Goal: Transaction & Acquisition: Book appointment/travel/reservation

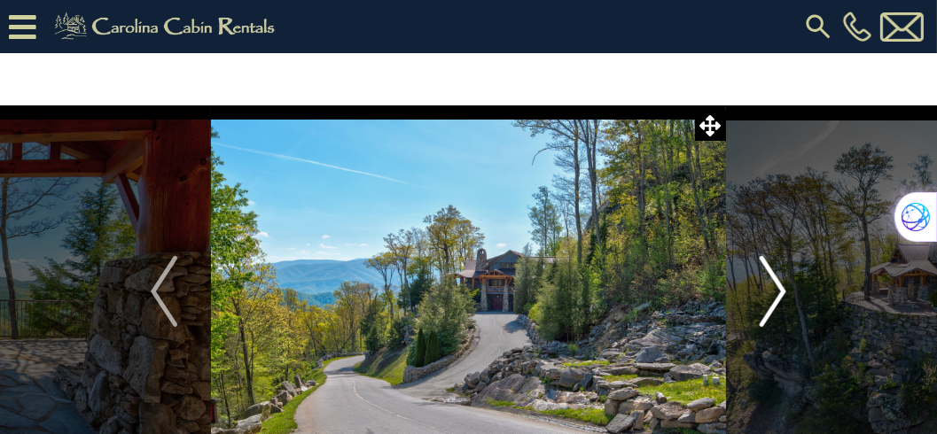
click at [787, 289] on button "Next" at bounding box center [773, 291] width 94 height 372
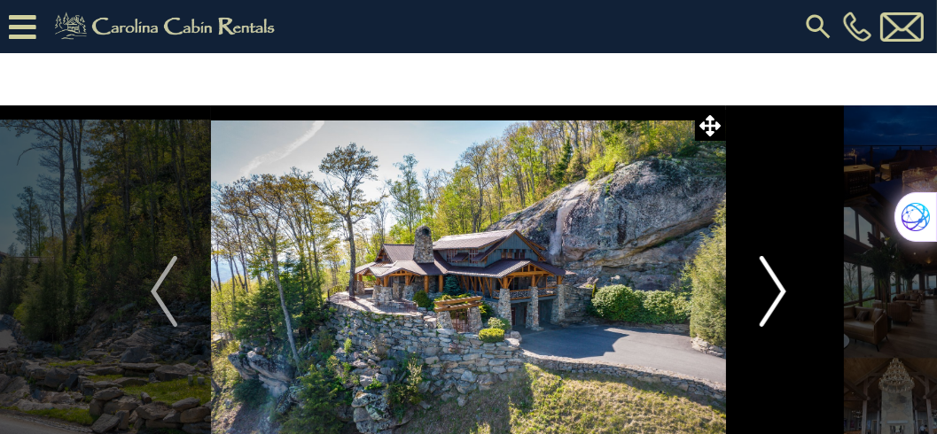
click at [787, 291] on button "Next" at bounding box center [773, 291] width 94 height 372
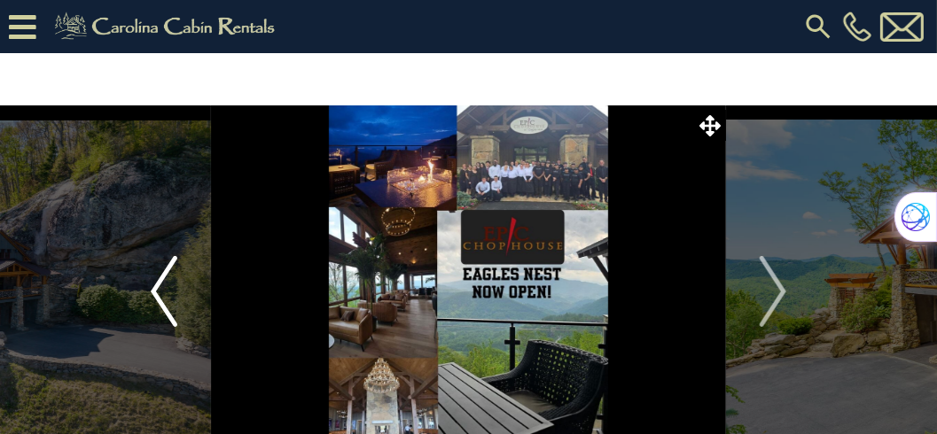
click at [154, 287] on img "Previous" at bounding box center [164, 291] width 27 height 71
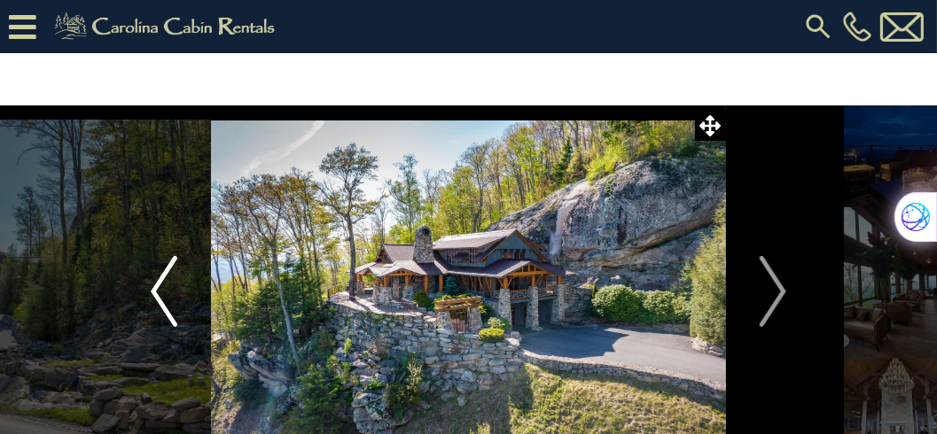
click at [154, 287] on img "Previous" at bounding box center [164, 291] width 27 height 71
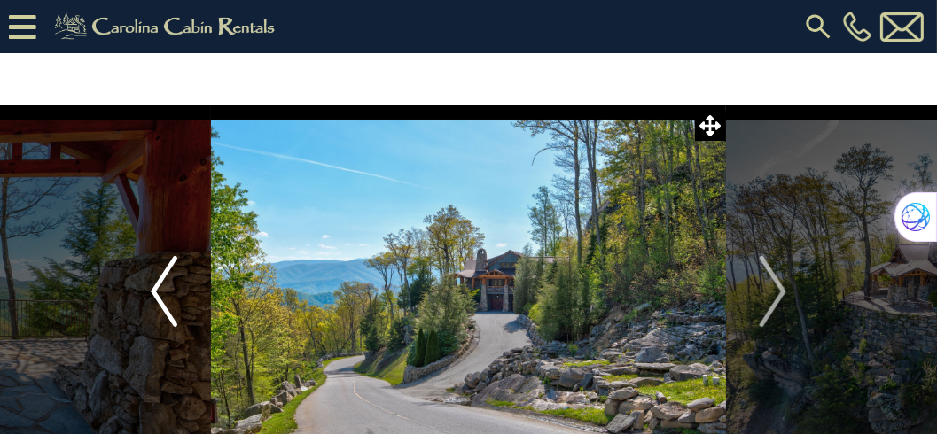
click at [154, 288] on img "Previous" at bounding box center [164, 291] width 27 height 71
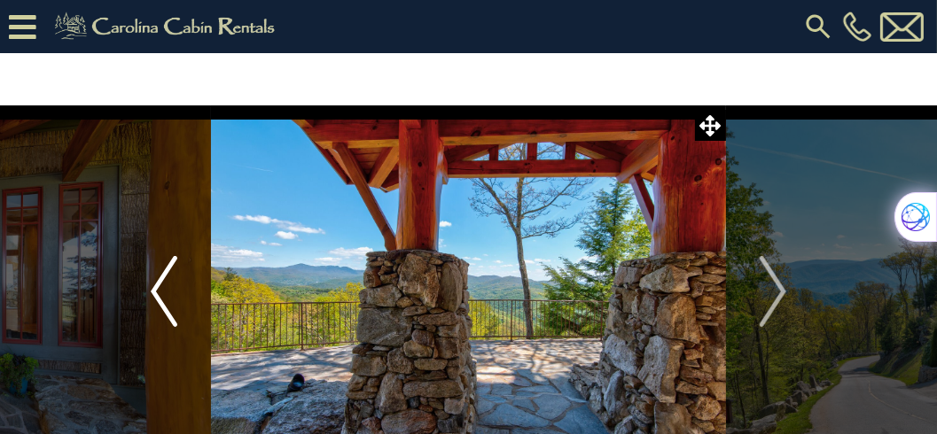
click at [154, 288] on img "Previous" at bounding box center [164, 291] width 27 height 71
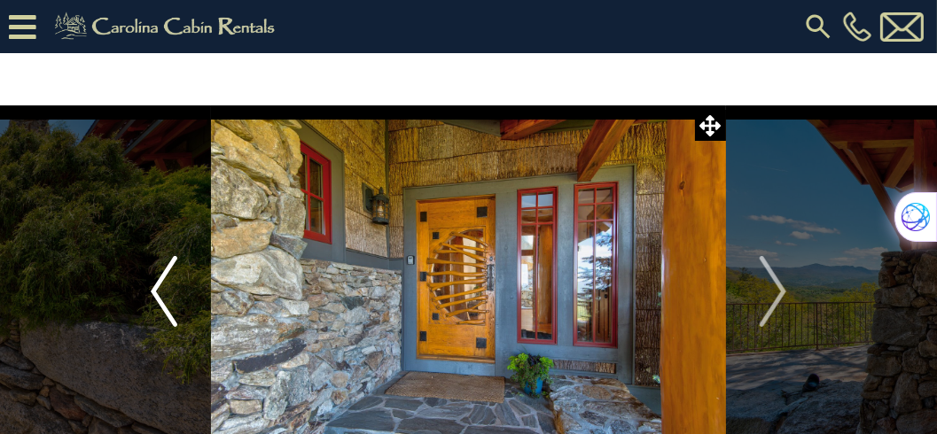
click at [154, 288] on img "Previous" at bounding box center [164, 291] width 27 height 71
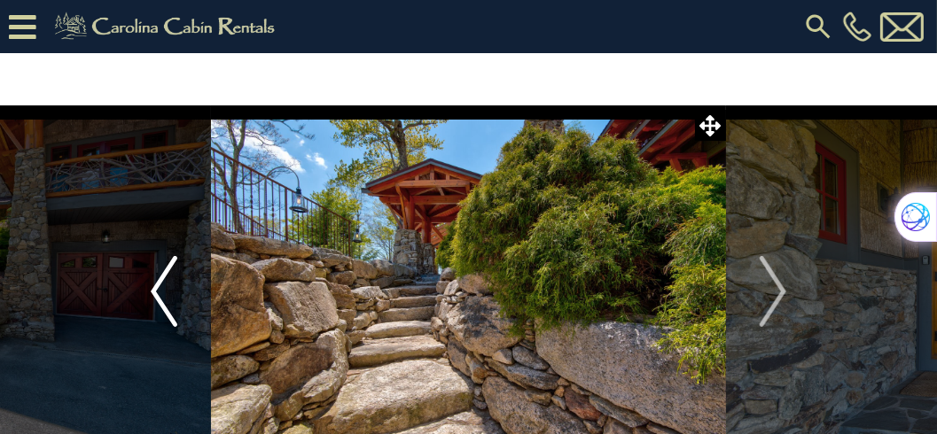
click at [154, 288] on img "Previous" at bounding box center [164, 291] width 27 height 71
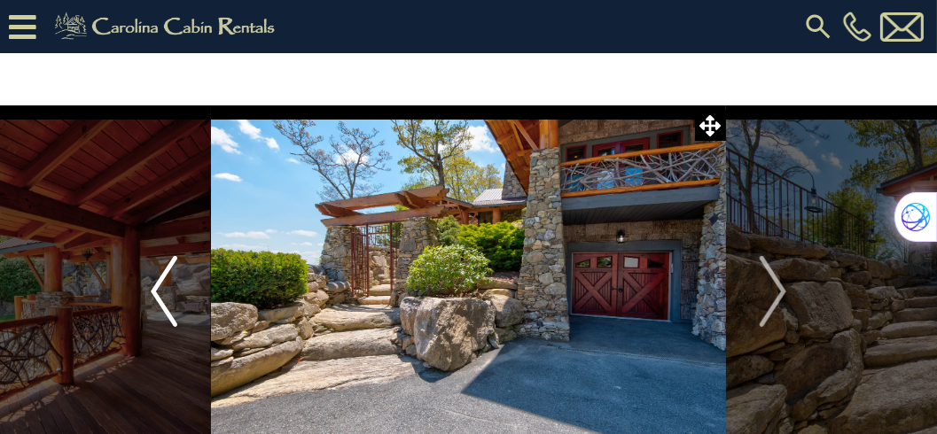
click at [154, 288] on img "Previous" at bounding box center [164, 291] width 27 height 71
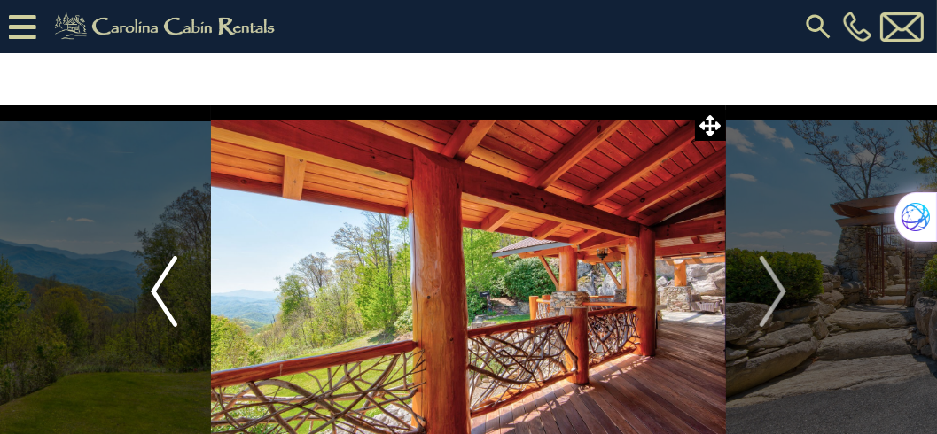
click at [154, 288] on img "Previous" at bounding box center [164, 291] width 27 height 71
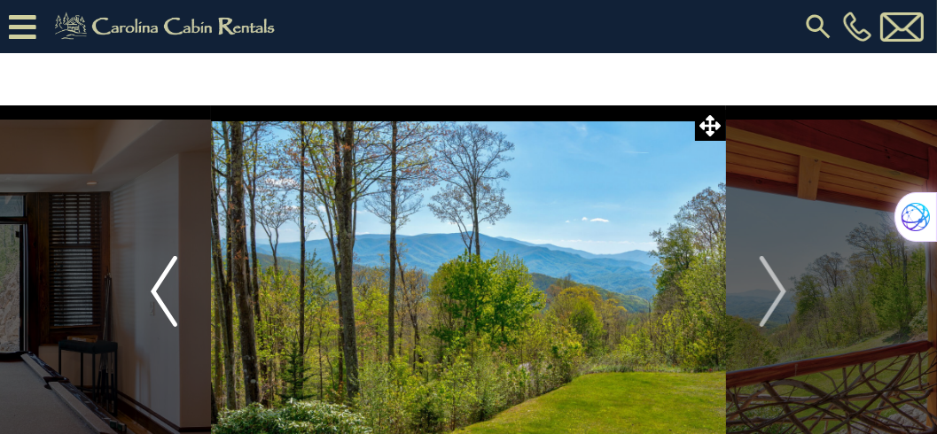
click at [154, 288] on img "Previous" at bounding box center [164, 291] width 27 height 71
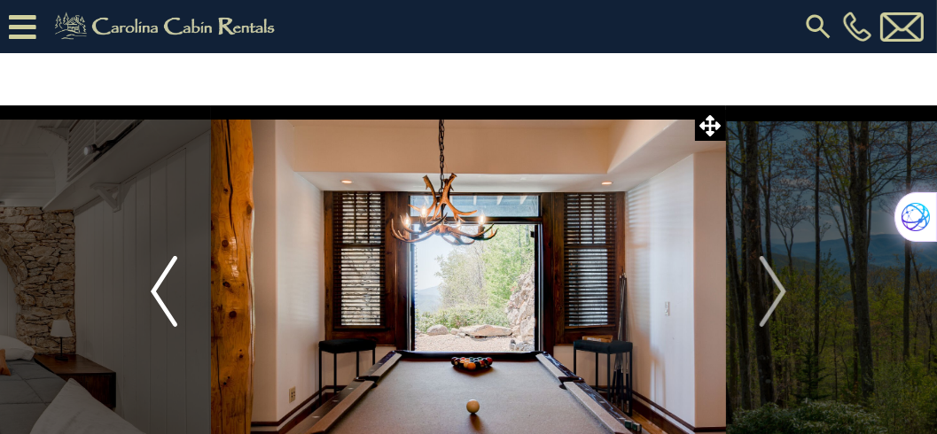
click at [154, 288] on img "Previous" at bounding box center [164, 291] width 27 height 71
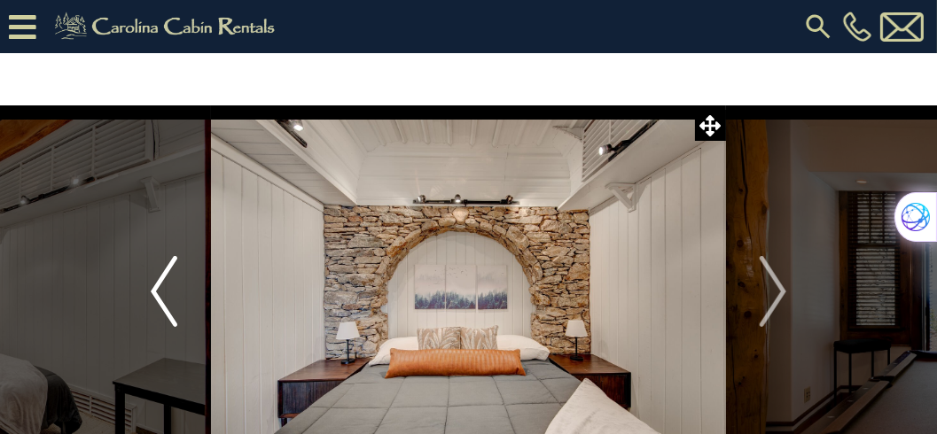
click at [154, 288] on img "Previous" at bounding box center [164, 291] width 27 height 71
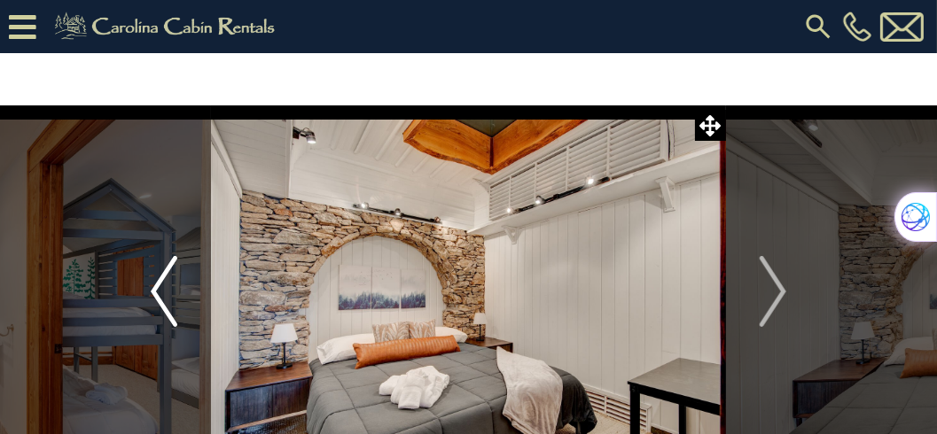
click at [154, 288] on img "Previous" at bounding box center [164, 291] width 27 height 71
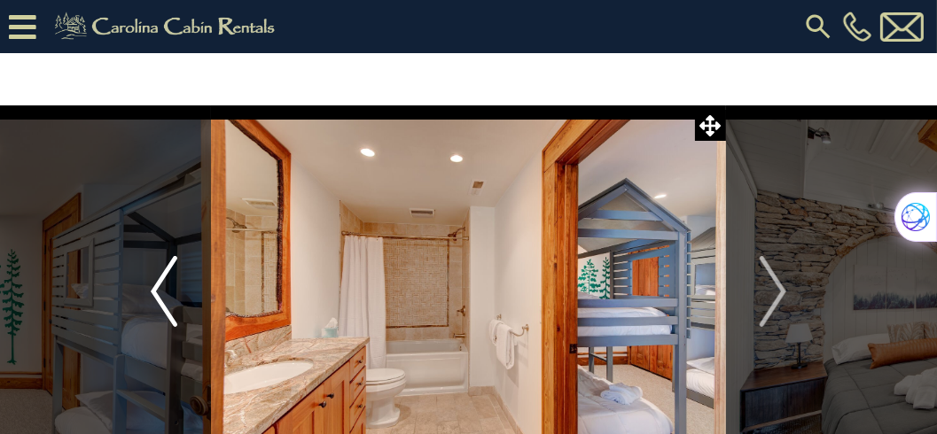
click at [154, 288] on img "Previous" at bounding box center [164, 291] width 27 height 71
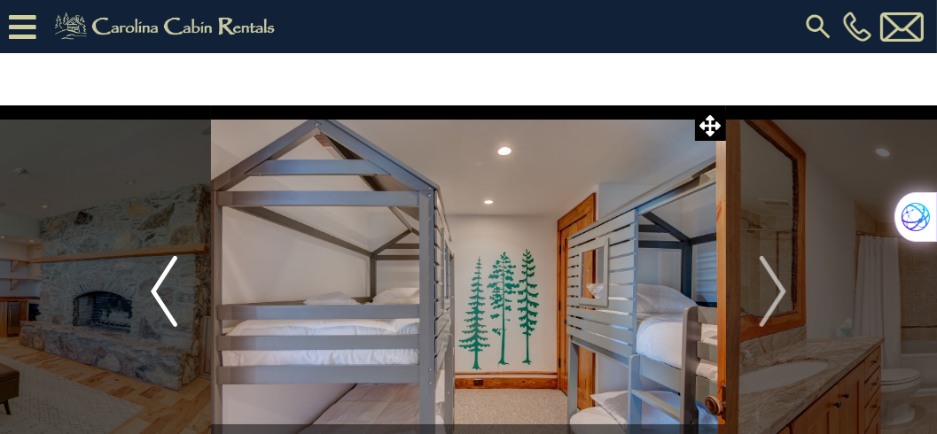
click at [154, 288] on img "Previous" at bounding box center [164, 291] width 27 height 71
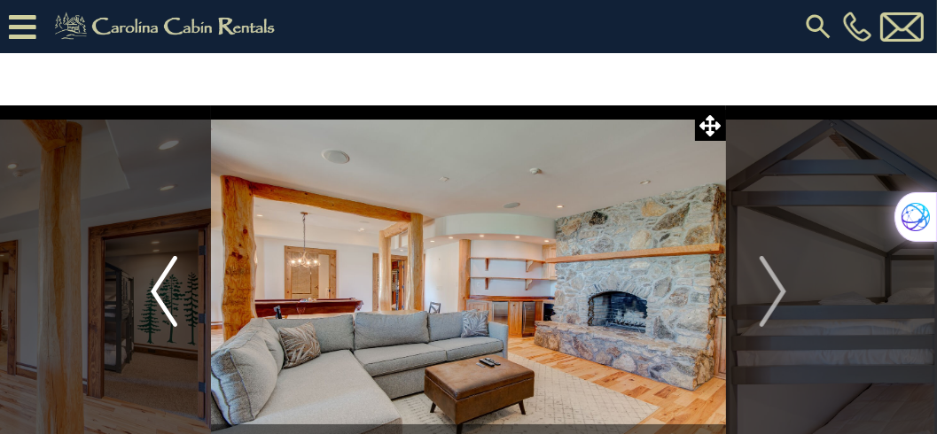
click at [154, 288] on img "Previous" at bounding box center [164, 291] width 27 height 71
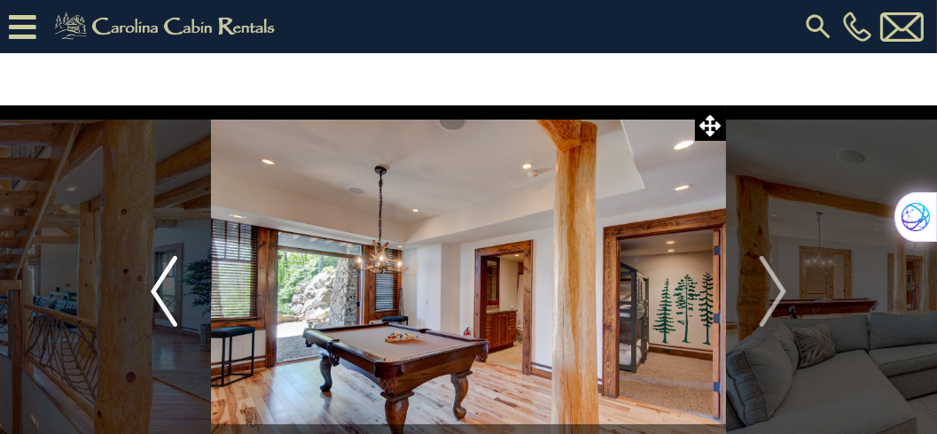
click at [154, 288] on img "Previous" at bounding box center [164, 291] width 27 height 71
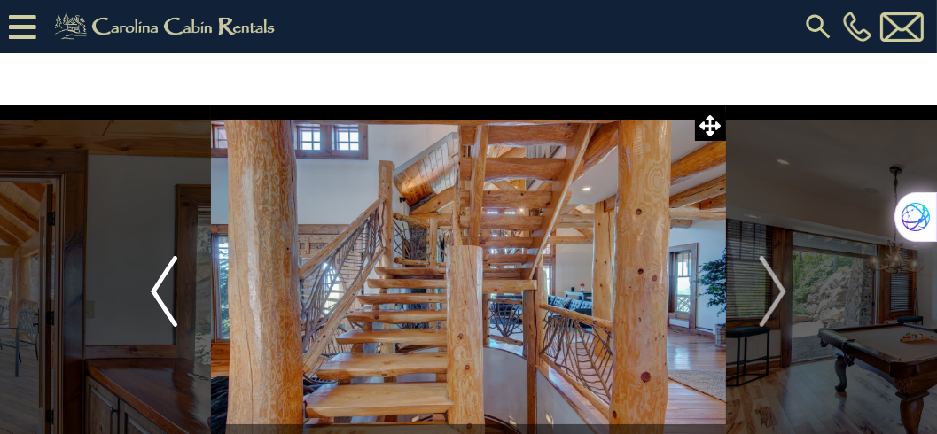
click at [154, 288] on img "Previous" at bounding box center [164, 291] width 27 height 71
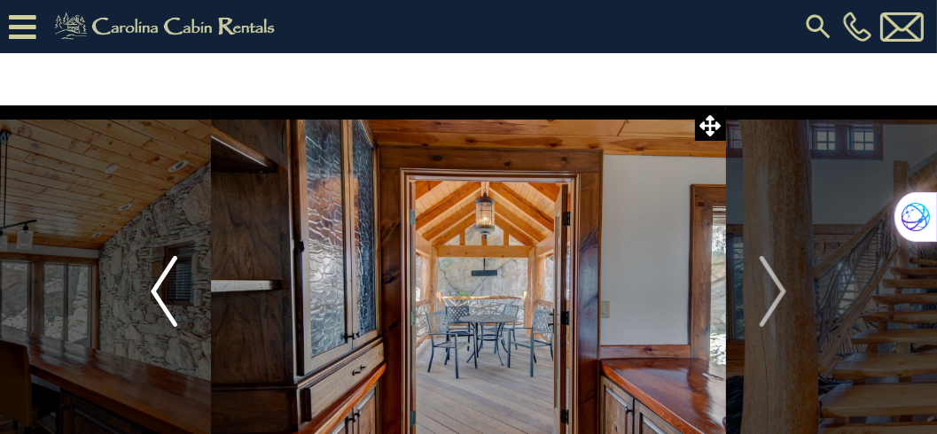
click at [154, 288] on img "Previous" at bounding box center [164, 291] width 27 height 71
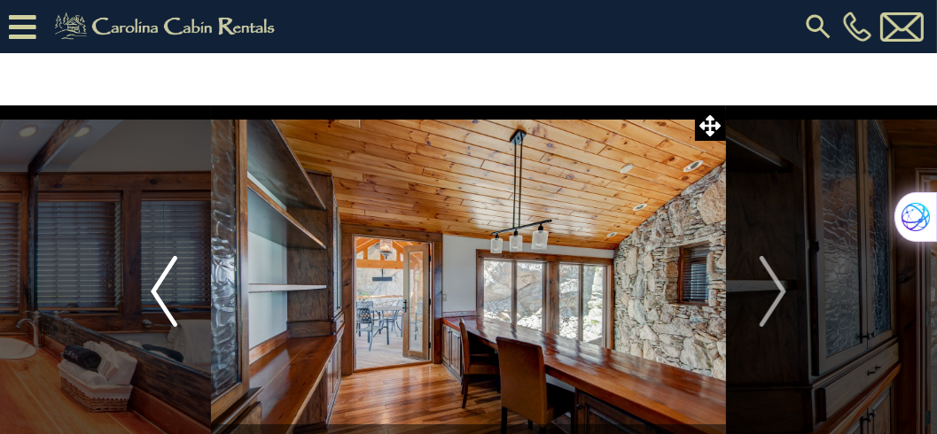
click at [154, 288] on img "Previous" at bounding box center [164, 291] width 27 height 71
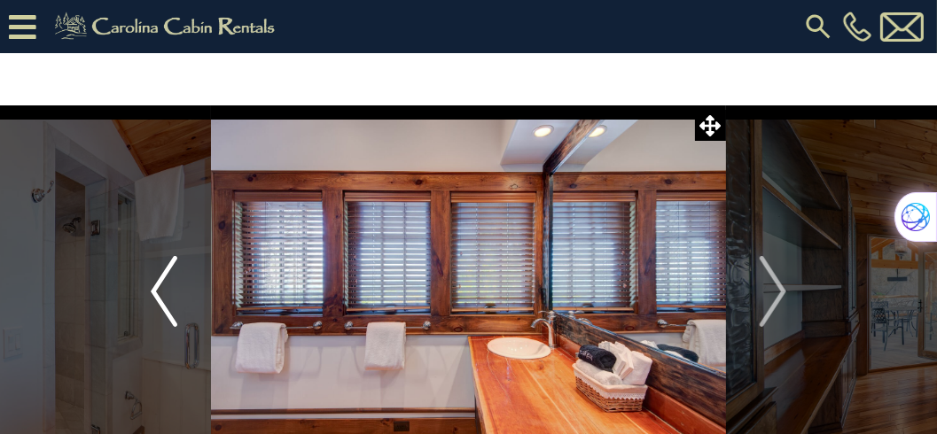
click at [154, 288] on img "Previous" at bounding box center [164, 291] width 27 height 71
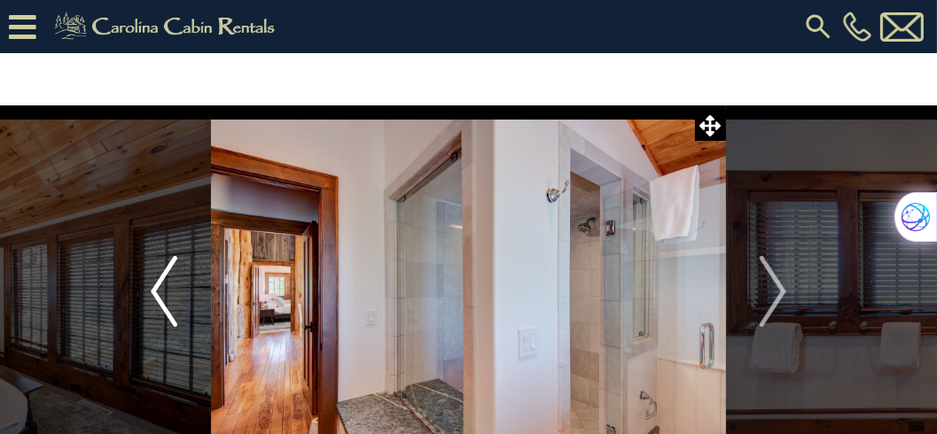
click at [154, 288] on img "Previous" at bounding box center [164, 291] width 27 height 71
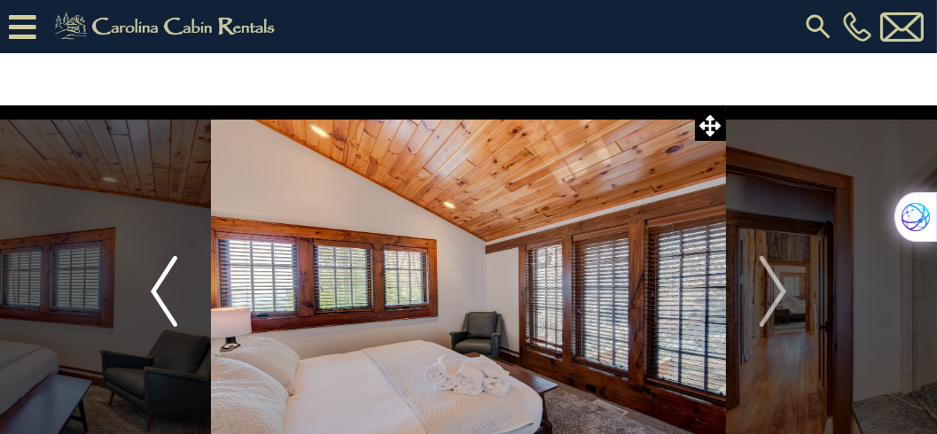
click at [154, 288] on img "Previous" at bounding box center [164, 291] width 27 height 71
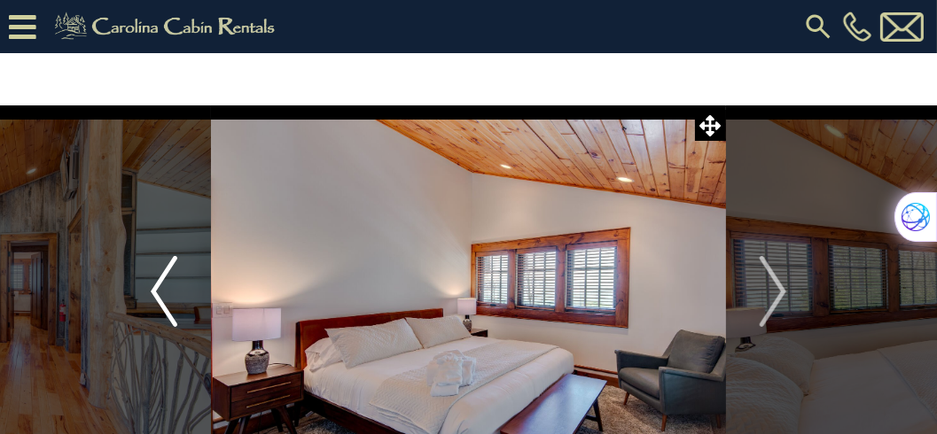
click at [154, 288] on img "Previous" at bounding box center [164, 291] width 27 height 71
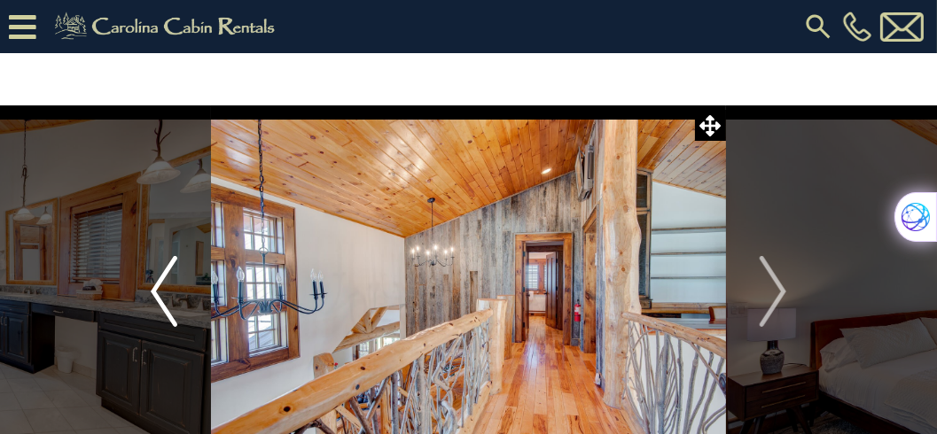
click at [154, 288] on img "Previous" at bounding box center [164, 291] width 27 height 71
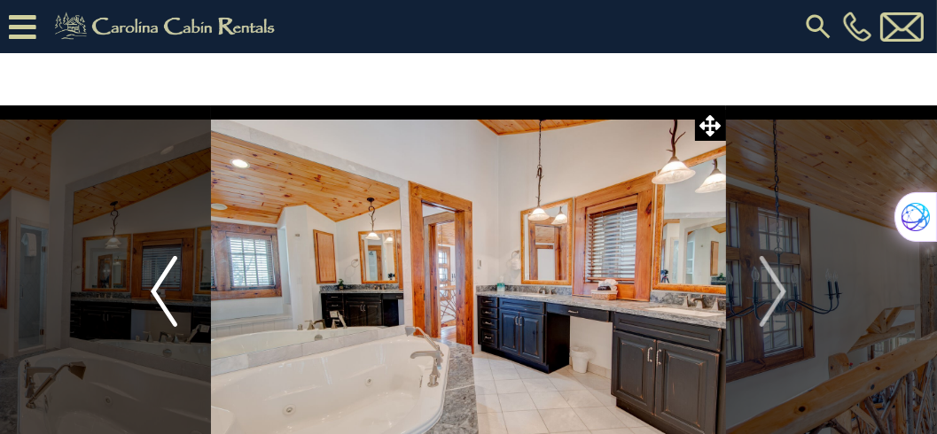
click at [154, 288] on img "Previous" at bounding box center [164, 291] width 27 height 71
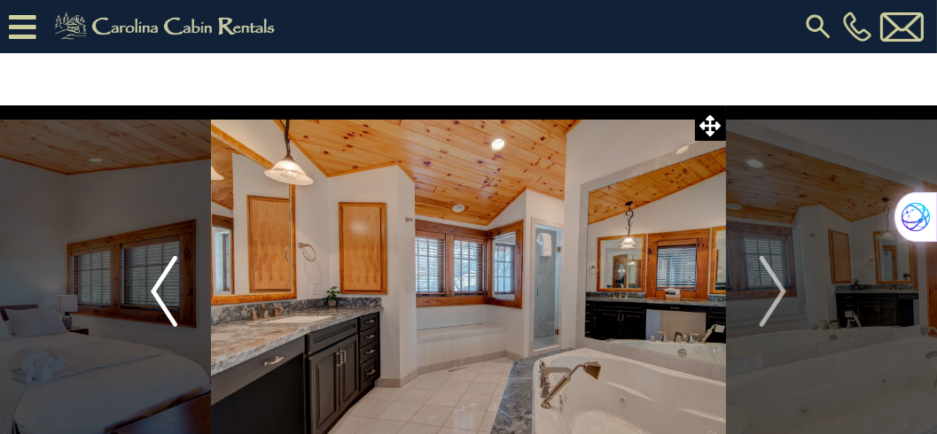
click at [154, 288] on img "Previous" at bounding box center [164, 291] width 27 height 71
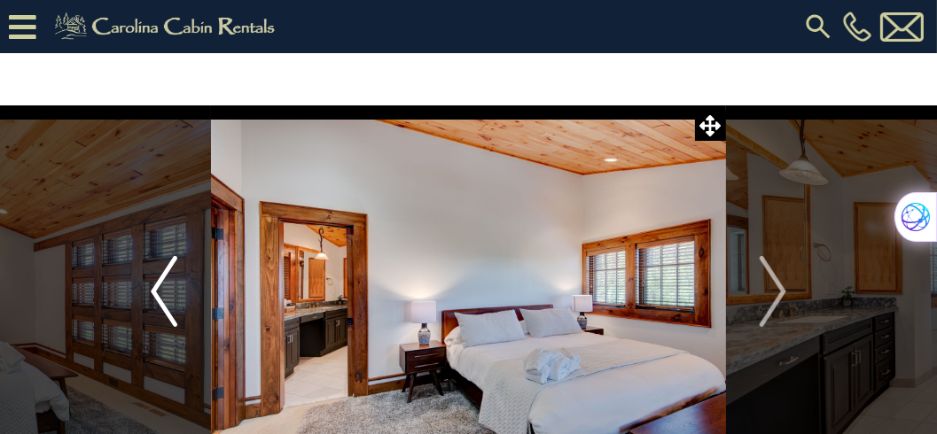
click at [154, 288] on img "Previous" at bounding box center [164, 291] width 27 height 71
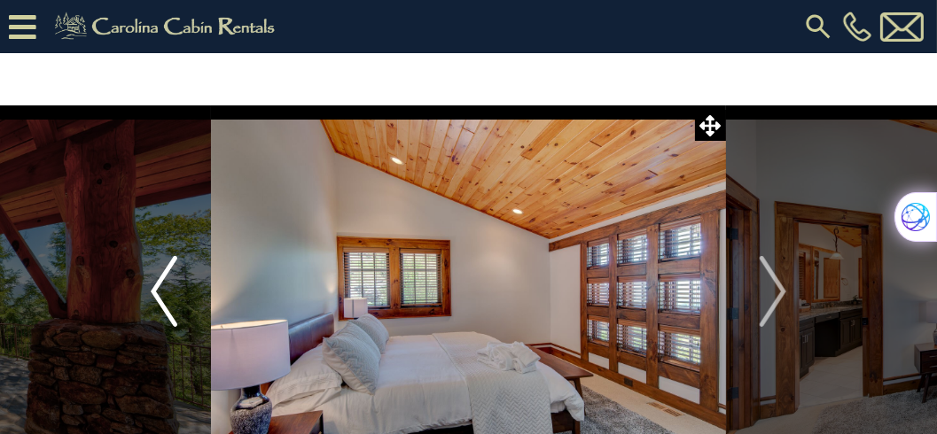
click at [154, 288] on img "Previous" at bounding box center [164, 291] width 27 height 71
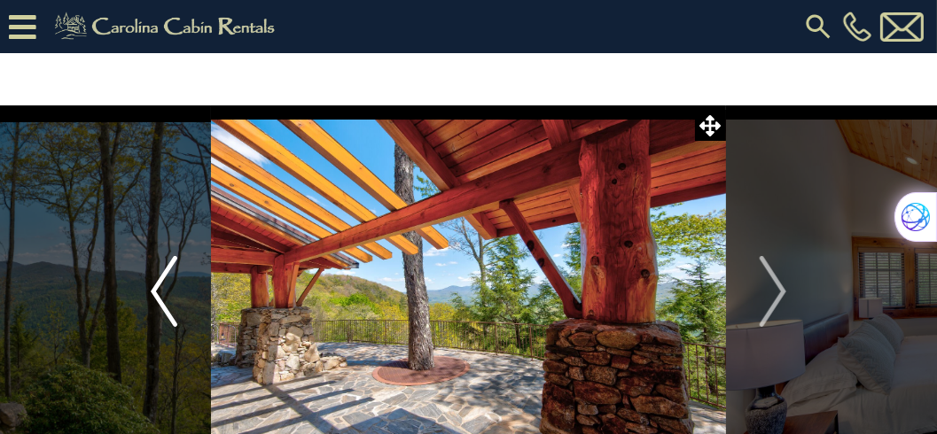
click at [154, 288] on img "Previous" at bounding box center [164, 291] width 27 height 71
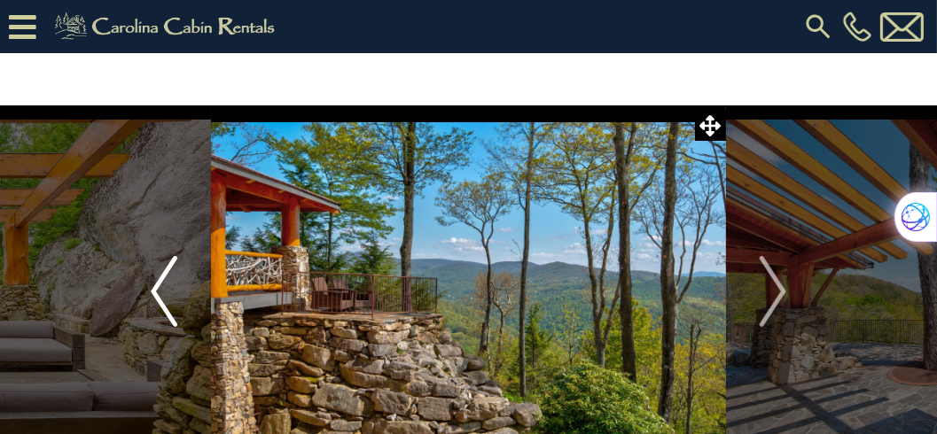
click at [154, 288] on img "Previous" at bounding box center [164, 291] width 27 height 71
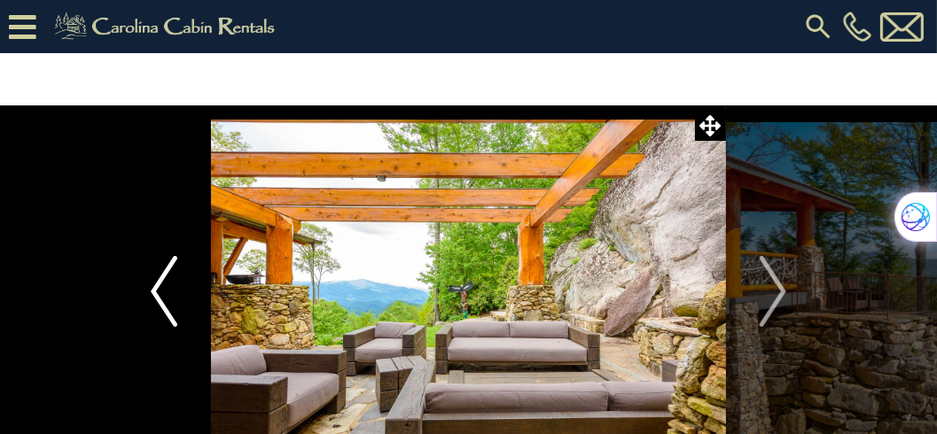
click at [154, 288] on img "Previous" at bounding box center [164, 291] width 27 height 71
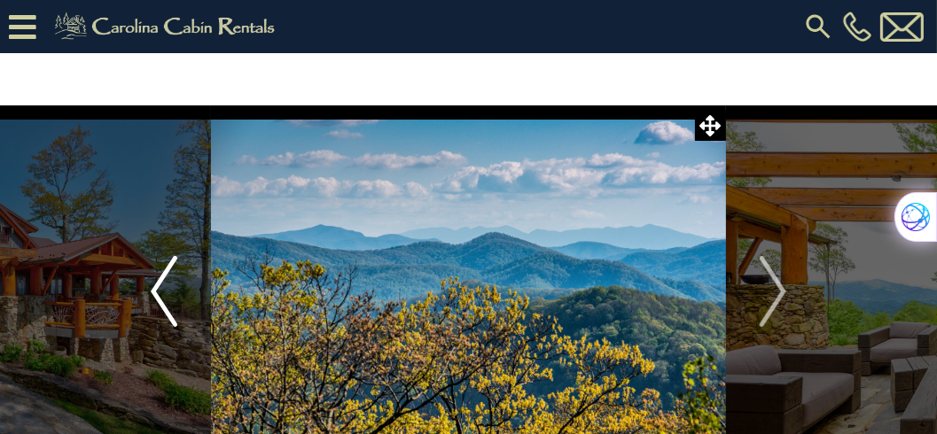
click at [154, 288] on img "Previous" at bounding box center [164, 291] width 27 height 71
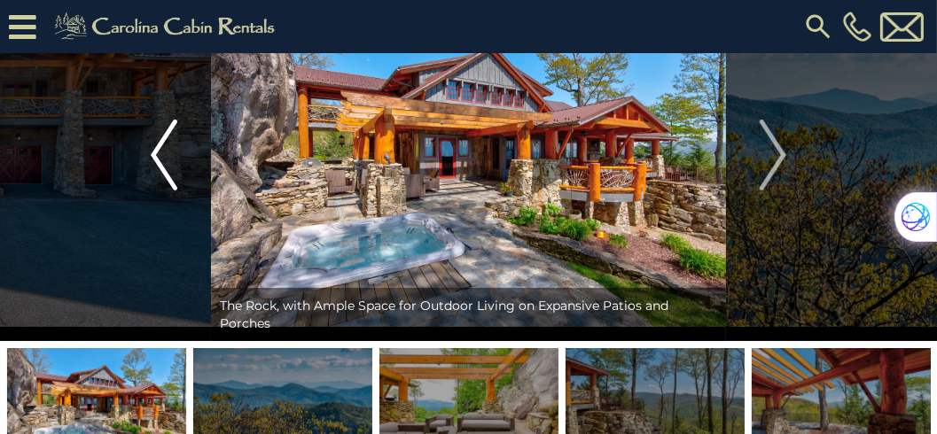
scroll to position [101, 0]
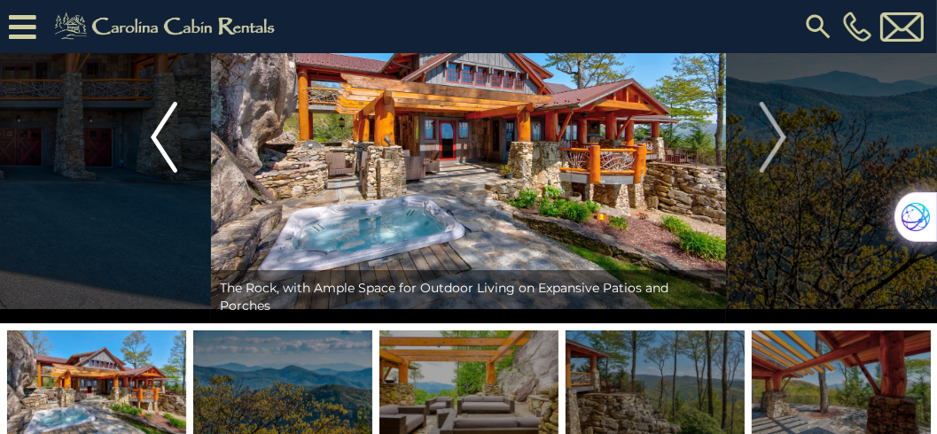
click at [160, 136] on img "Previous" at bounding box center [164, 137] width 27 height 71
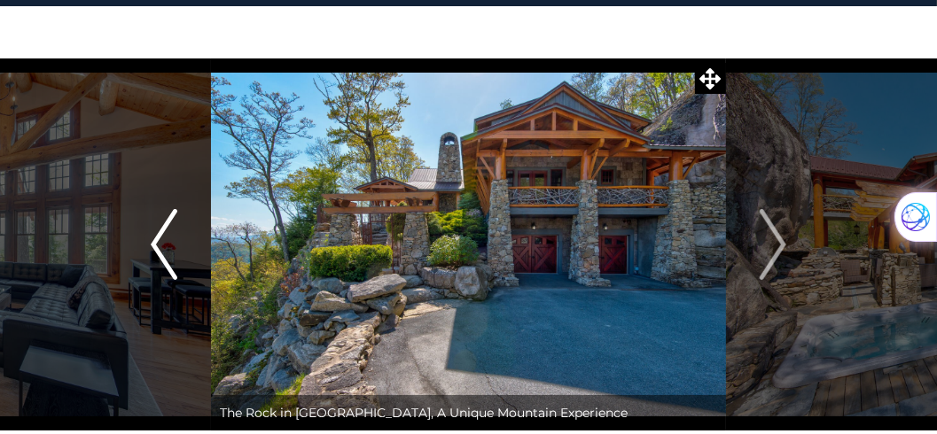
scroll to position [0, 0]
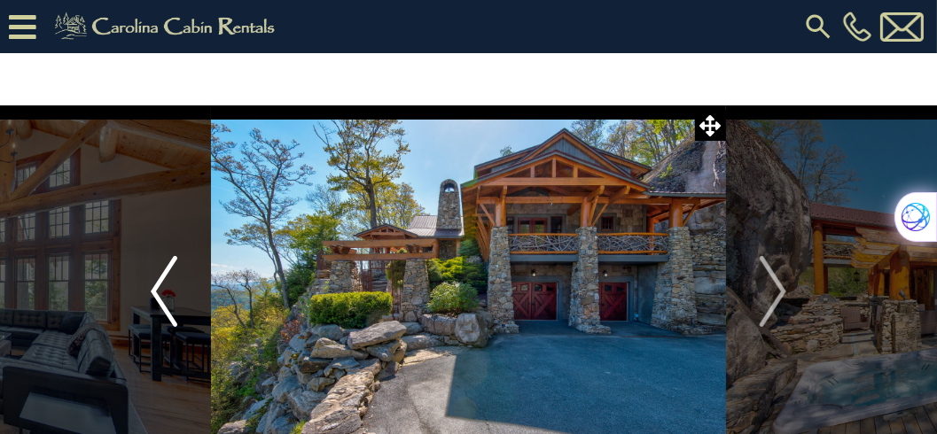
click at [153, 290] on img "Previous" at bounding box center [164, 291] width 27 height 71
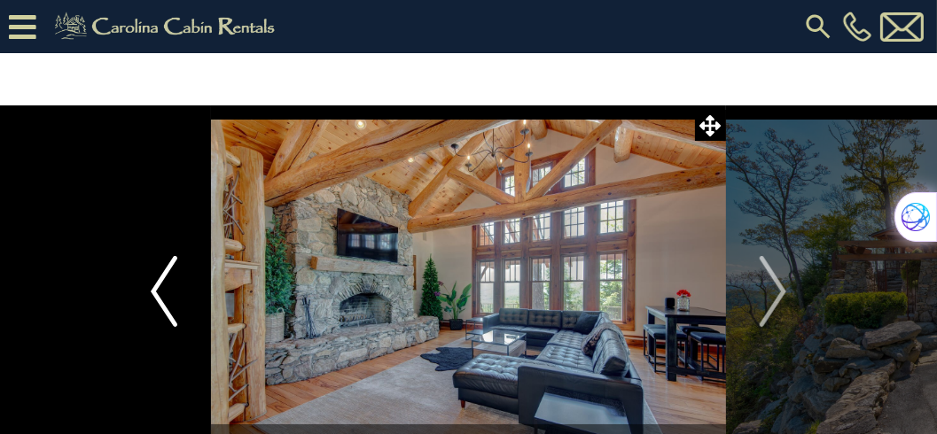
click at [153, 290] on img "Previous" at bounding box center [164, 291] width 27 height 71
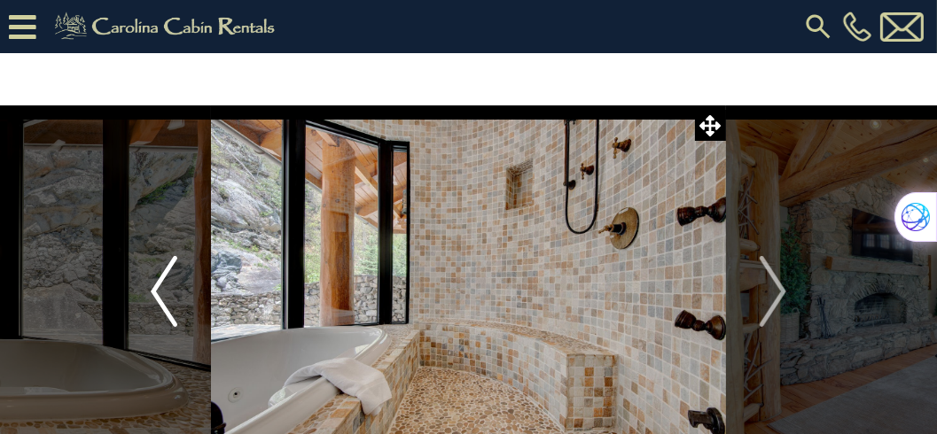
click at [153, 290] on img "Previous" at bounding box center [164, 291] width 27 height 71
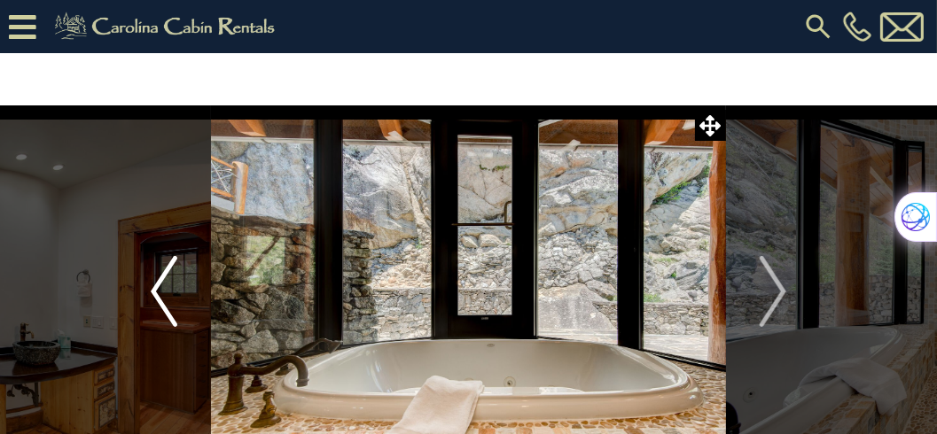
click at [153, 290] on img "Previous" at bounding box center [164, 291] width 27 height 71
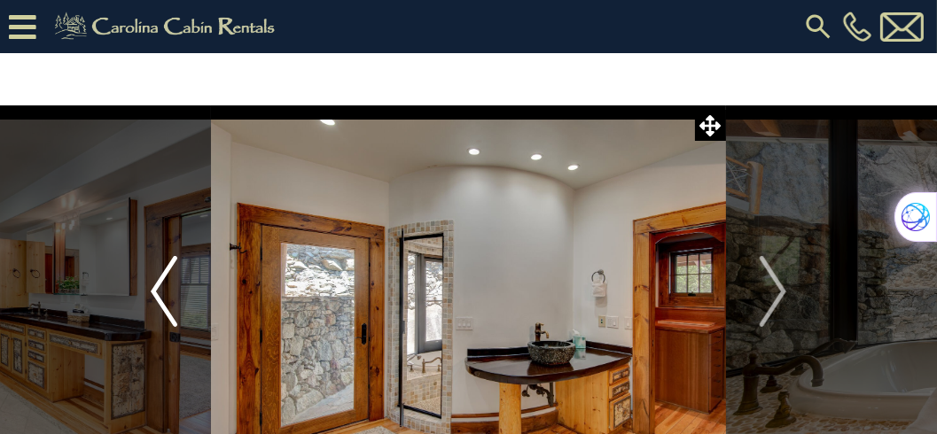
click at [153, 290] on img "Previous" at bounding box center [164, 291] width 27 height 71
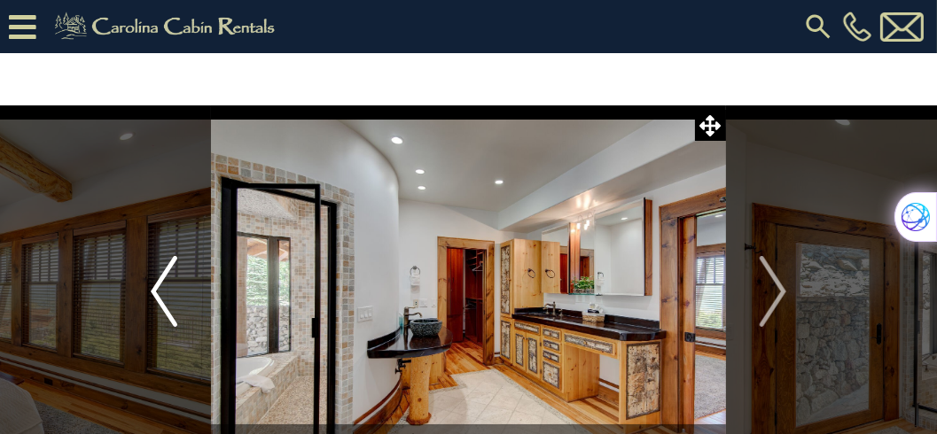
click at [153, 290] on img "Previous" at bounding box center [164, 291] width 27 height 71
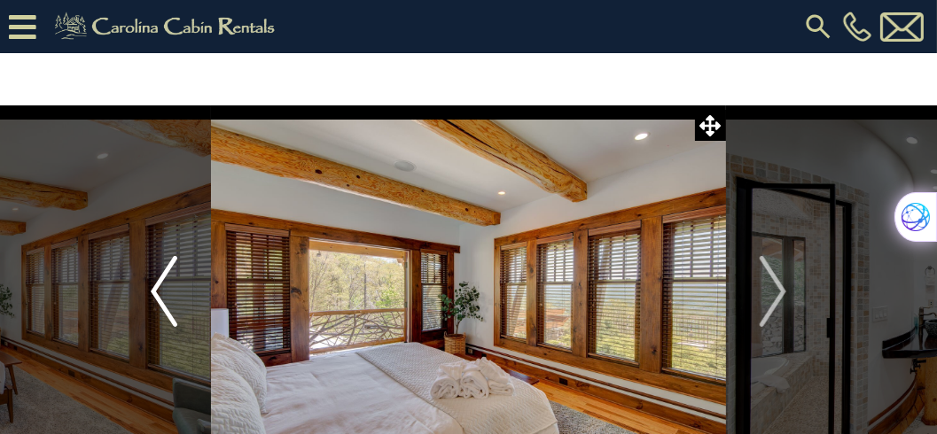
click at [153, 290] on img "Previous" at bounding box center [164, 291] width 27 height 71
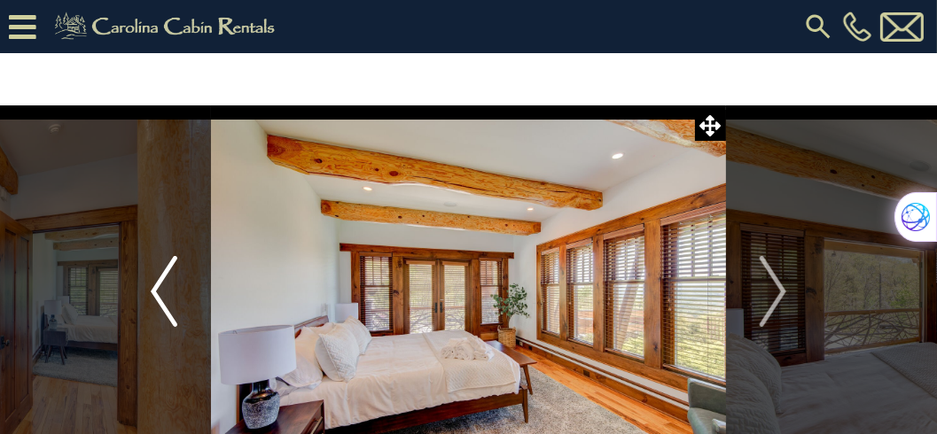
click at [153, 290] on img "Previous" at bounding box center [164, 291] width 27 height 71
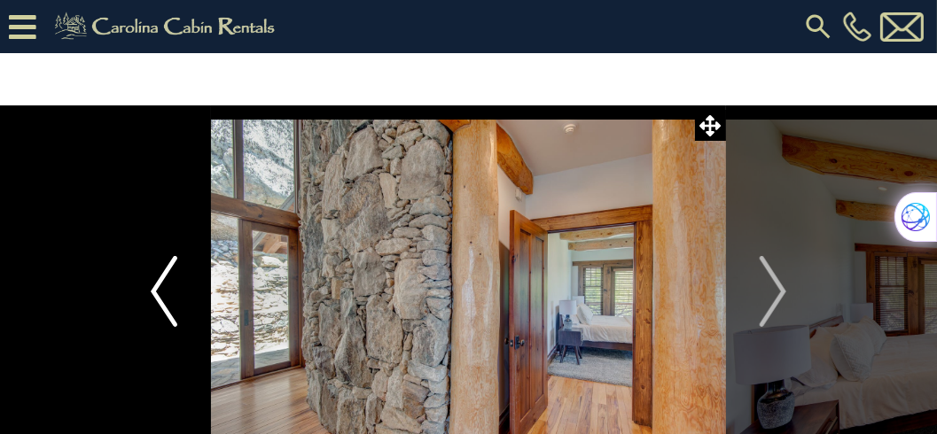
click at [153, 290] on img "Previous" at bounding box center [164, 291] width 27 height 71
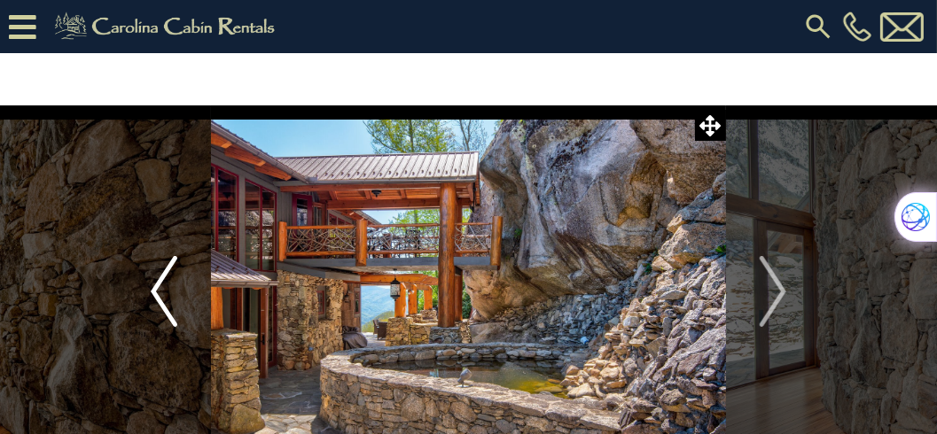
click at [153, 290] on img "Previous" at bounding box center [164, 291] width 27 height 71
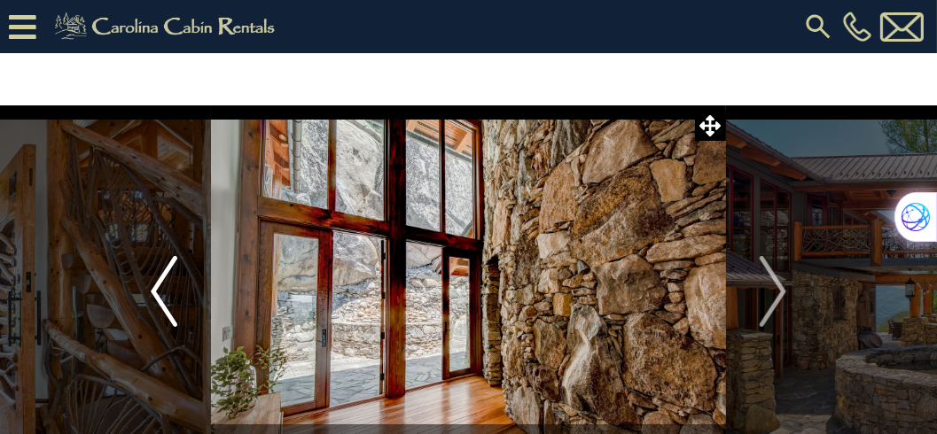
click at [153, 290] on img "Previous" at bounding box center [164, 291] width 27 height 71
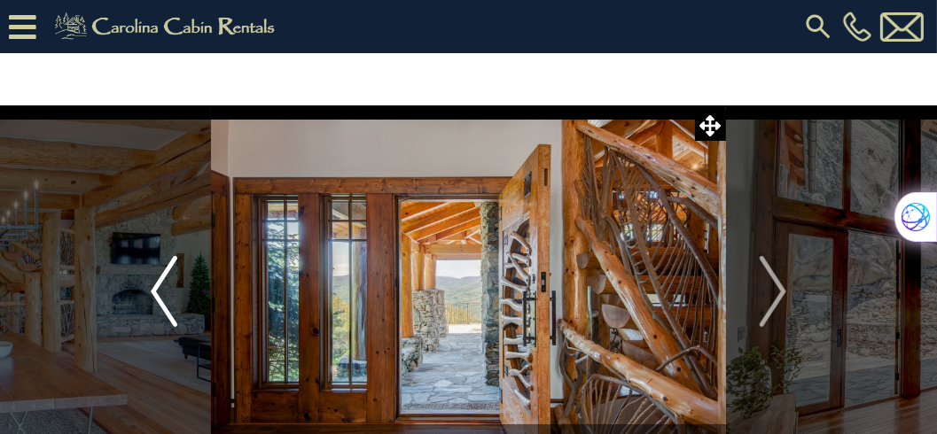
click at [153, 290] on img "Previous" at bounding box center [164, 291] width 27 height 71
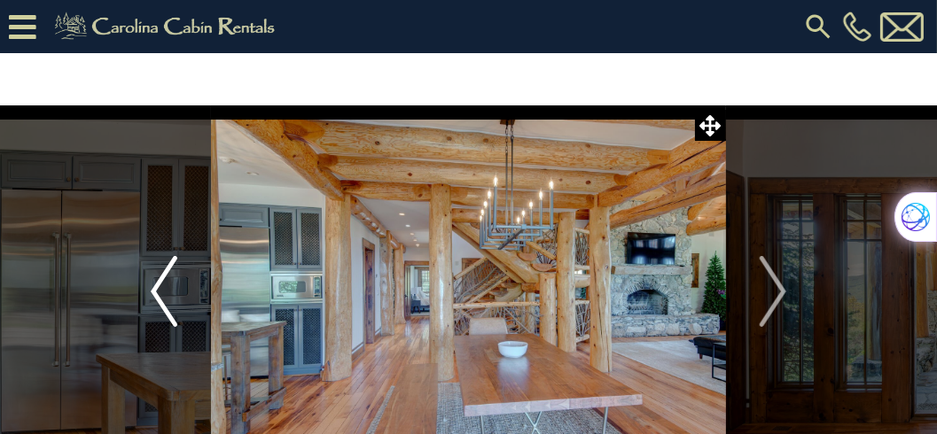
click at [153, 290] on img "Previous" at bounding box center [164, 291] width 27 height 71
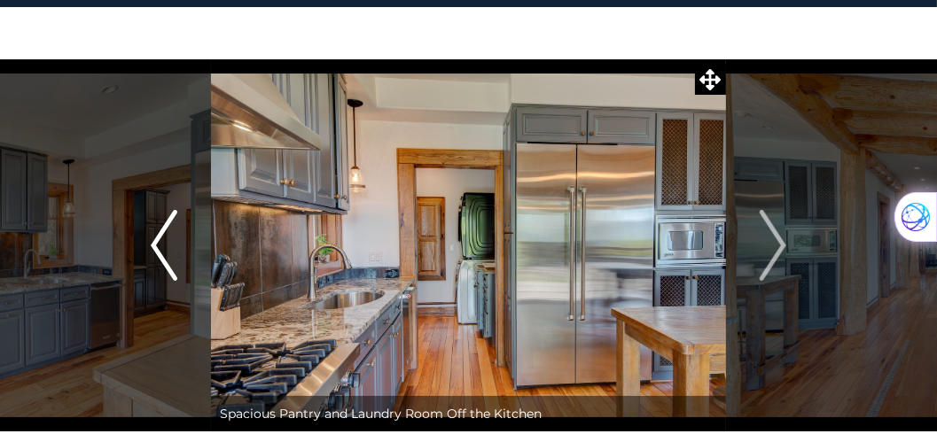
scroll to position [202, 0]
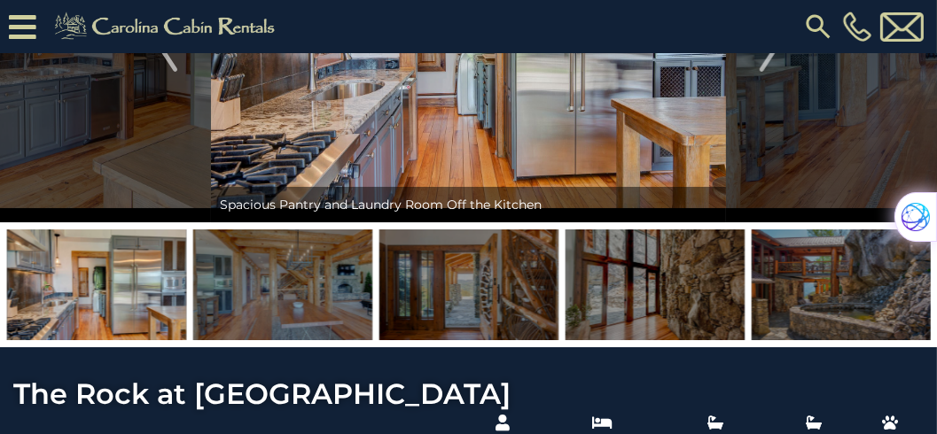
click at [555, 152] on img at bounding box center [468, 36] width 515 height 372
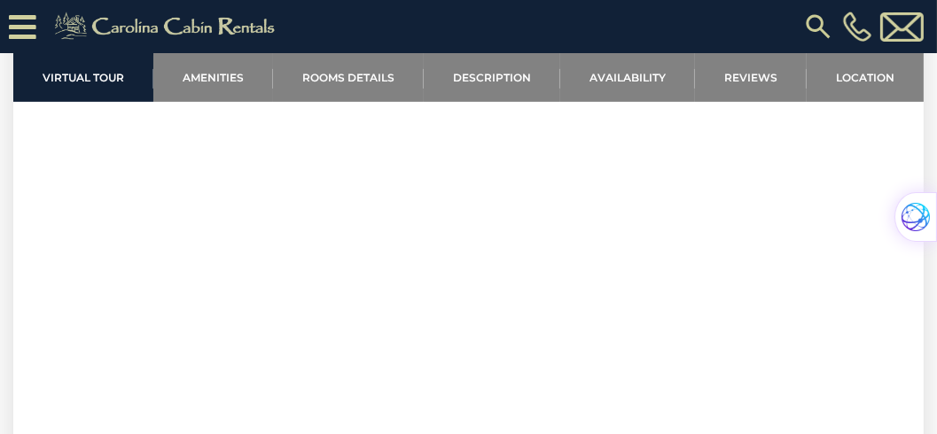
scroll to position [860, 0]
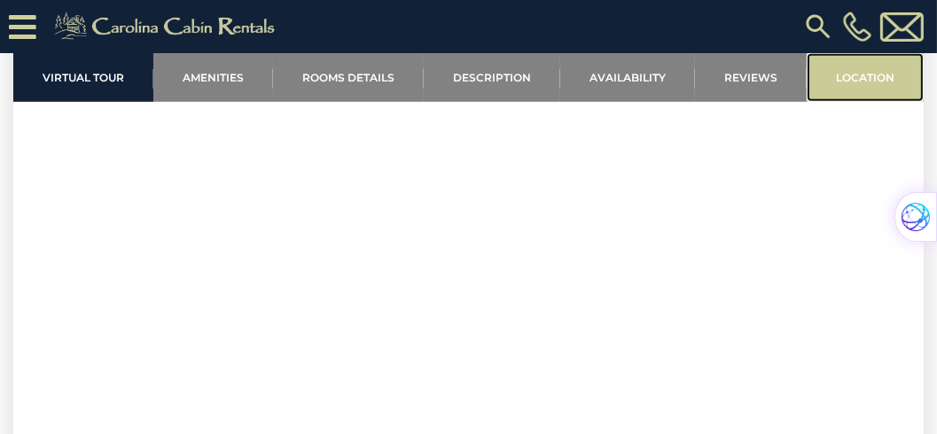
click at [856, 83] on link "Location" at bounding box center [864, 77] width 117 height 49
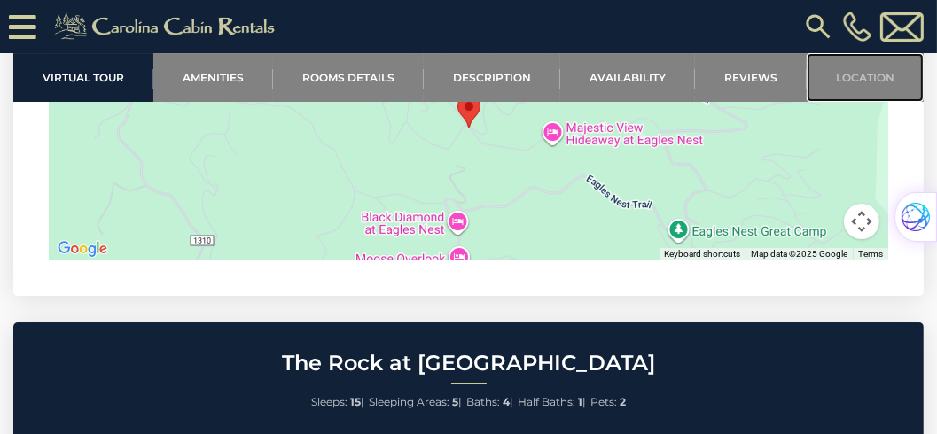
scroll to position [6371, 0]
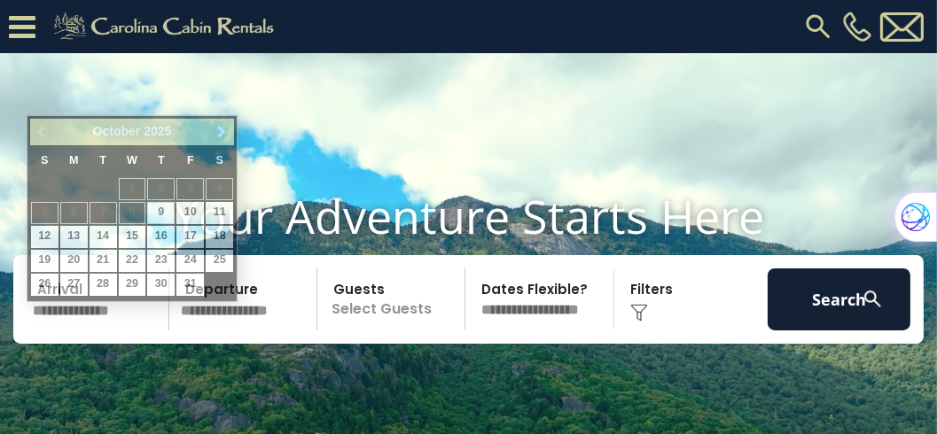
click at [66, 331] on input "text" at bounding box center [98, 299] width 143 height 62
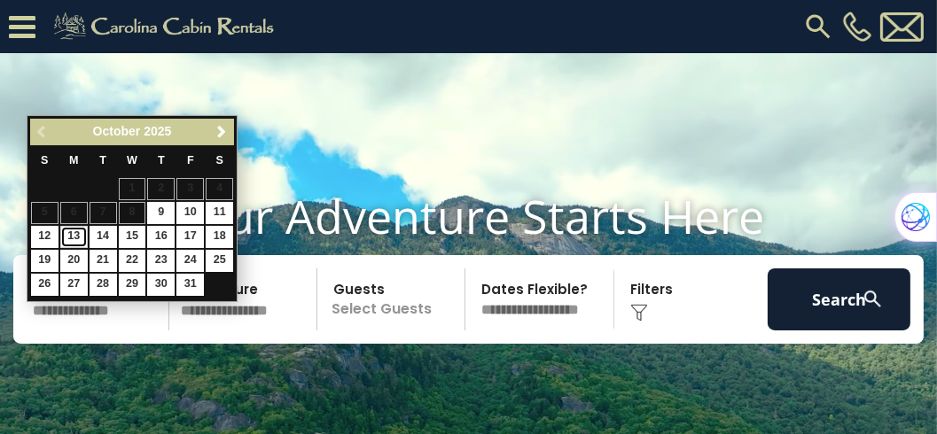
click at [76, 237] on link "13" at bounding box center [73, 237] width 27 height 22
type input "********"
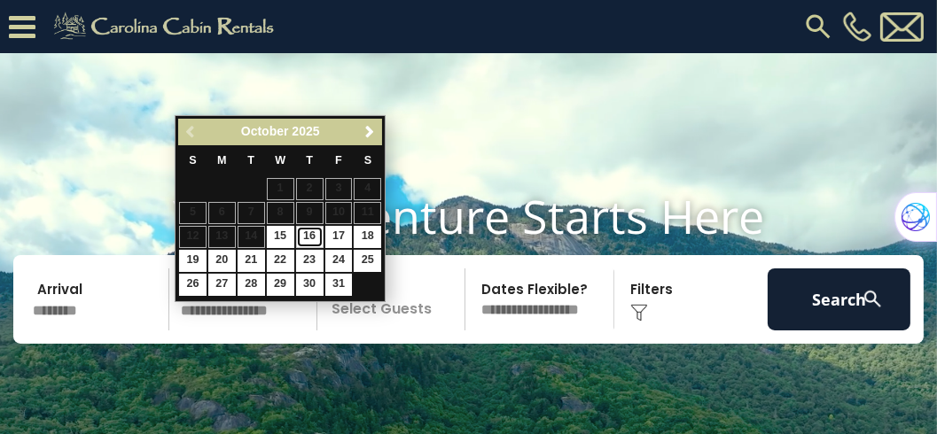
click at [314, 234] on link "16" at bounding box center [309, 237] width 27 height 22
type input "********"
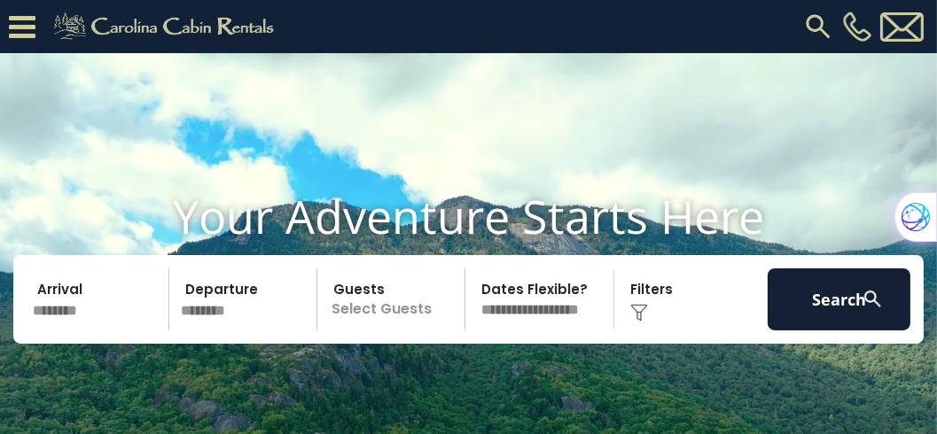
click at [401, 331] on p "Select Guests" at bounding box center [394, 299] width 142 height 62
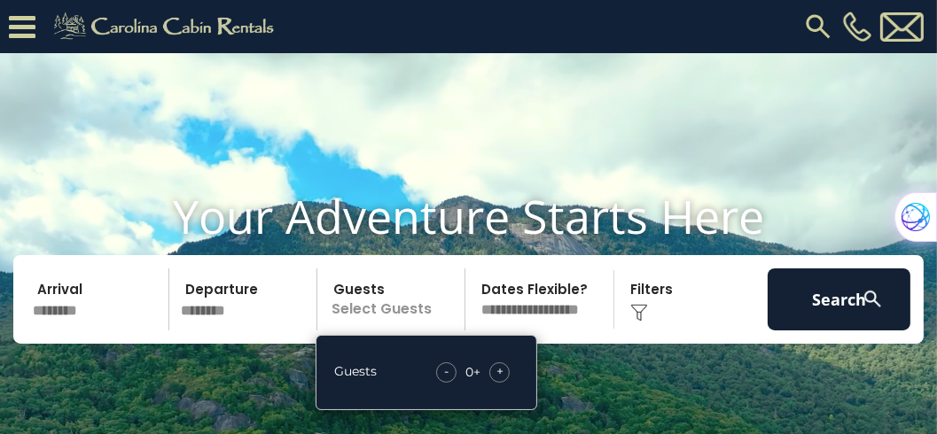
click at [505, 383] on div "+" at bounding box center [499, 372] width 20 height 20
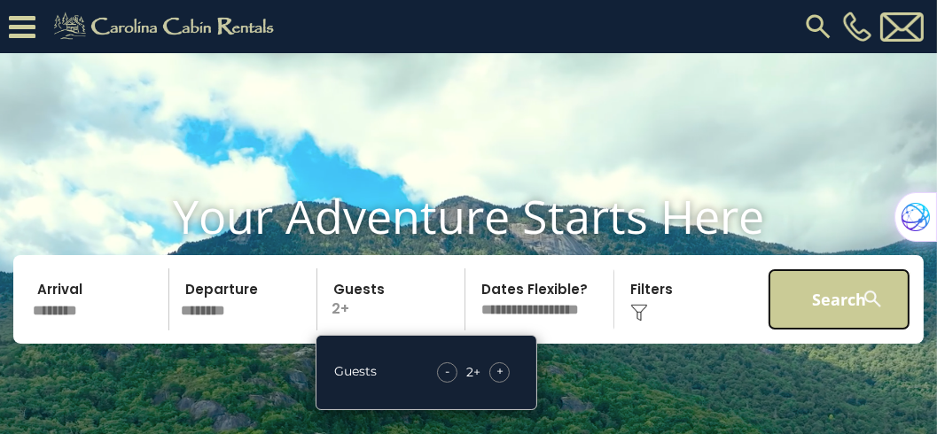
click at [786, 320] on button "Search" at bounding box center [838, 299] width 143 height 62
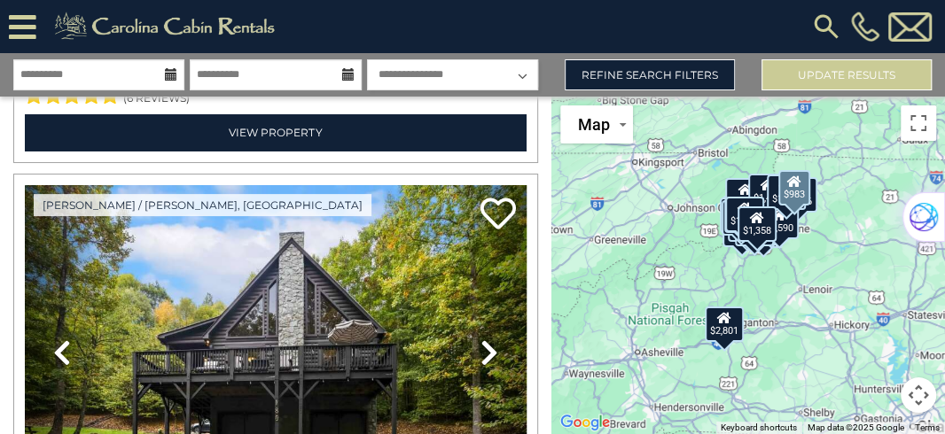
scroll to position [3595, 0]
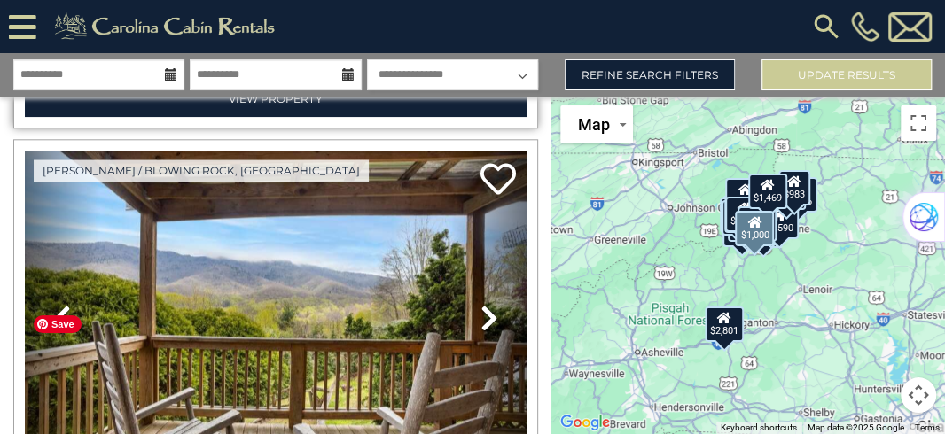
scroll to position [14412, 0]
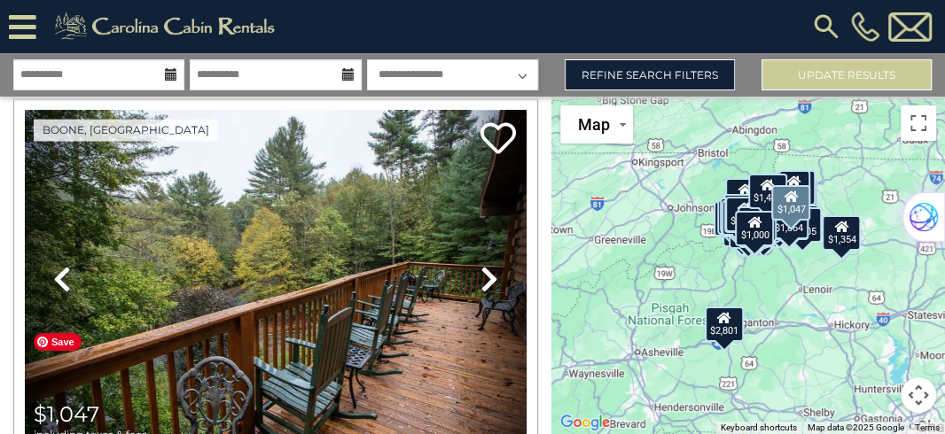
scroll to position [15019, 0]
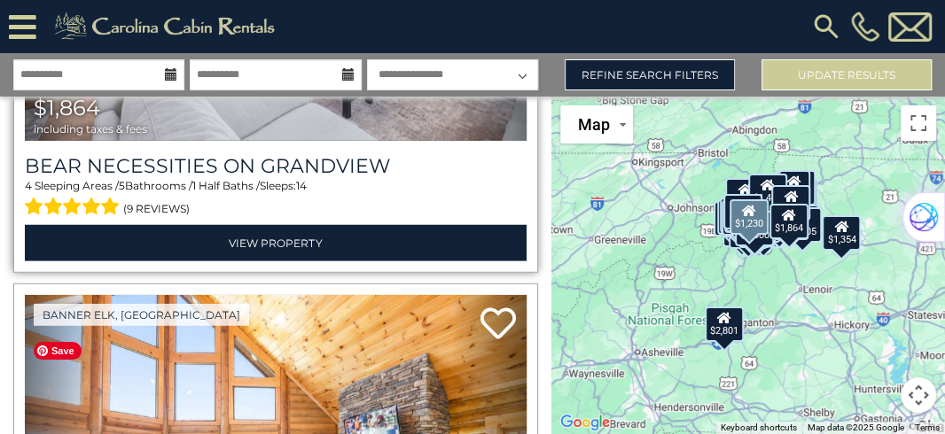
scroll to position [29007, 0]
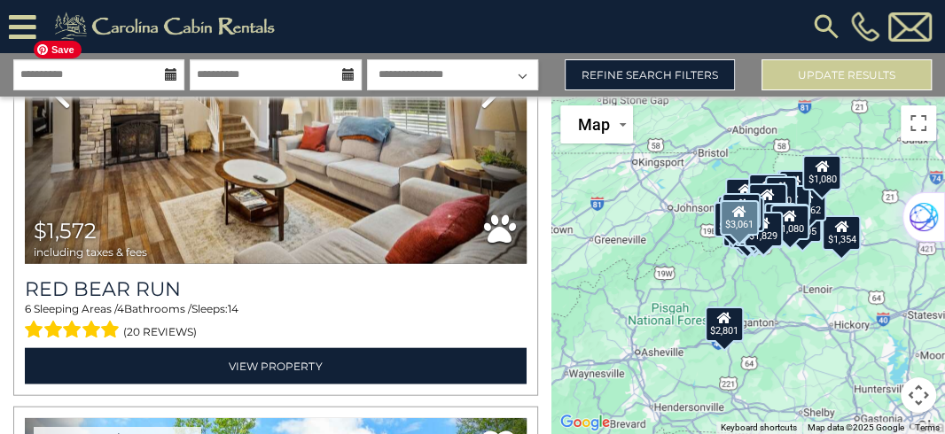
scroll to position [34982, 0]
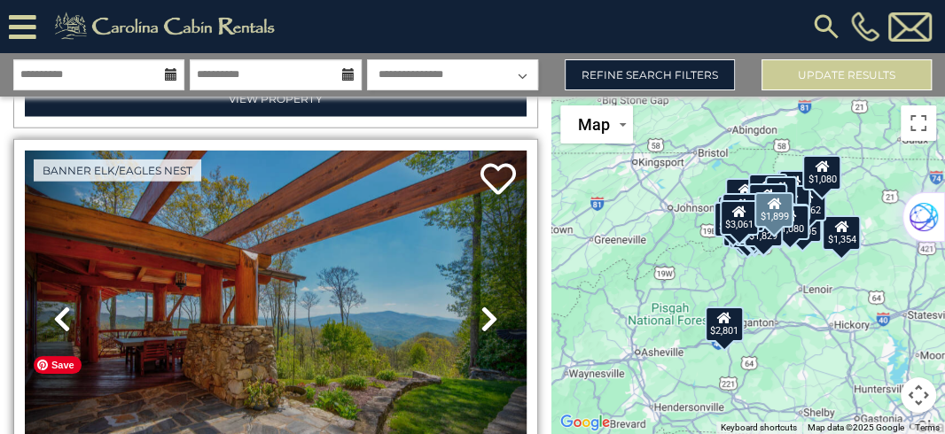
scroll to position [35336, 0]
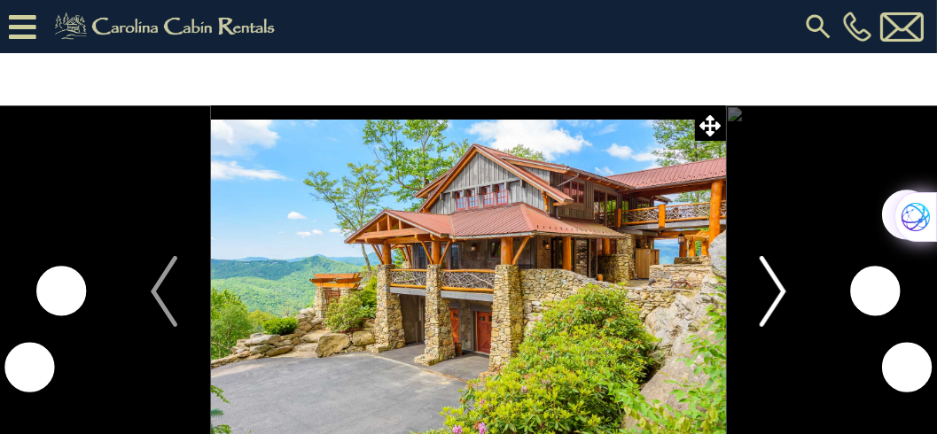
click at [779, 291] on img "Next" at bounding box center [772, 291] width 27 height 71
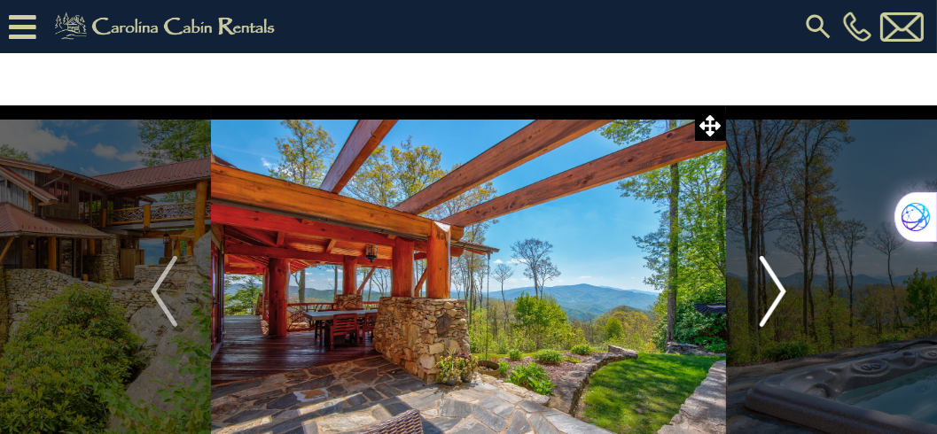
click at [779, 291] on img "Next" at bounding box center [772, 291] width 27 height 71
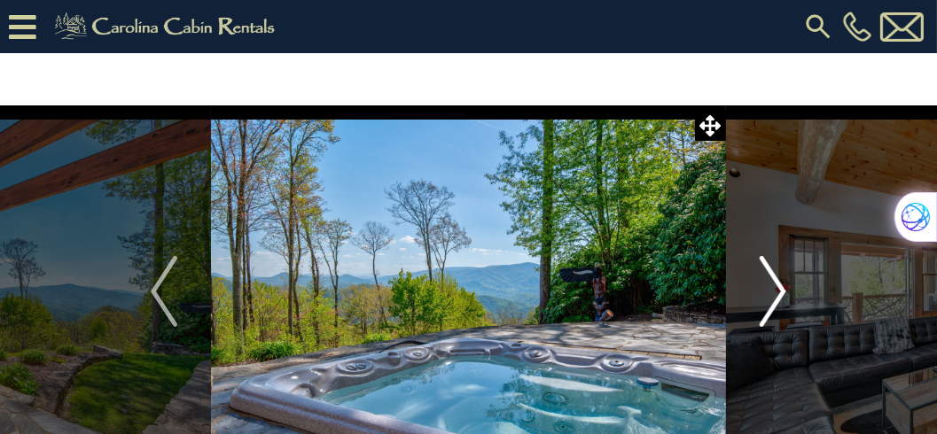
click at [779, 291] on img "Next" at bounding box center [772, 291] width 27 height 71
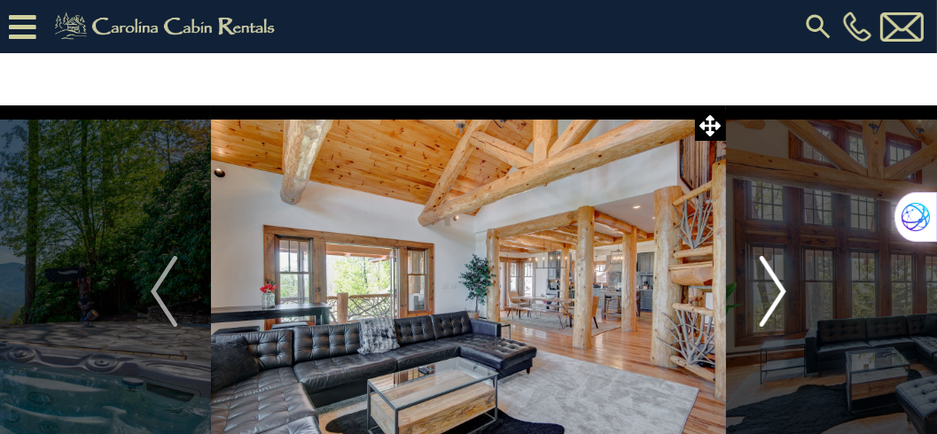
click at [779, 291] on img "Next" at bounding box center [772, 291] width 27 height 71
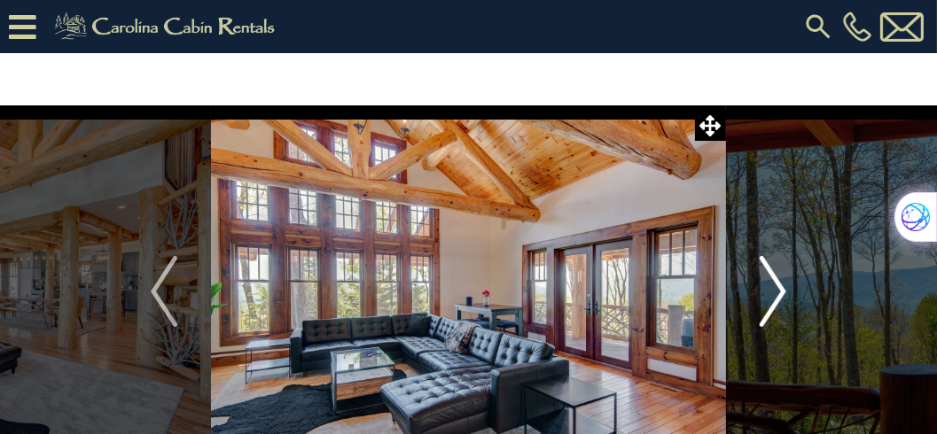
click at [779, 291] on img "Next" at bounding box center [772, 291] width 27 height 71
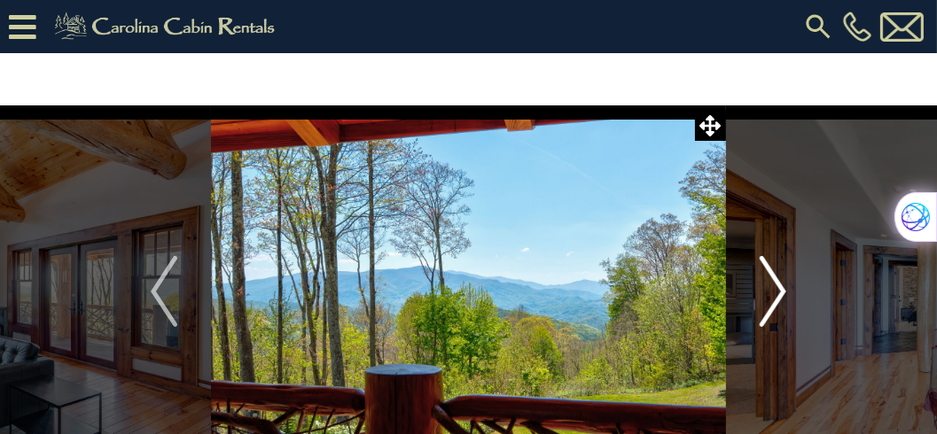
click at [779, 291] on img "Next" at bounding box center [772, 291] width 27 height 71
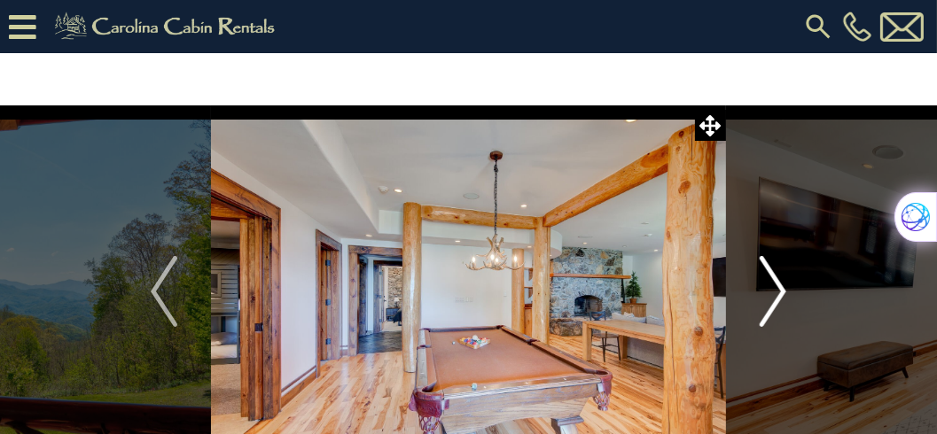
click at [779, 291] on img "Next" at bounding box center [772, 291] width 27 height 71
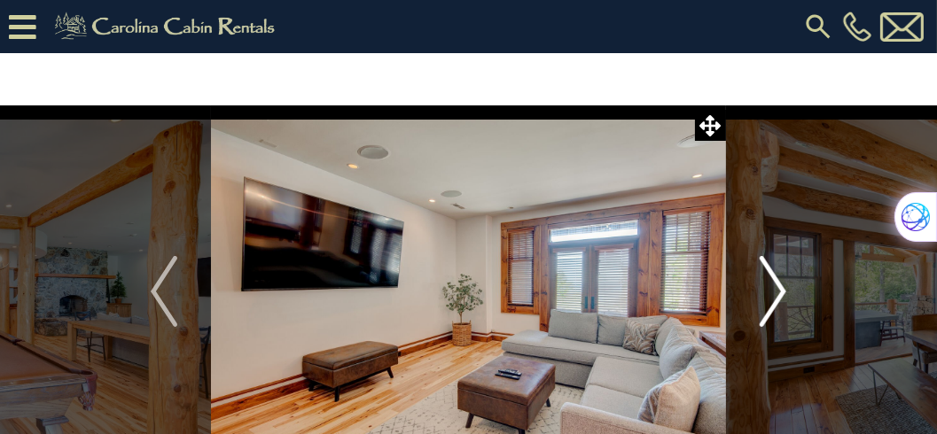
click at [779, 291] on img "Next" at bounding box center [772, 291] width 27 height 71
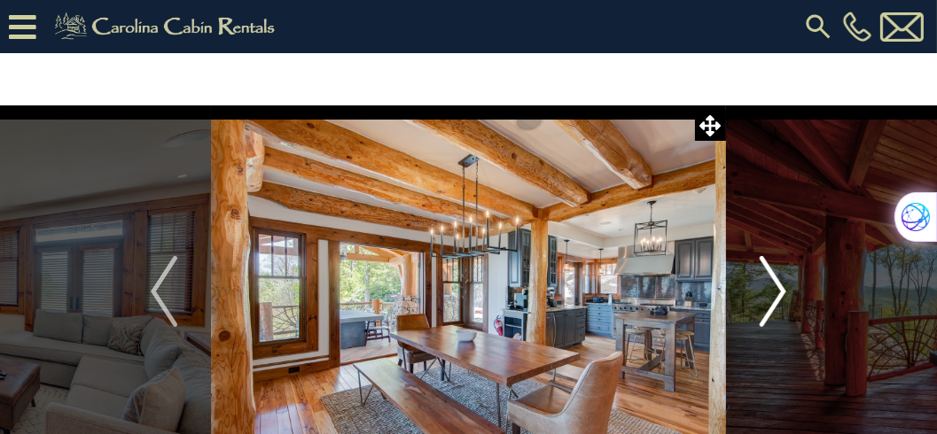
click at [779, 291] on img "Next" at bounding box center [772, 291] width 27 height 71
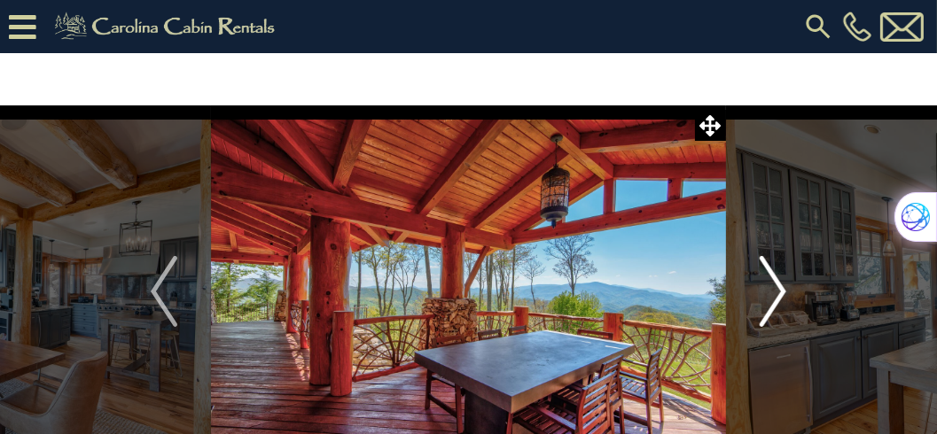
click at [779, 291] on img "Next" at bounding box center [772, 291] width 27 height 71
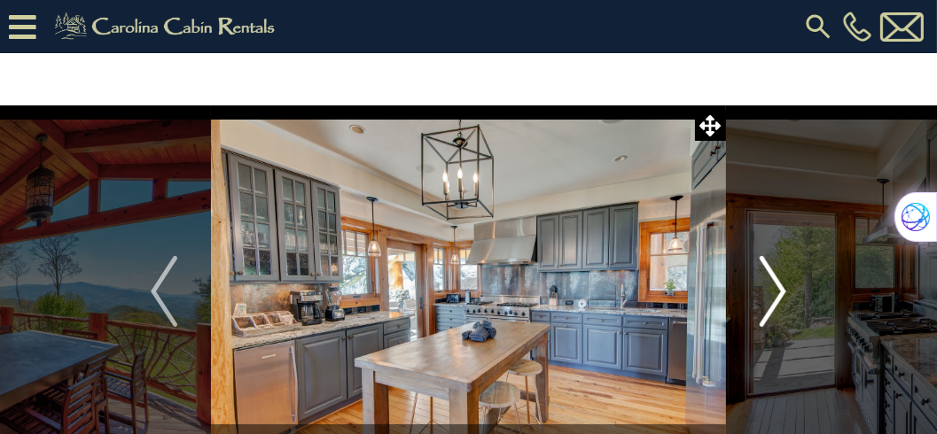
click at [779, 291] on img "Next" at bounding box center [772, 291] width 27 height 71
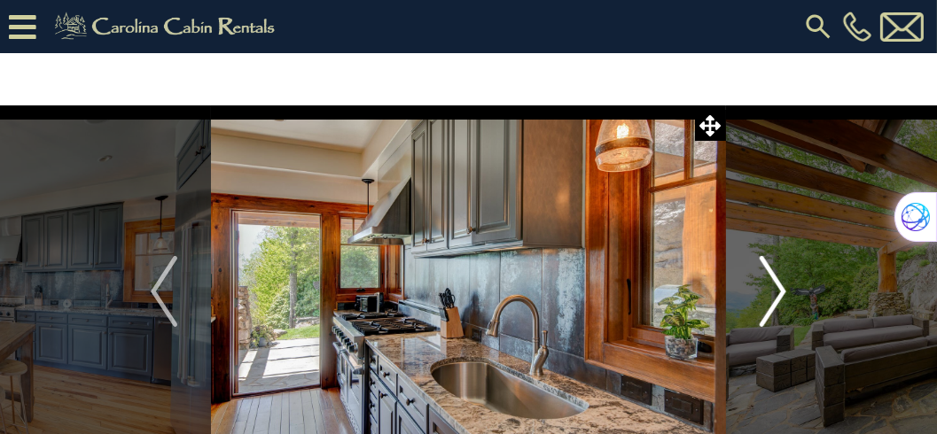
click at [779, 291] on img "Next" at bounding box center [772, 291] width 27 height 71
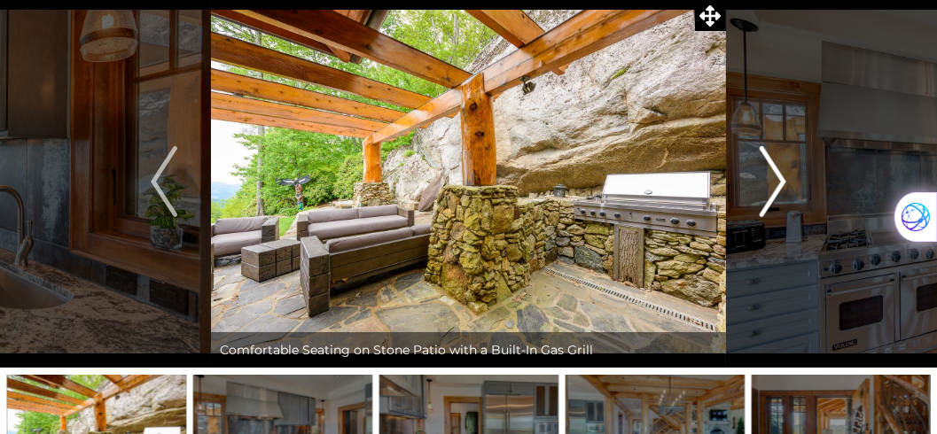
scroll to position [51, 0]
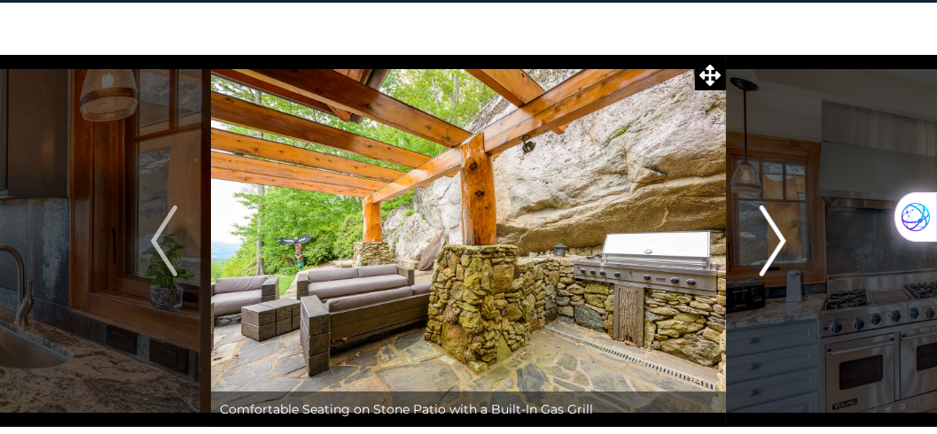
click at [777, 241] on img "Next" at bounding box center [772, 241] width 27 height 71
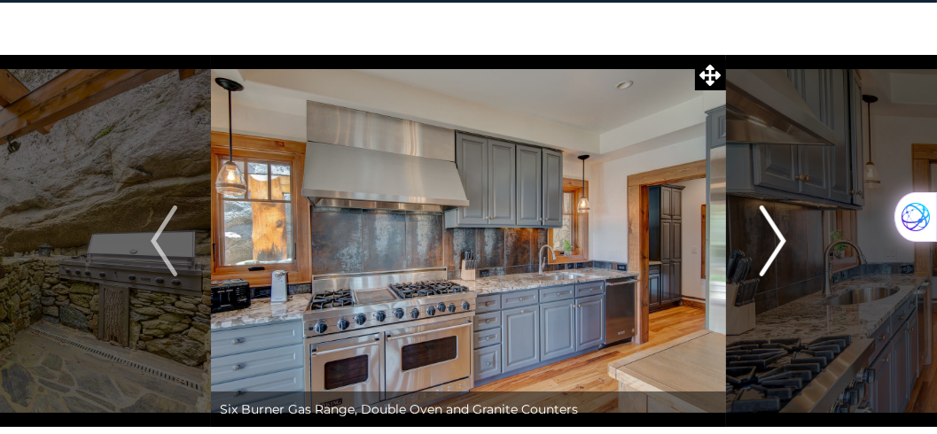
click at [777, 241] on img "Next" at bounding box center [772, 241] width 27 height 71
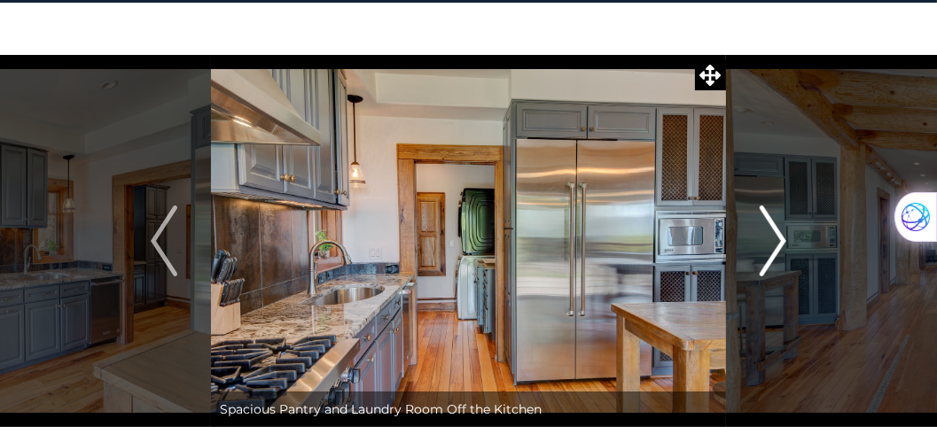
click at [777, 241] on img "Next" at bounding box center [772, 241] width 27 height 71
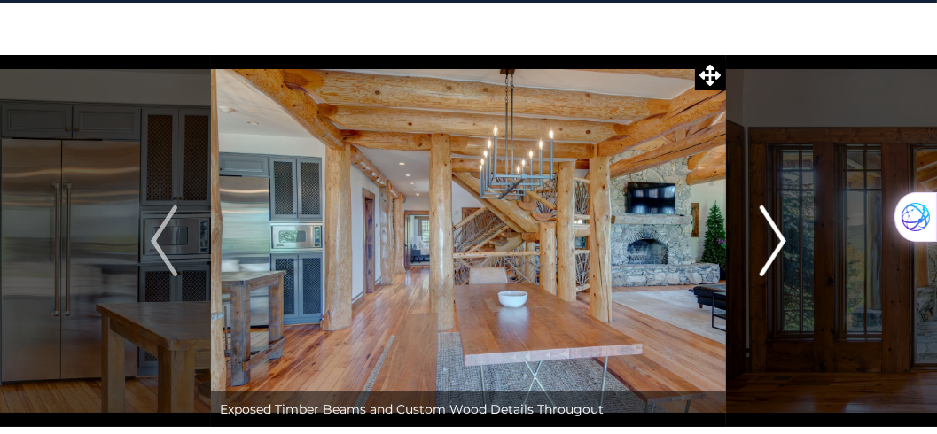
click at [777, 241] on img "Next" at bounding box center [772, 241] width 27 height 71
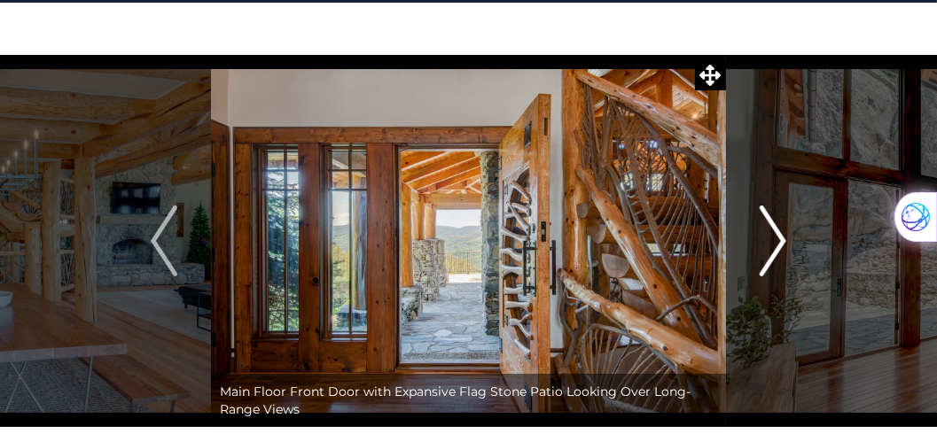
click at [777, 241] on img "Next" at bounding box center [772, 241] width 27 height 71
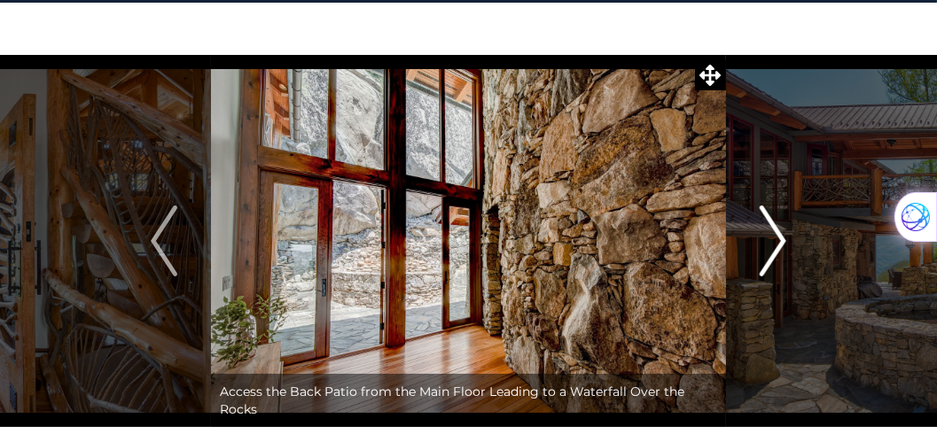
click at [777, 241] on img "Next" at bounding box center [772, 241] width 27 height 71
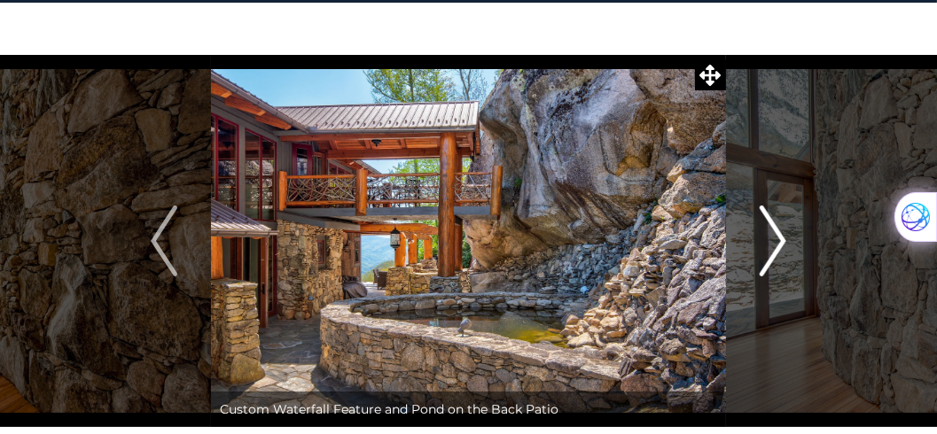
click at [777, 241] on img "Next" at bounding box center [772, 241] width 27 height 71
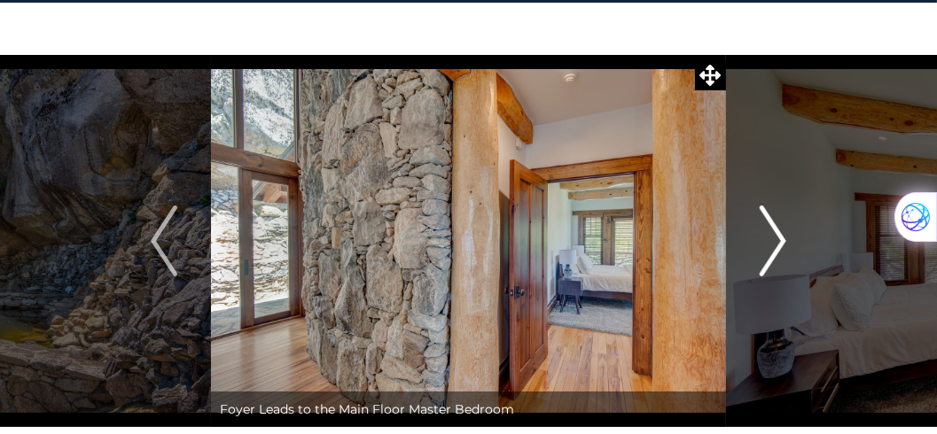
click at [777, 241] on img "Next" at bounding box center [772, 241] width 27 height 71
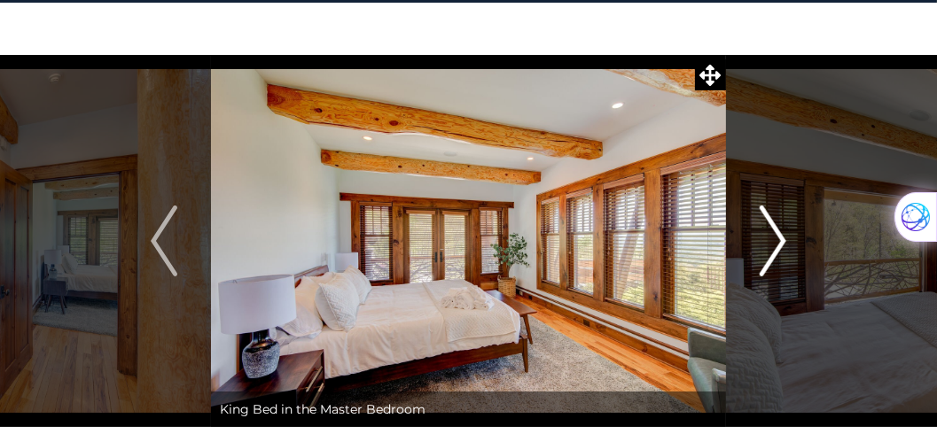
click at [777, 241] on img "Next" at bounding box center [772, 241] width 27 height 71
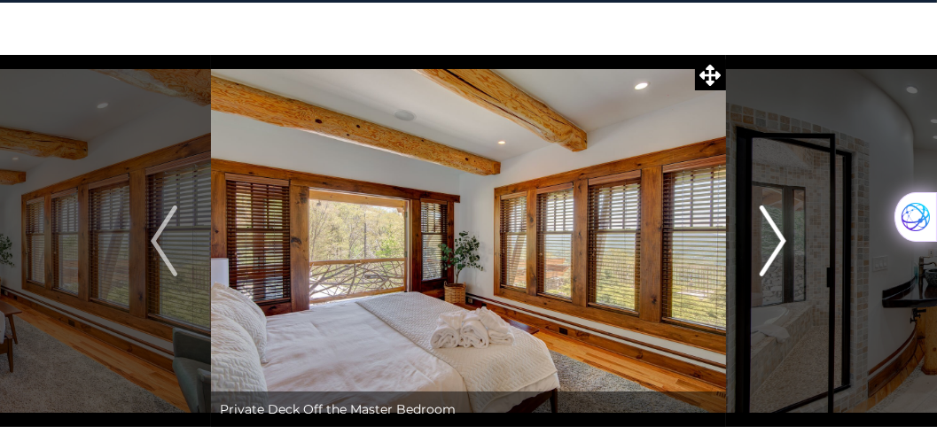
click at [777, 241] on img "Next" at bounding box center [772, 241] width 27 height 71
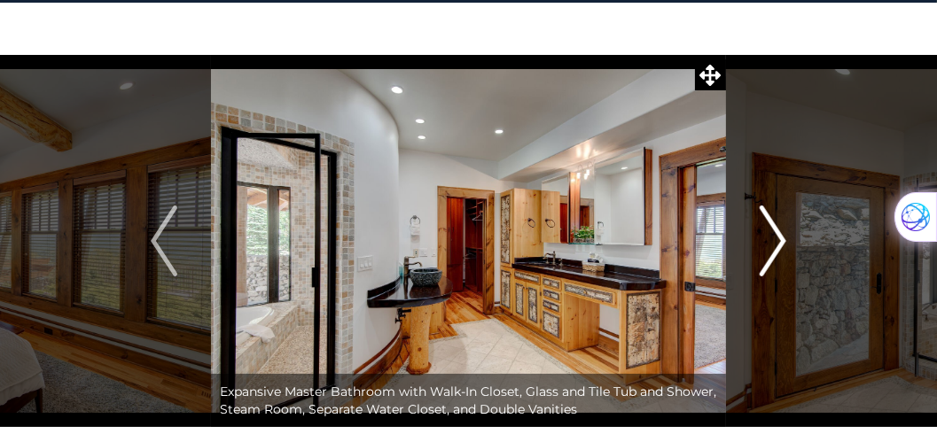
click at [777, 241] on img "Next" at bounding box center [772, 241] width 27 height 71
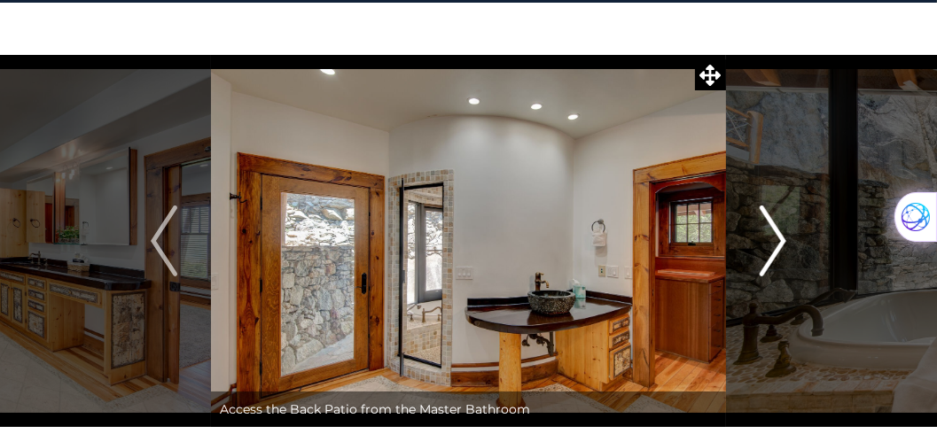
click at [777, 241] on img "Next" at bounding box center [772, 241] width 27 height 71
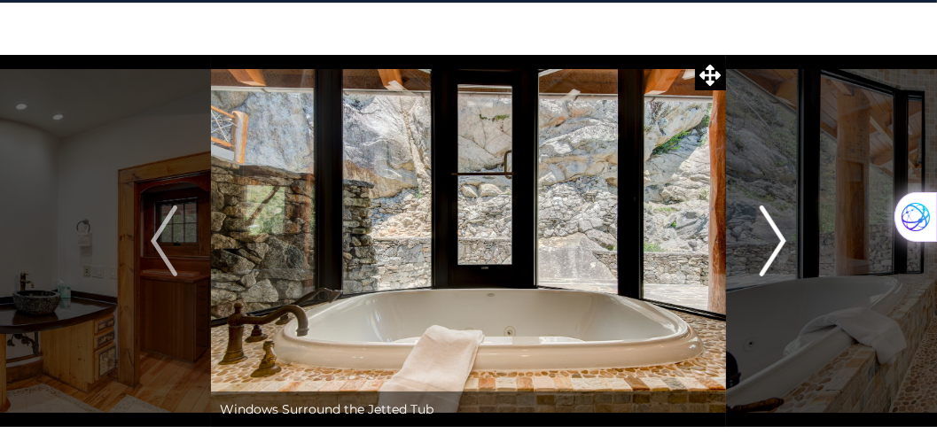
click at [777, 241] on img "Next" at bounding box center [772, 241] width 27 height 71
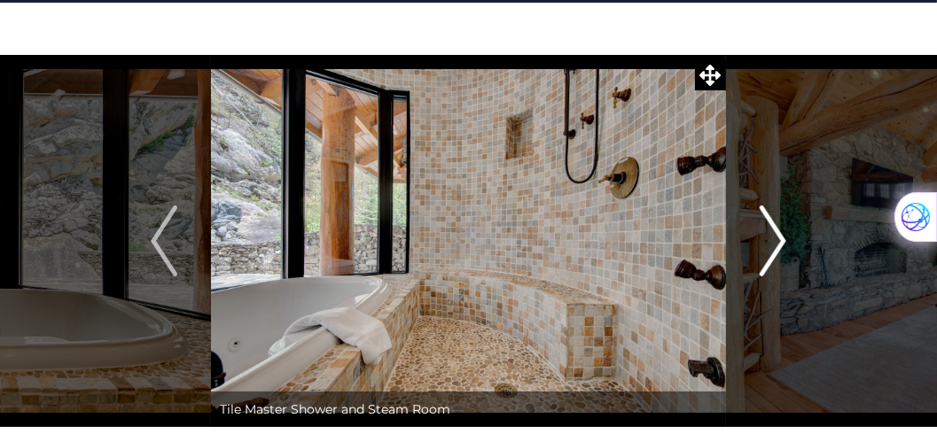
click at [777, 241] on img "Next" at bounding box center [772, 241] width 27 height 71
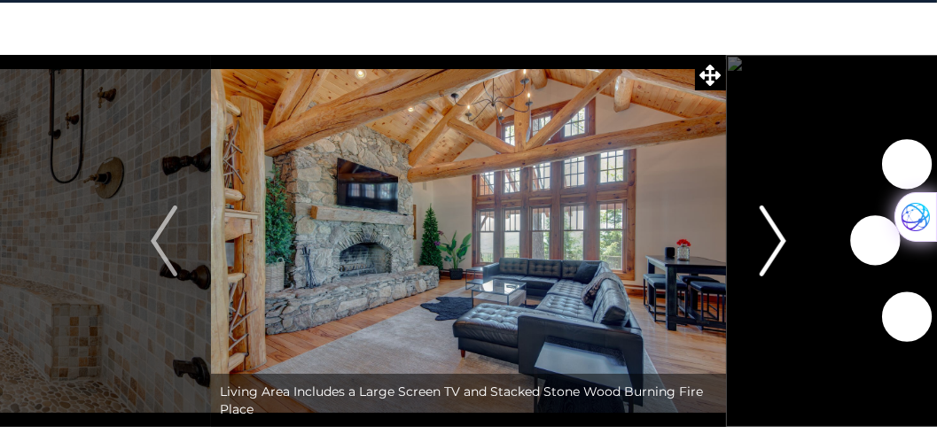
click at [777, 241] on img "Next" at bounding box center [772, 241] width 27 height 71
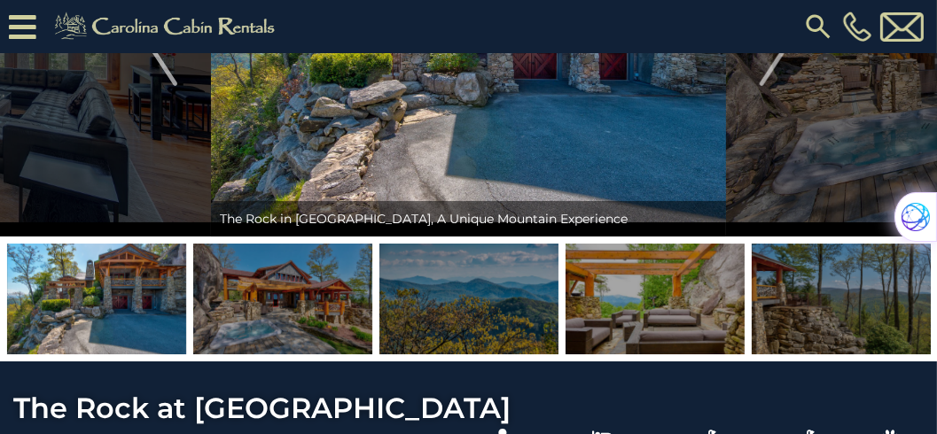
scroll to position [303, 0]
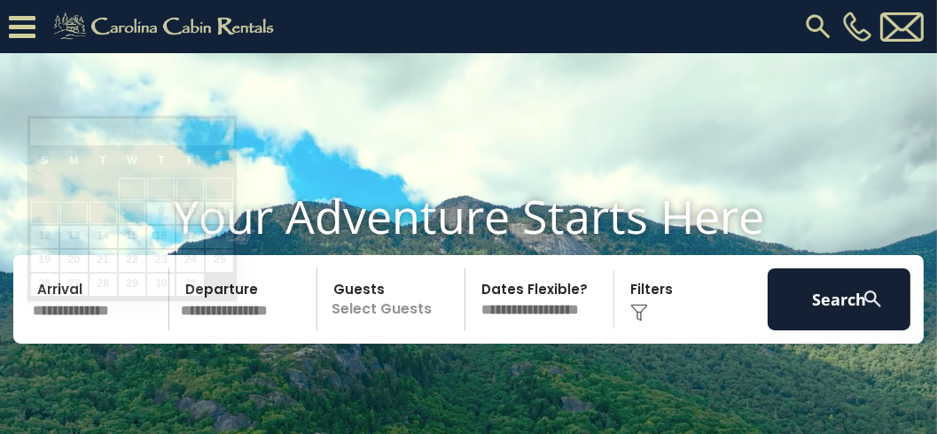
click at [82, 313] on input "text" at bounding box center [98, 299] width 143 height 62
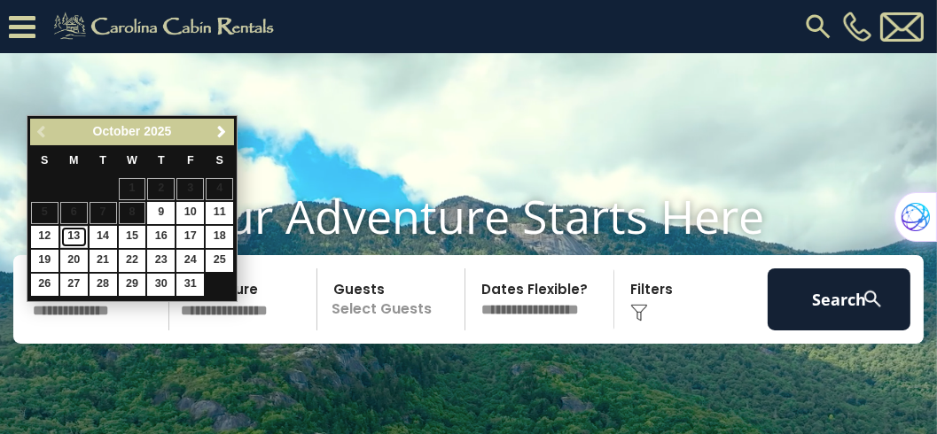
click at [74, 238] on link "13" at bounding box center [73, 237] width 27 height 22
type input "********"
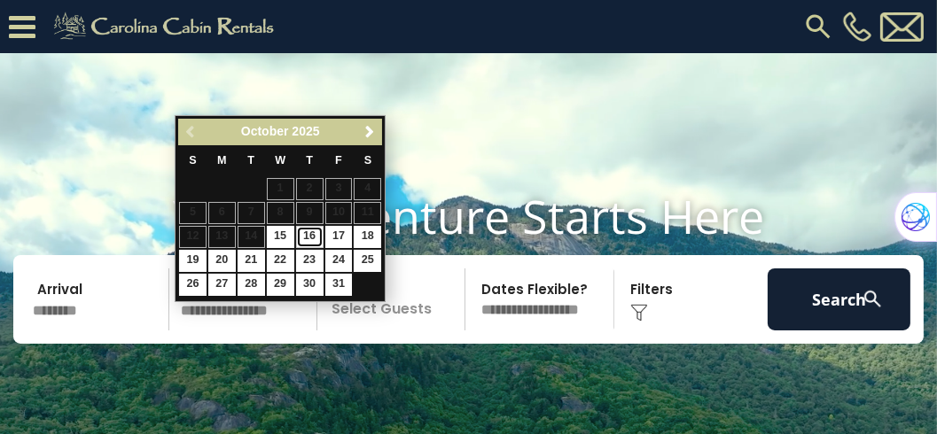
click at [315, 233] on link "16" at bounding box center [309, 237] width 27 height 22
type input "********"
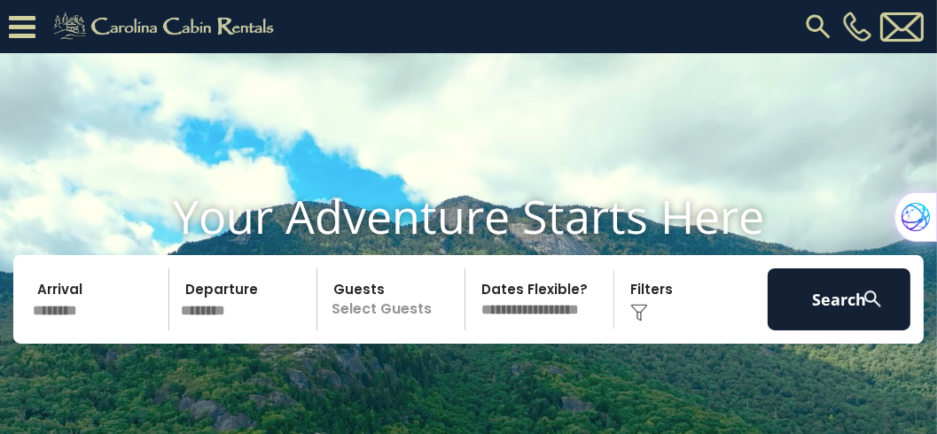
click at [386, 331] on p "Select Guests" at bounding box center [394, 299] width 142 height 62
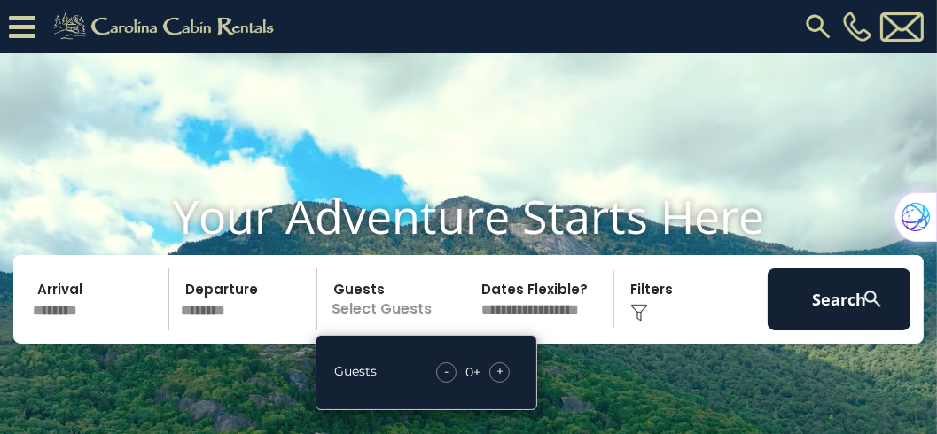
click at [500, 380] on span "+" at bounding box center [499, 371] width 7 height 18
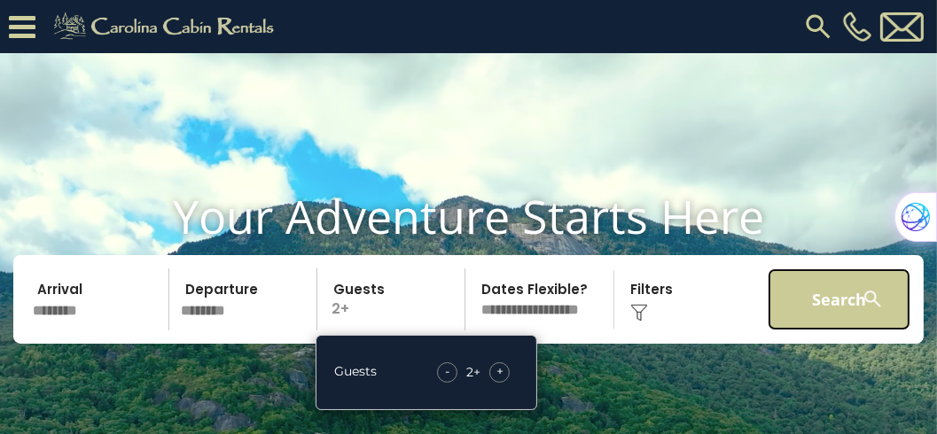
click at [902, 318] on button "Search" at bounding box center [838, 299] width 143 height 62
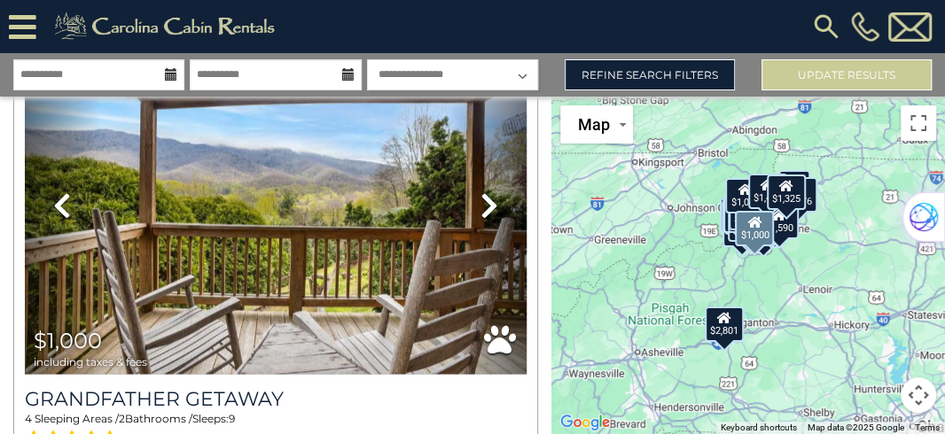
scroll to position [14412, 0]
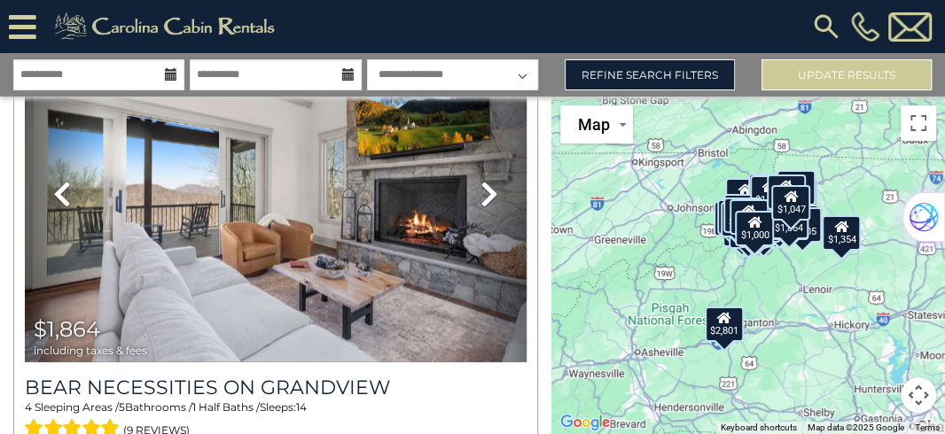
scroll to position [28974, 0]
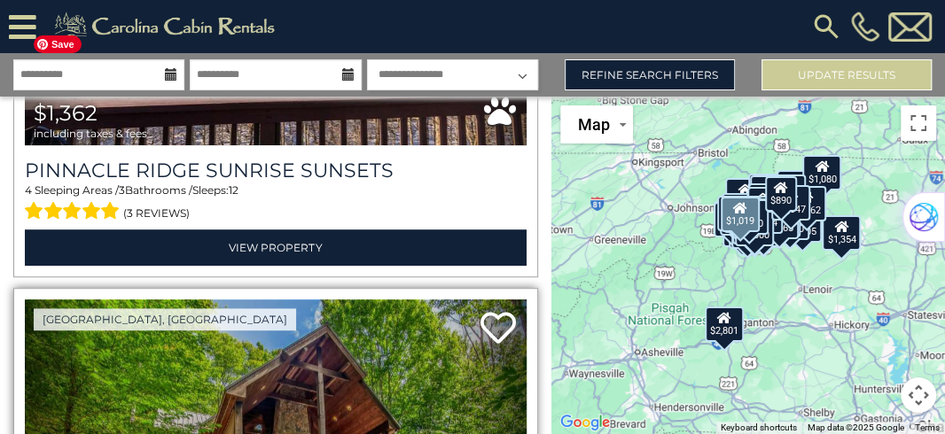
scroll to position [43602, 0]
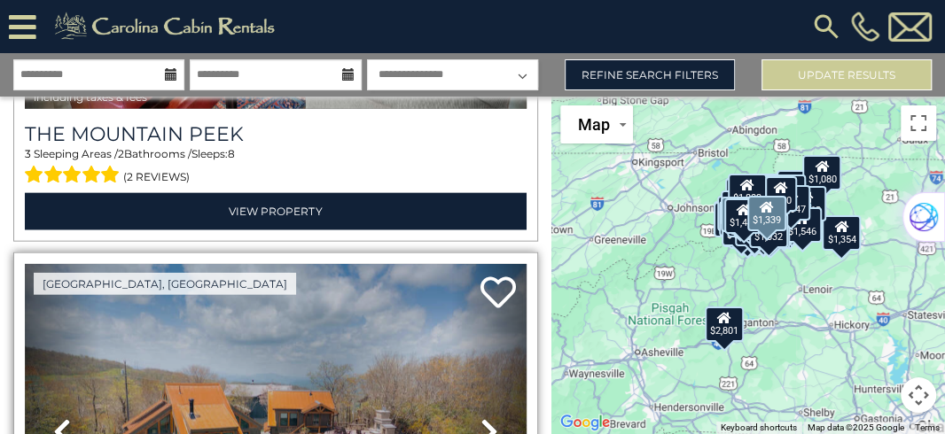
scroll to position [45020, 0]
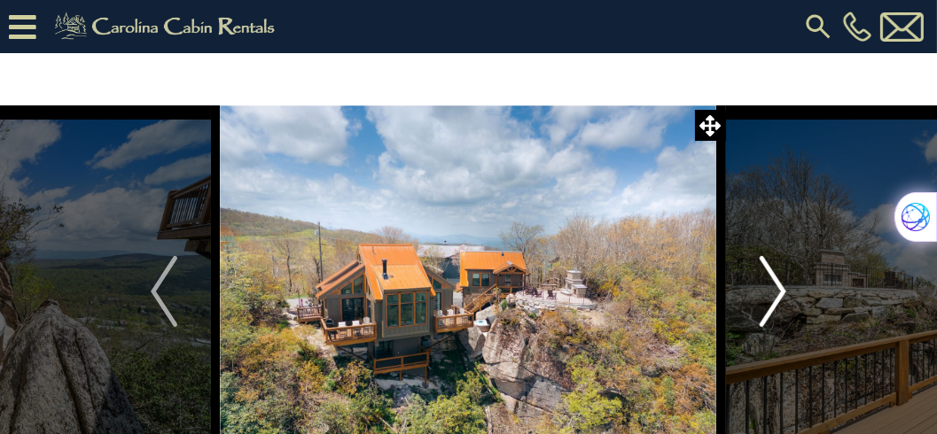
click at [784, 289] on img "Next" at bounding box center [772, 291] width 27 height 71
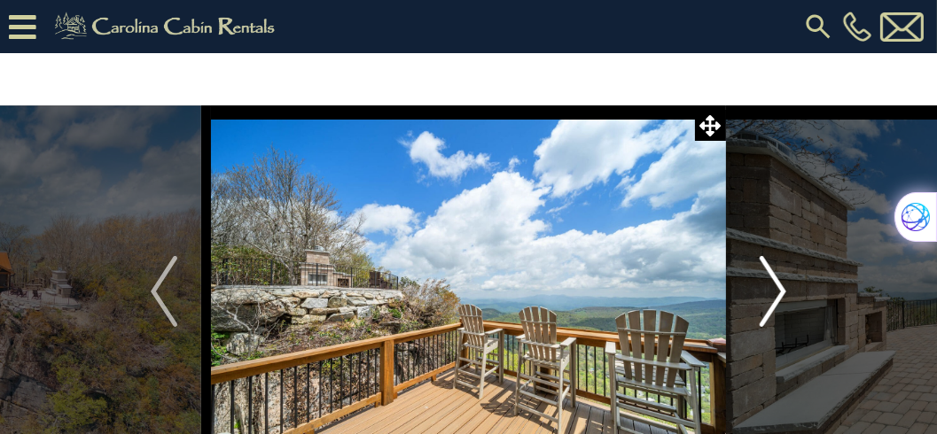
click at [784, 288] on img "Next" at bounding box center [772, 291] width 27 height 71
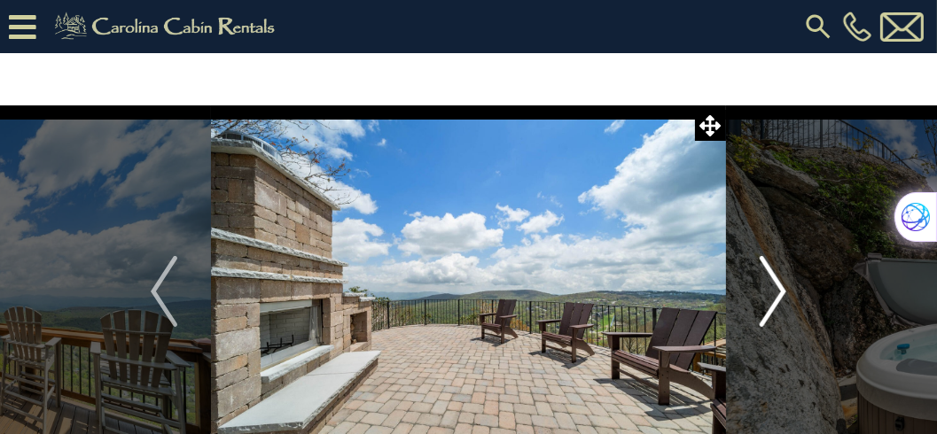
click at [784, 288] on img "Next" at bounding box center [772, 291] width 27 height 71
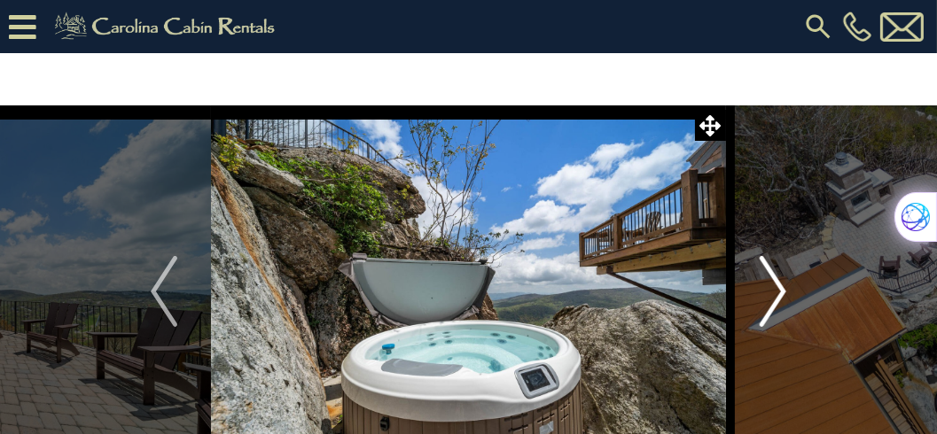
click at [784, 288] on img "Next" at bounding box center [772, 291] width 27 height 71
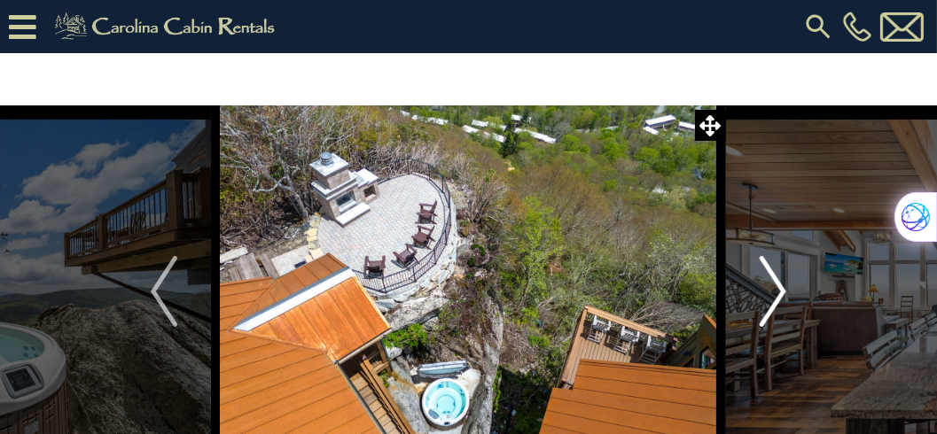
click at [784, 288] on img "Next" at bounding box center [772, 291] width 27 height 71
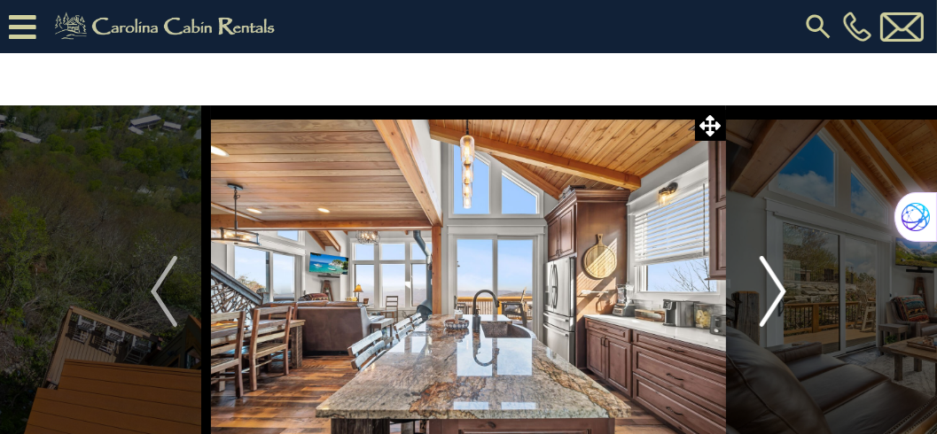
click at [784, 288] on img "Next" at bounding box center [772, 291] width 27 height 71
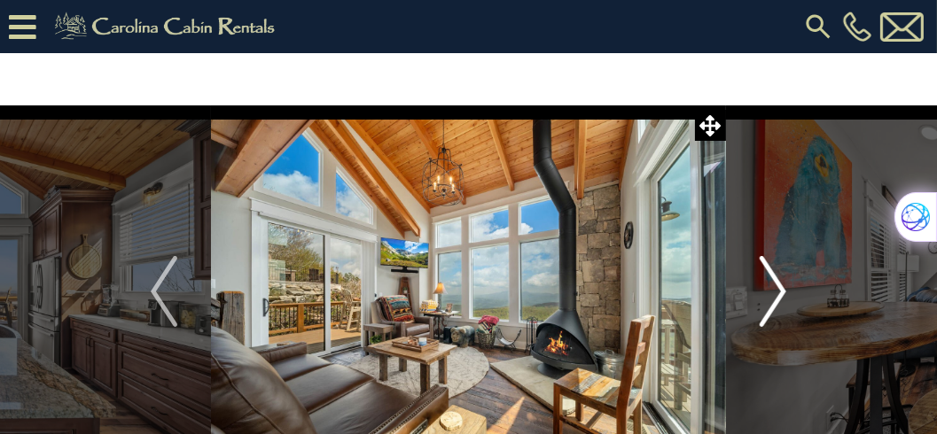
click at [784, 288] on img "Next" at bounding box center [772, 291] width 27 height 71
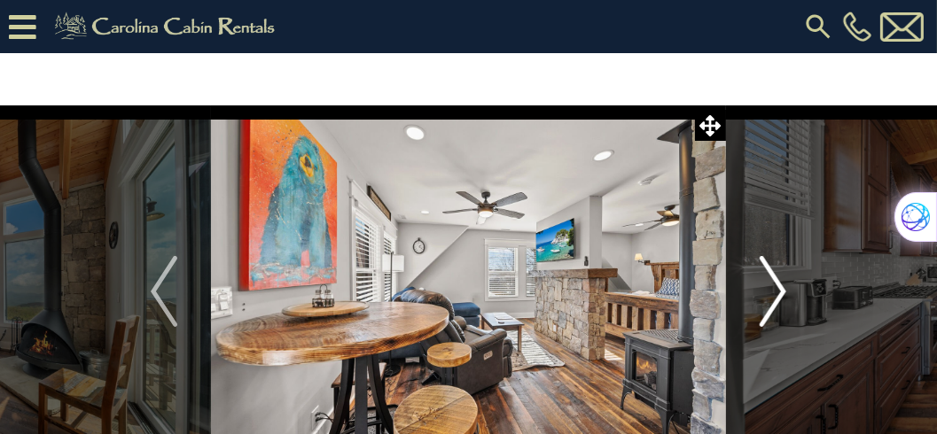
click at [784, 288] on img "Next" at bounding box center [772, 291] width 27 height 71
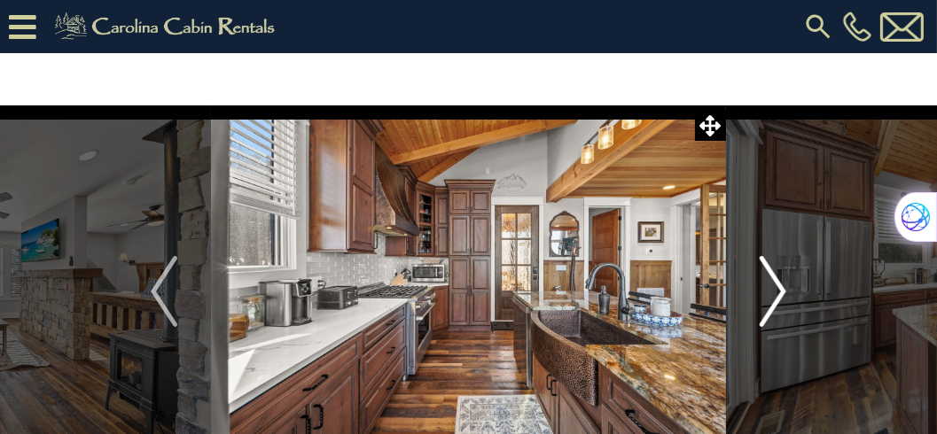
click at [784, 288] on img "Next" at bounding box center [772, 291] width 27 height 71
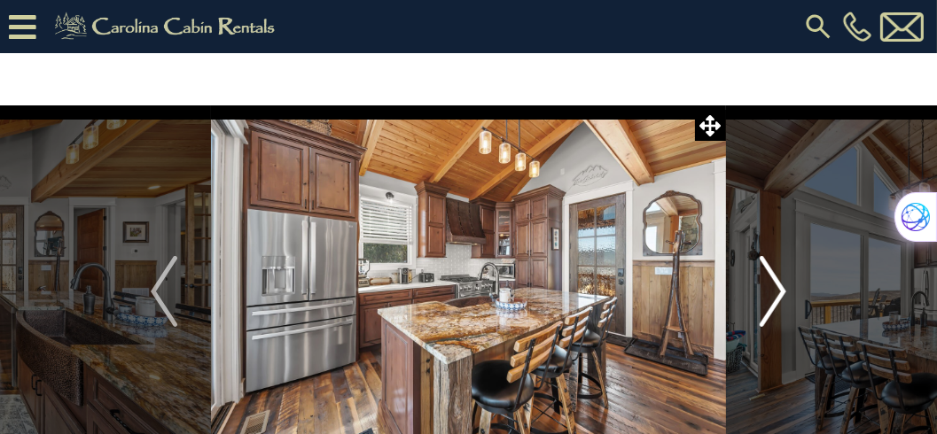
click at [784, 288] on img "Next" at bounding box center [772, 291] width 27 height 71
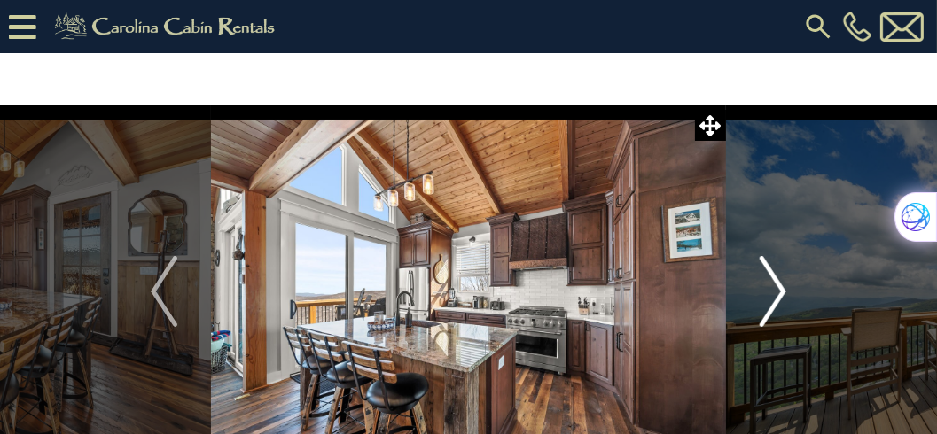
click at [784, 288] on img "Next" at bounding box center [772, 291] width 27 height 71
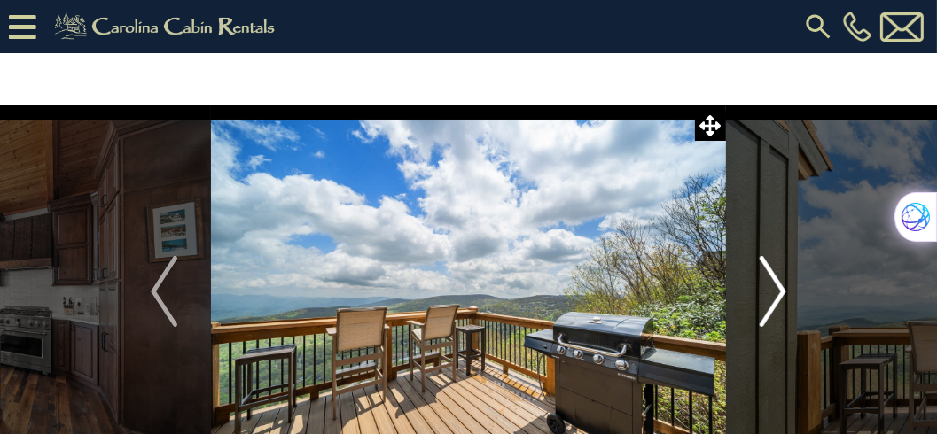
click at [784, 288] on img "Next" at bounding box center [772, 291] width 27 height 71
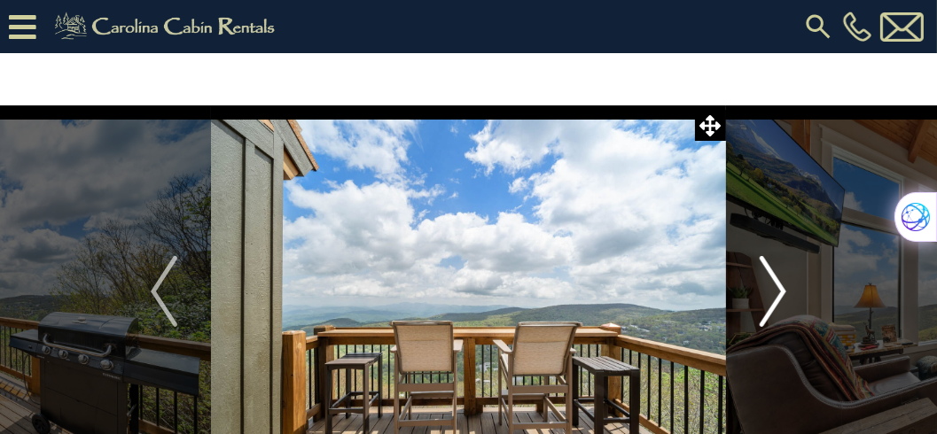
click at [784, 288] on img "Next" at bounding box center [772, 291] width 27 height 71
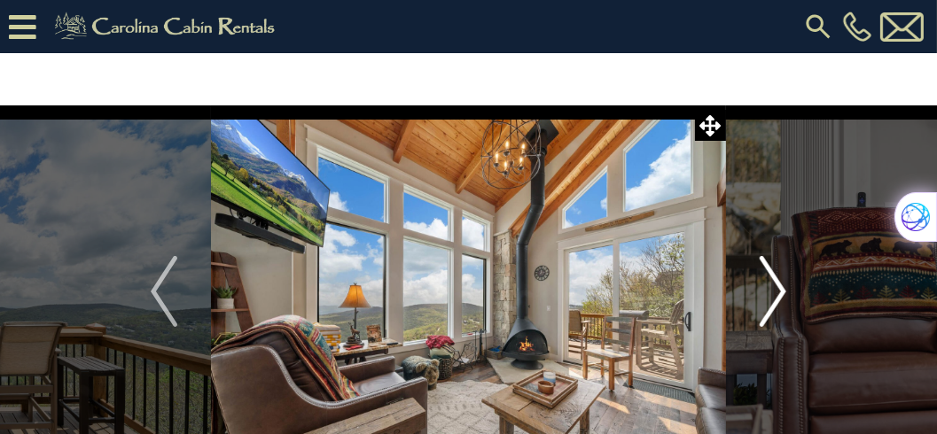
click at [784, 288] on img "Next" at bounding box center [772, 291] width 27 height 71
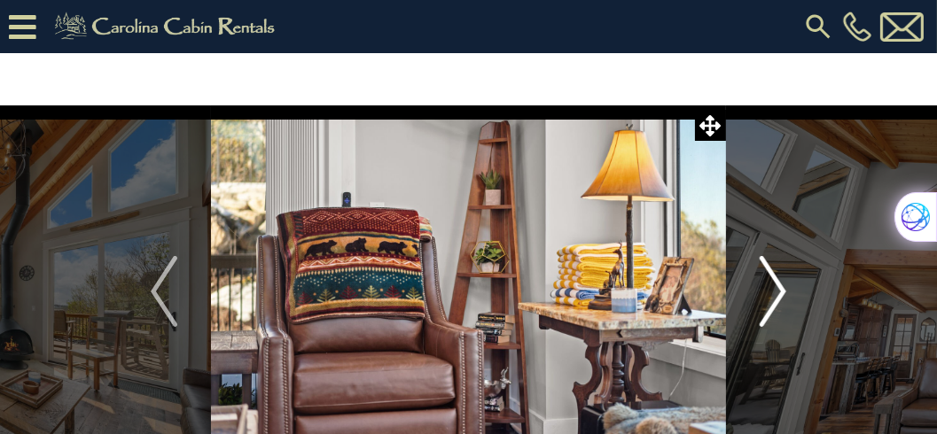
click at [784, 288] on img "Next" at bounding box center [772, 291] width 27 height 71
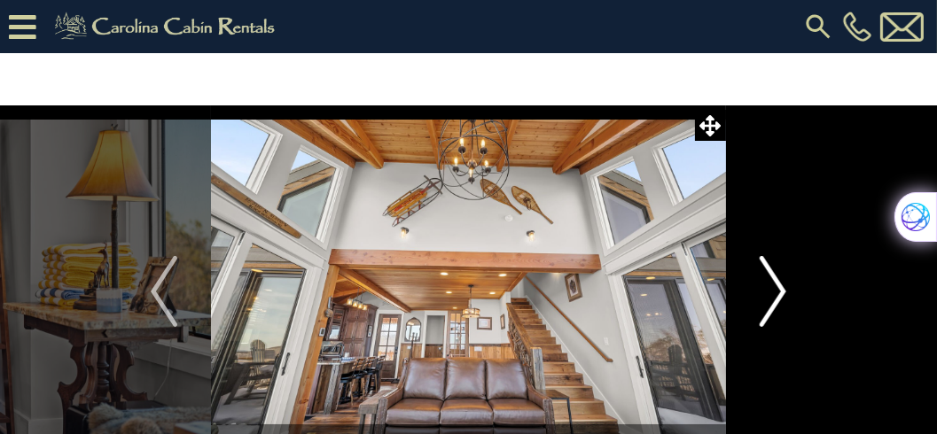
click at [784, 288] on img "Next" at bounding box center [772, 291] width 27 height 71
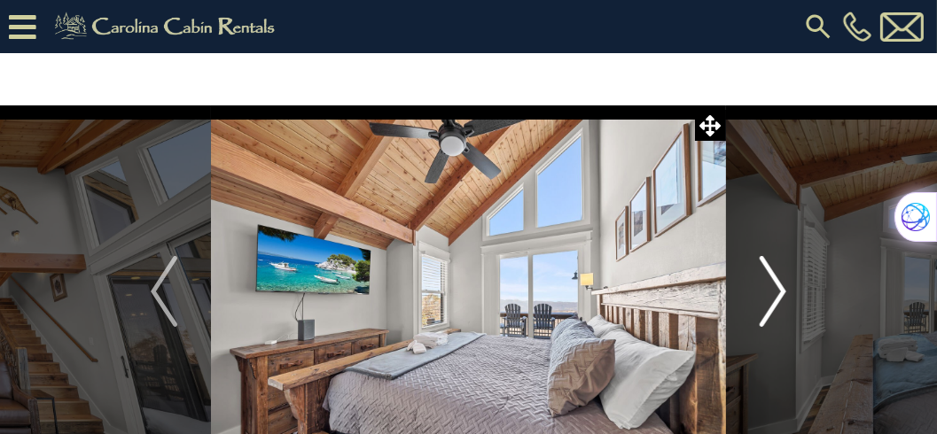
click at [784, 288] on img "Next" at bounding box center [772, 291] width 27 height 71
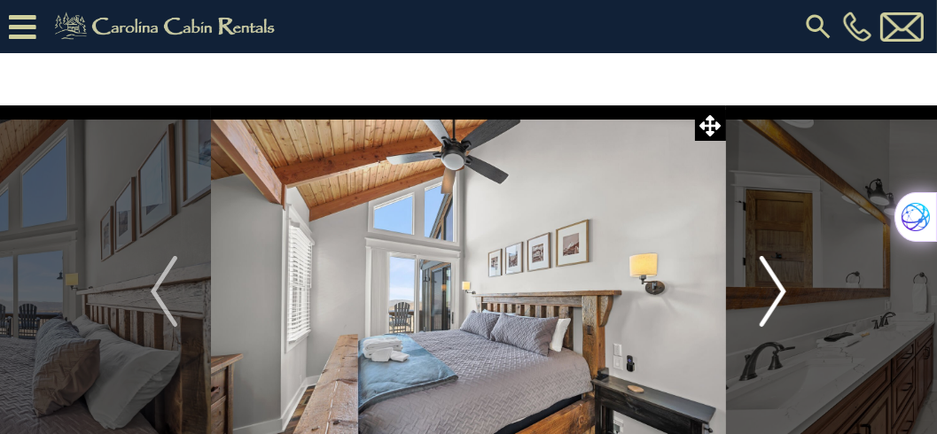
click at [784, 288] on img "Next" at bounding box center [772, 291] width 27 height 71
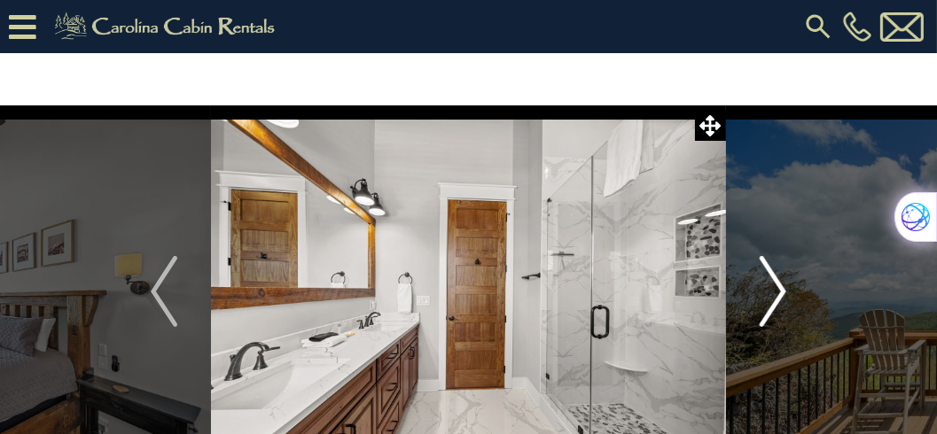
click at [784, 288] on img "Next" at bounding box center [772, 291] width 27 height 71
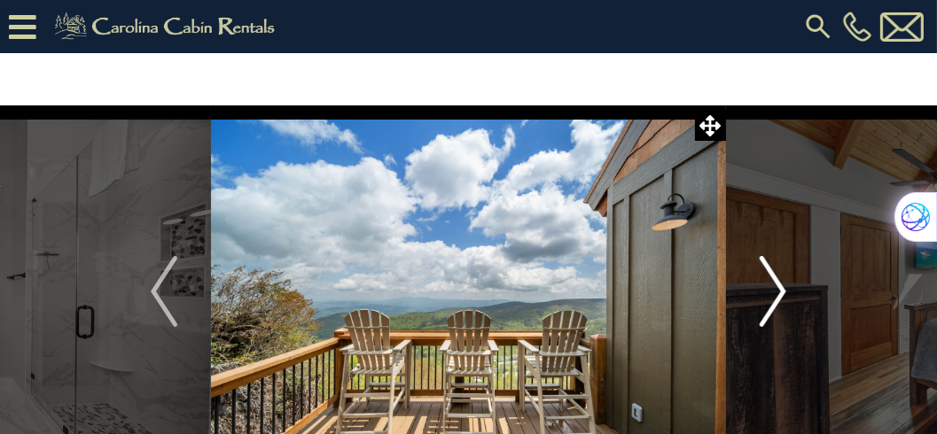
click at [784, 288] on img "Next" at bounding box center [772, 291] width 27 height 71
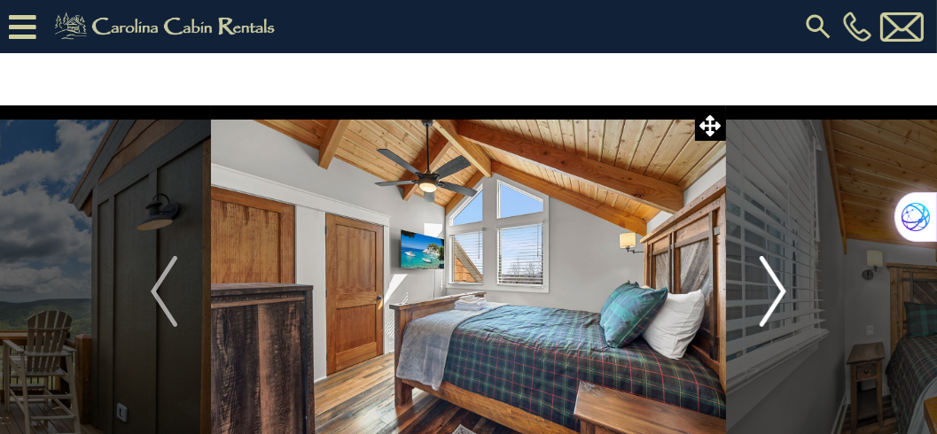
click at [784, 288] on img "Next" at bounding box center [772, 291] width 27 height 71
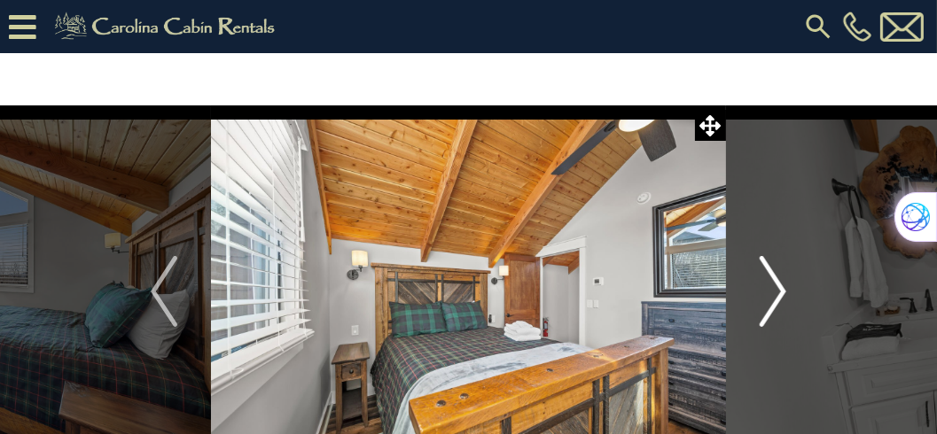
click at [784, 288] on img "Next" at bounding box center [772, 291] width 27 height 71
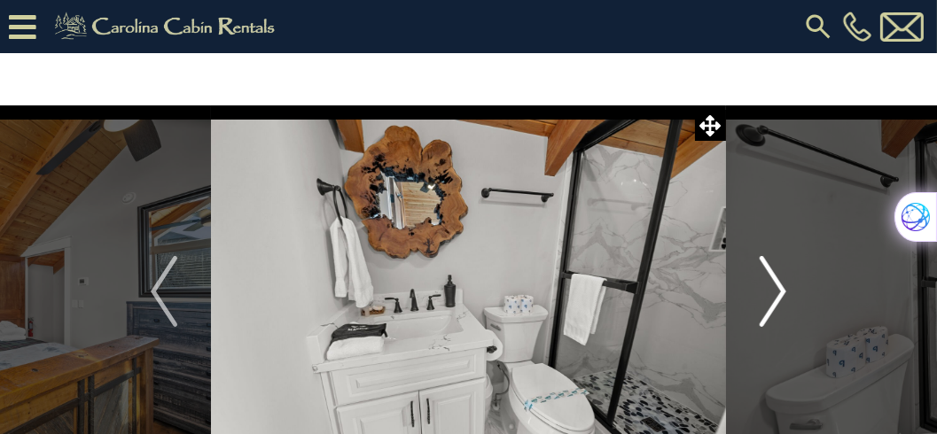
click at [784, 288] on img "Next" at bounding box center [772, 291] width 27 height 71
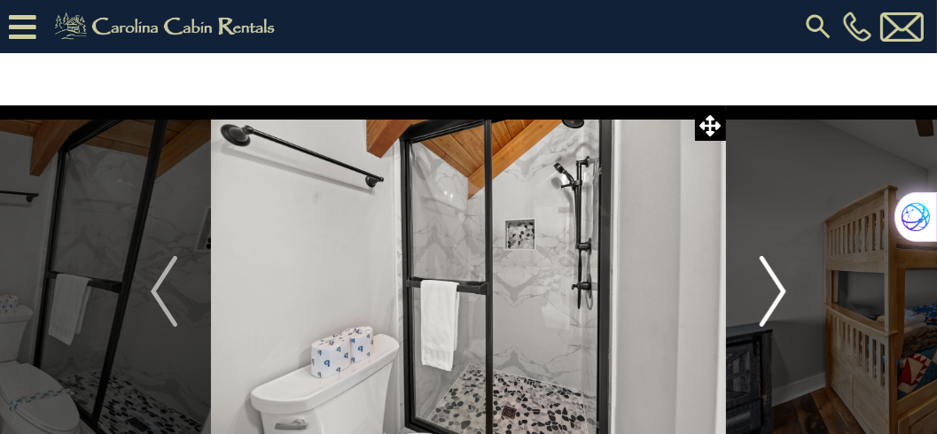
click at [784, 288] on img "Next" at bounding box center [772, 291] width 27 height 71
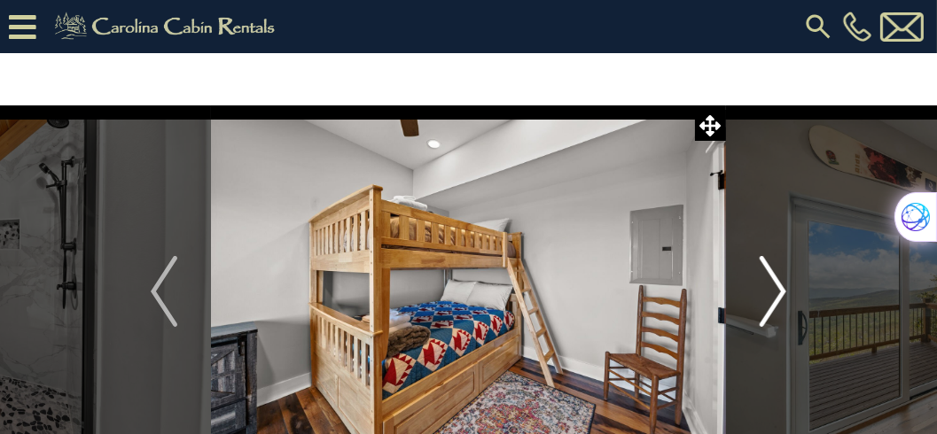
click at [784, 288] on img "Next" at bounding box center [772, 291] width 27 height 71
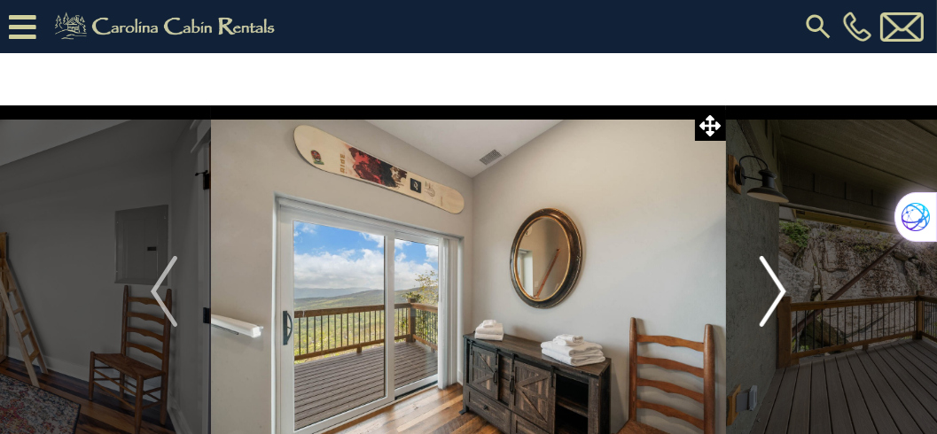
click at [784, 288] on img "Next" at bounding box center [772, 291] width 27 height 71
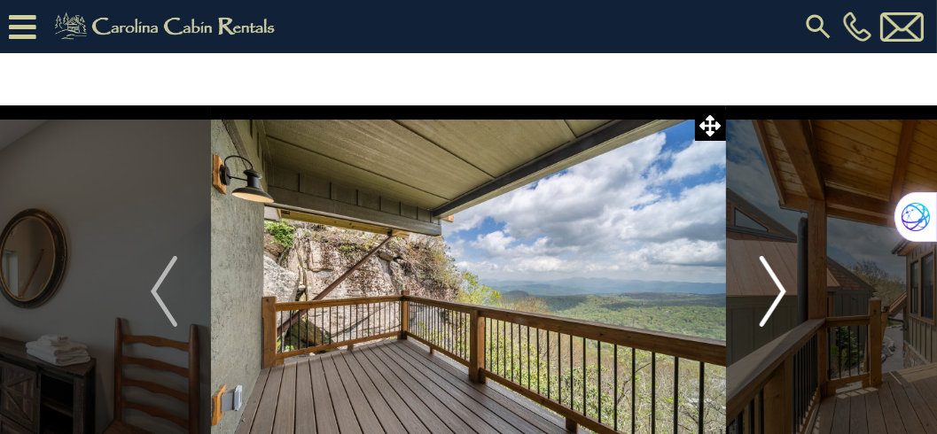
click at [784, 288] on img "Next" at bounding box center [772, 291] width 27 height 71
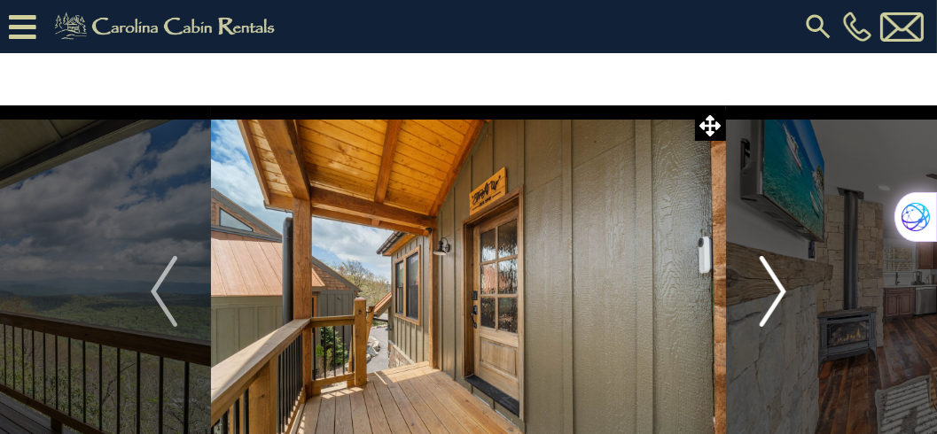
click at [784, 288] on img "Next" at bounding box center [772, 291] width 27 height 71
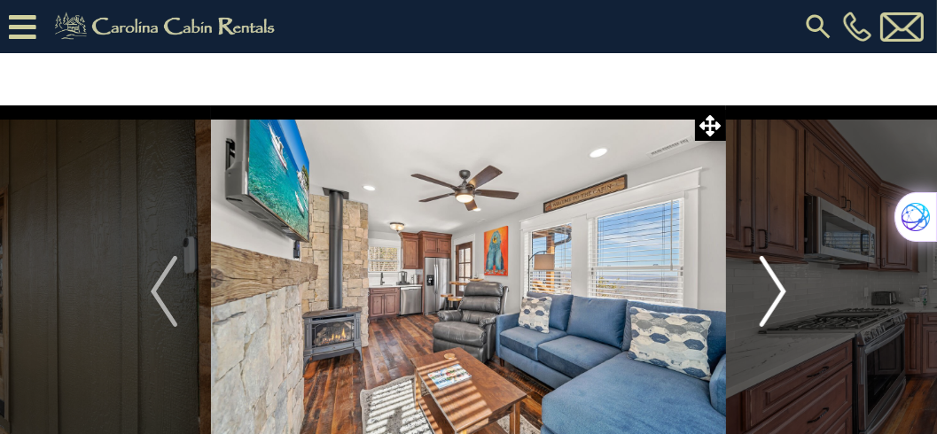
click at [784, 288] on img "Next" at bounding box center [772, 291] width 27 height 71
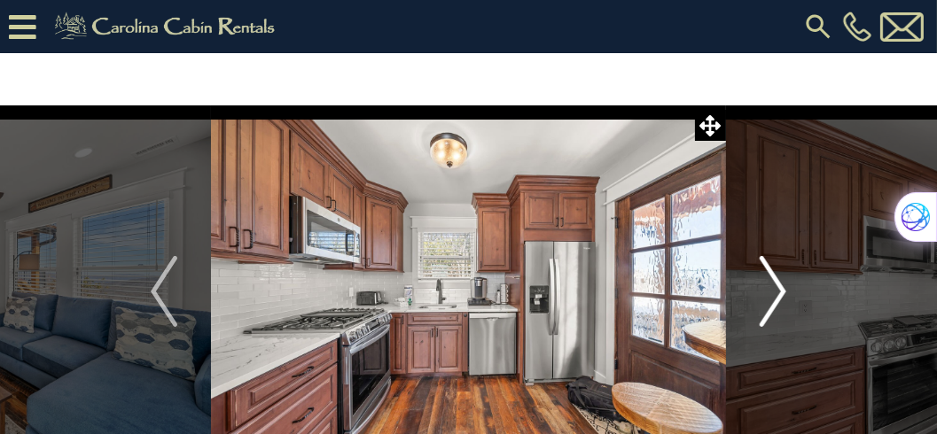
click at [784, 288] on img "Next" at bounding box center [772, 291] width 27 height 71
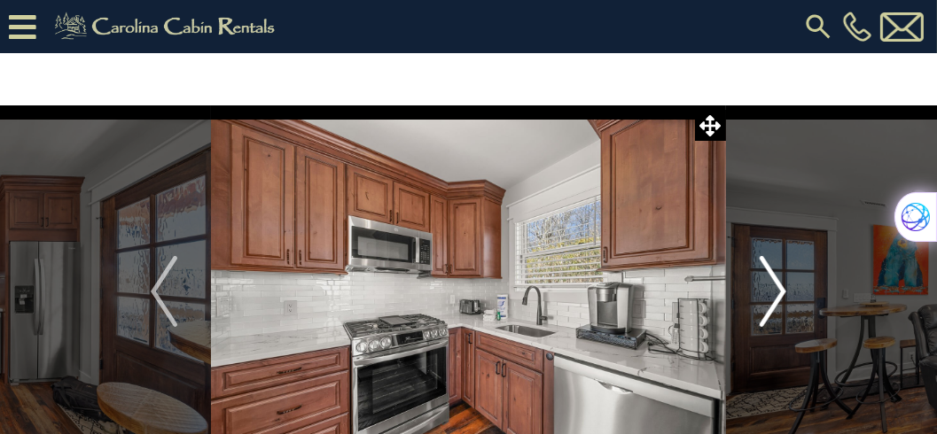
click at [784, 288] on img "Next" at bounding box center [772, 291] width 27 height 71
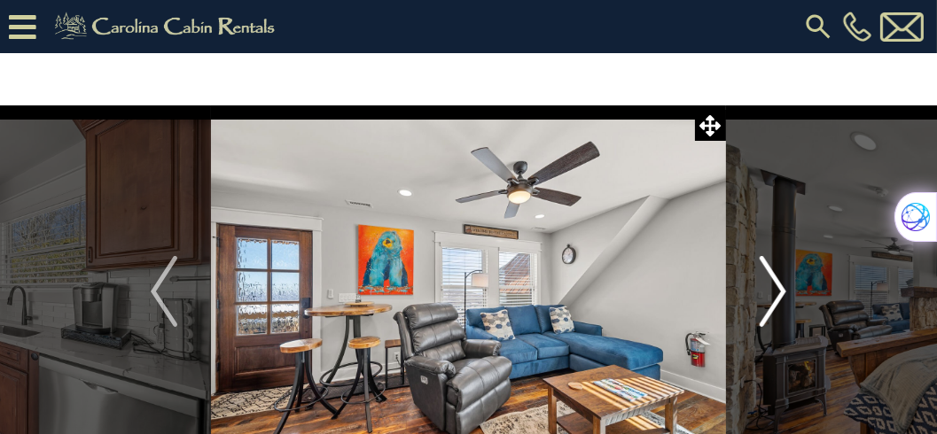
click at [784, 288] on img "Next" at bounding box center [772, 291] width 27 height 71
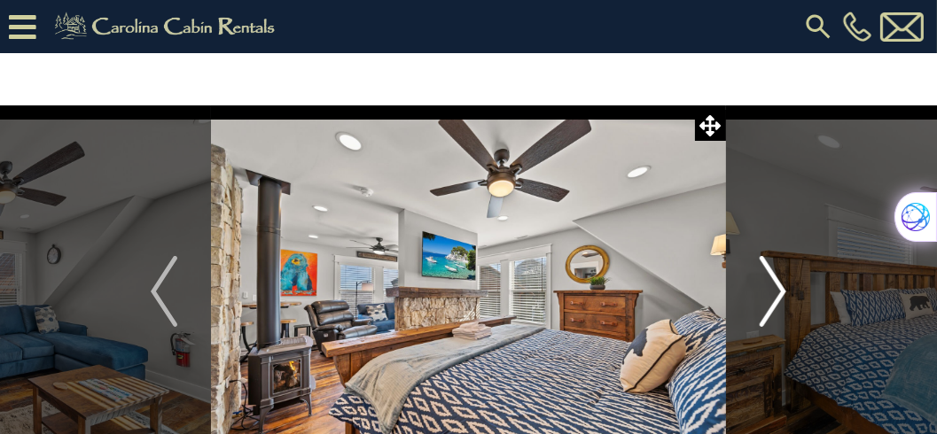
click at [784, 288] on img "Next" at bounding box center [772, 291] width 27 height 71
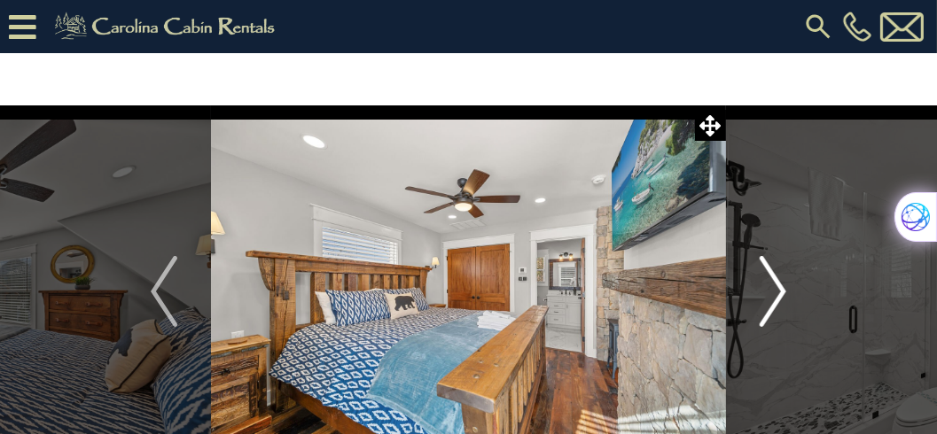
click at [784, 288] on img "Next" at bounding box center [772, 291] width 27 height 71
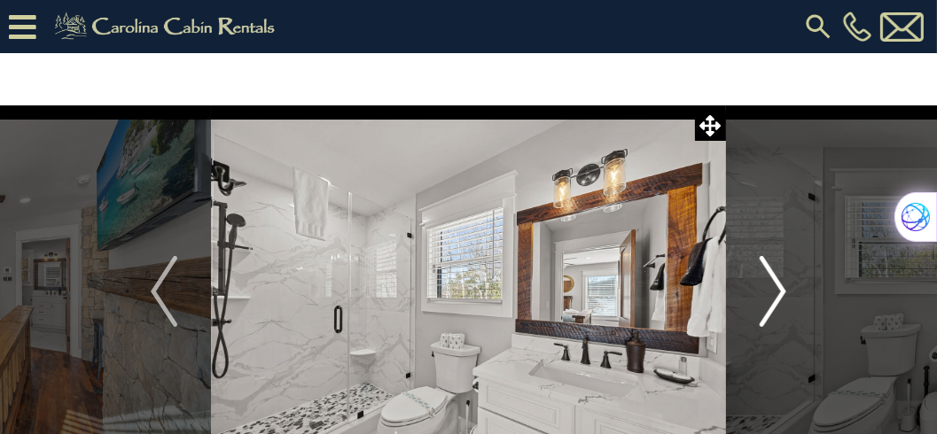
click at [784, 288] on img "Next" at bounding box center [772, 291] width 27 height 71
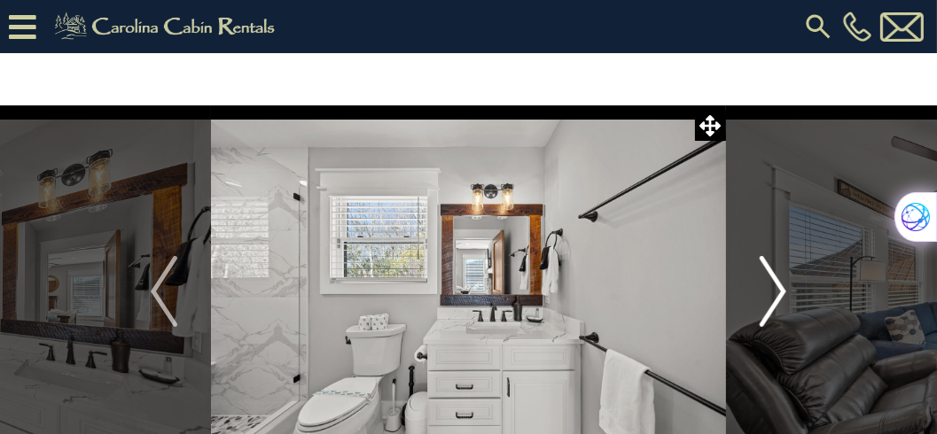
click at [784, 288] on img "Next" at bounding box center [772, 291] width 27 height 71
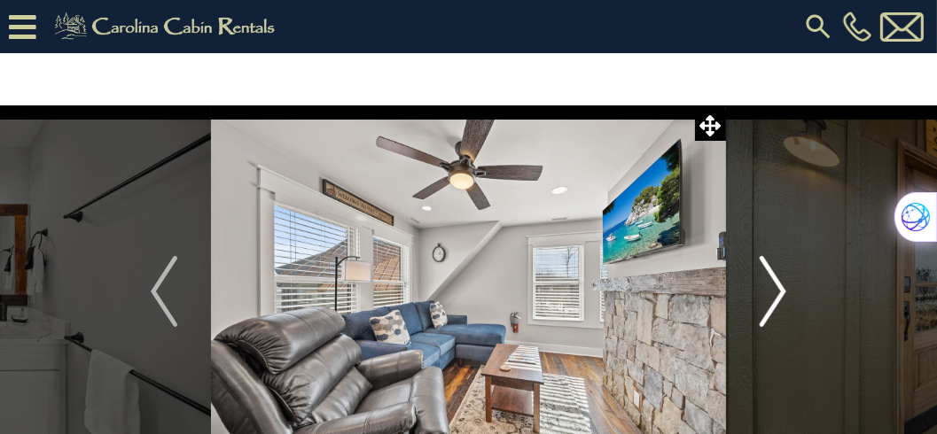
click at [784, 288] on img "Next" at bounding box center [772, 291] width 27 height 71
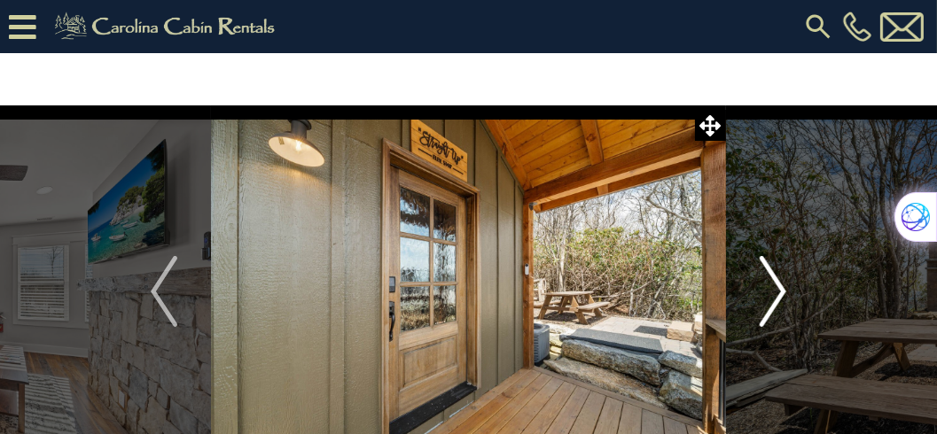
click at [784, 288] on img "Next" at bounding box center [772, 291] width 27 height 71
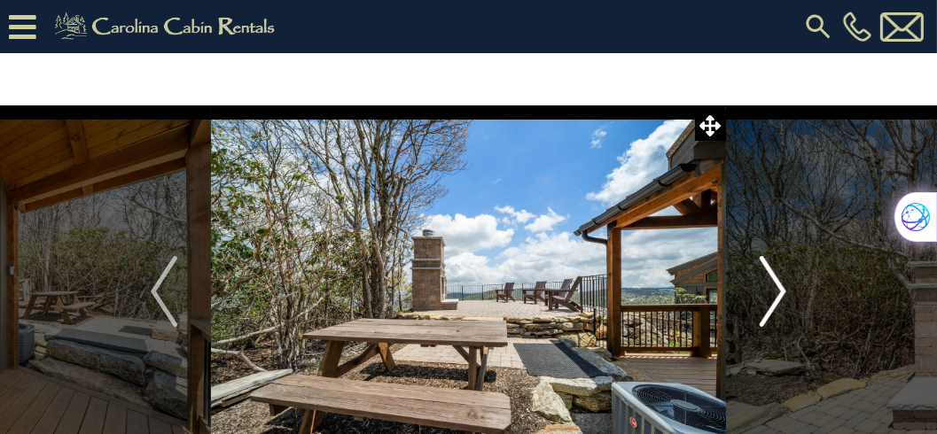
click at [784, 288] on img "Next" at bounding box center [772, 291] width 27 height 71
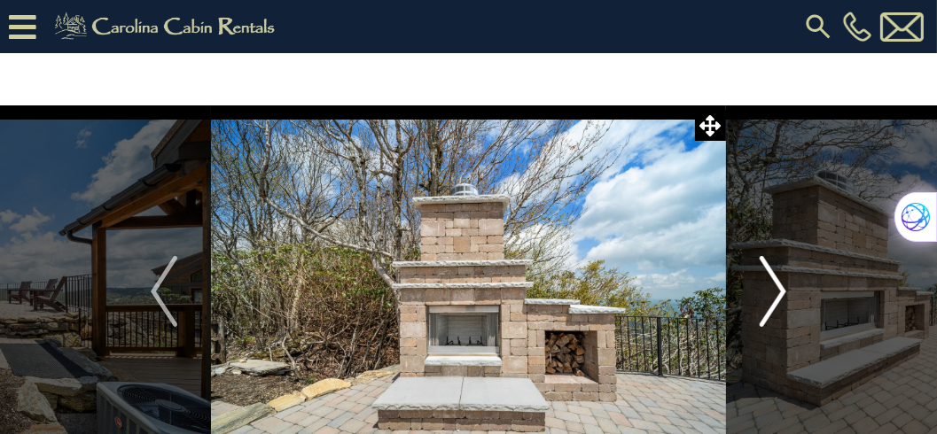
click at [784, 288] on img "Next" at bounding box center [772, 291] width 27 height 71
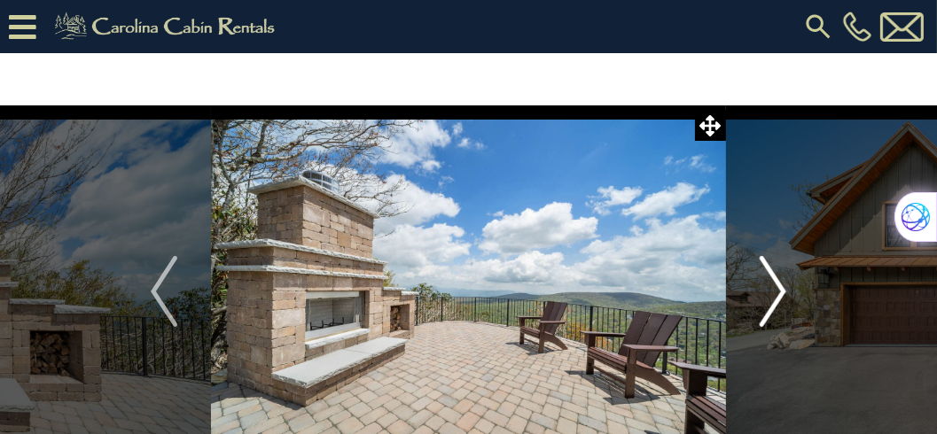
click at [784, 288] on img "Next" at bounding box center [772, 291] width 27 height 71
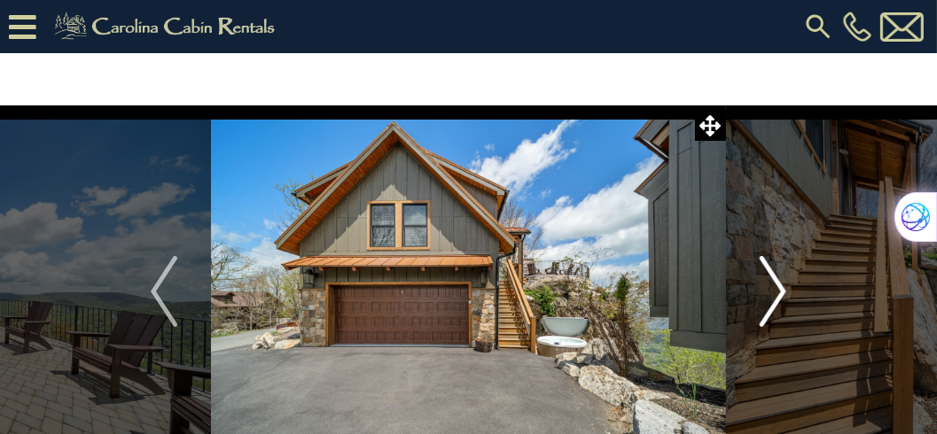
click at [784, 288] on img "Next" at bounding box center [772, 291] width 27 height 71
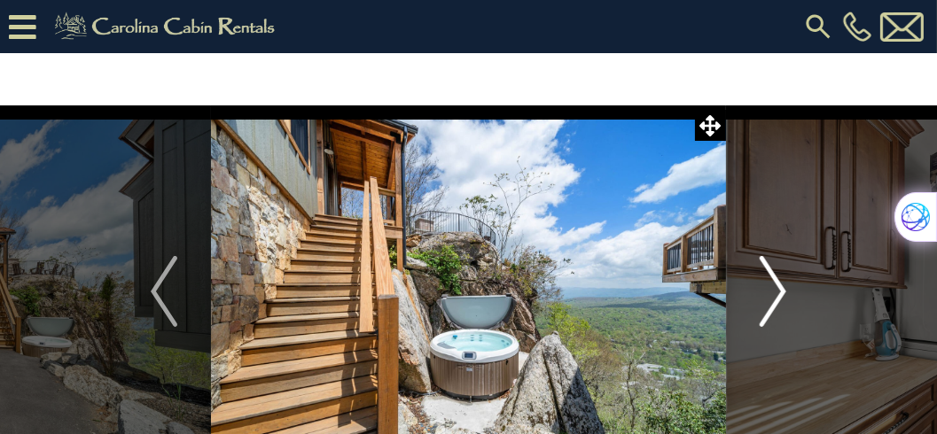
click at [784, 288] on img "Next" at bounding box center [772, 291] width 27 height 71
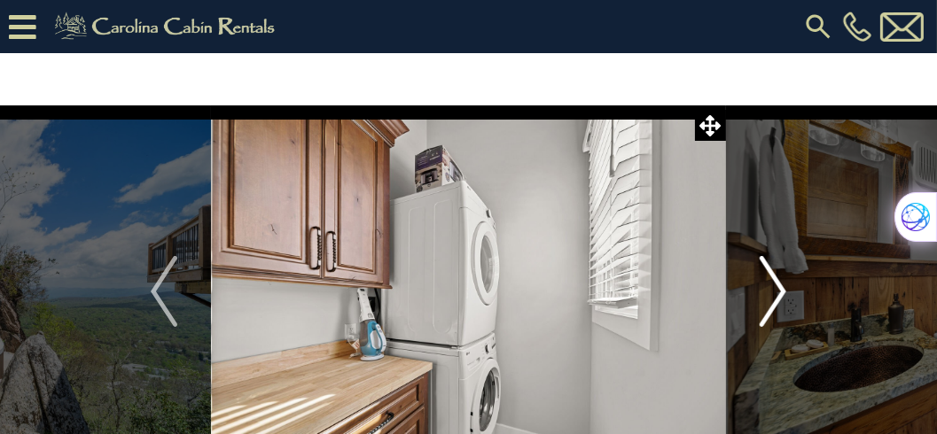
click at [784, 288] on img "Next" at bounding box center [772, 291] width 27 height 71
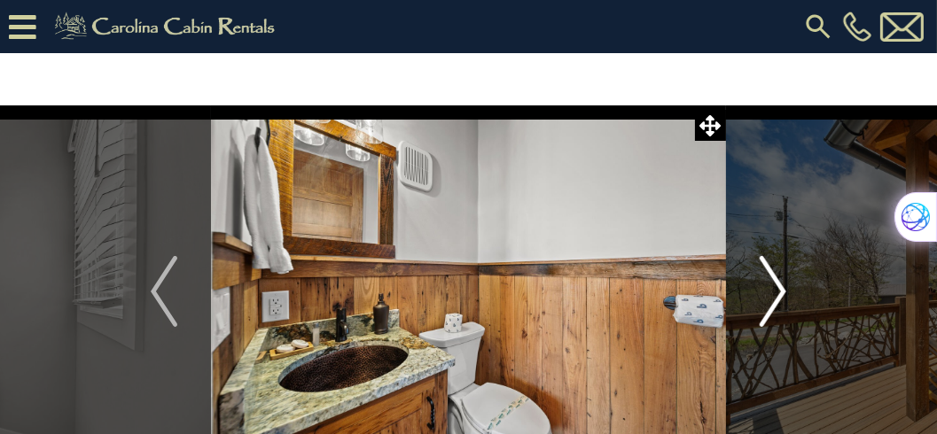
click at [784, 288] on img "Next" at bounding box center [772, 291] width 27 height 71
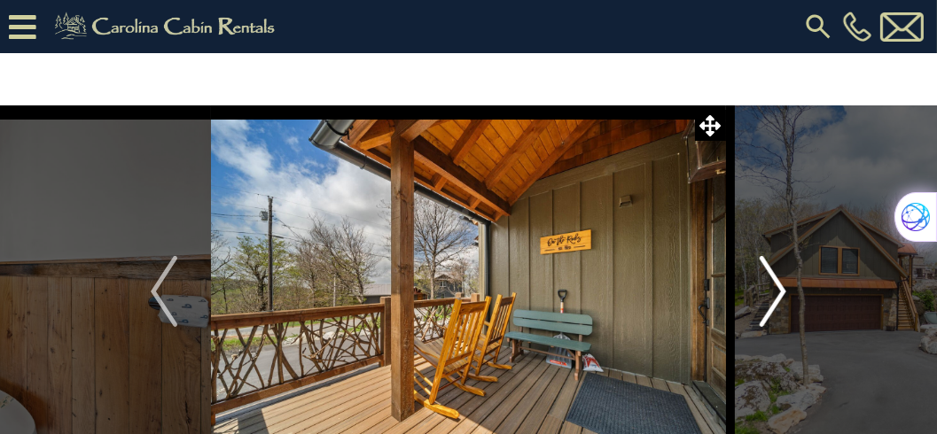
click at [784, 288] on img "Next" at bounding box center [772, 291] width 27 height 71
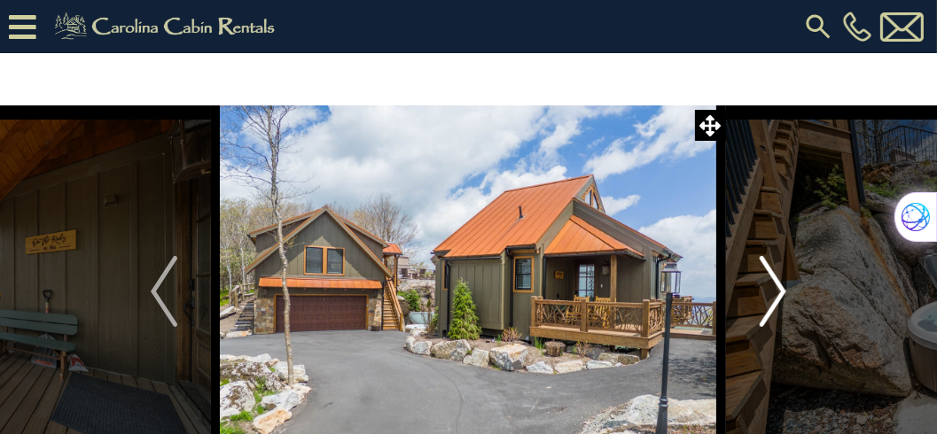
click at [784, 288] on img "Next" at bounding box center [772, 291] width 27 height 71
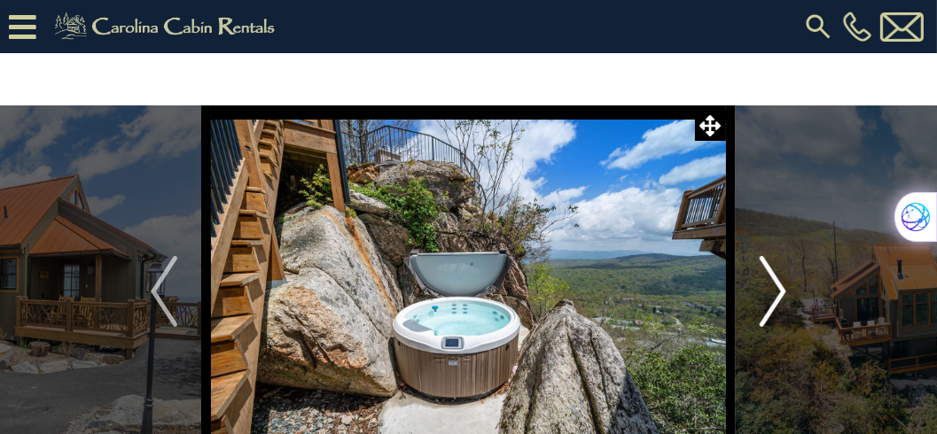
click at [784, 288] on img "Next" at bounding box center [772, 291] width 27 height 71
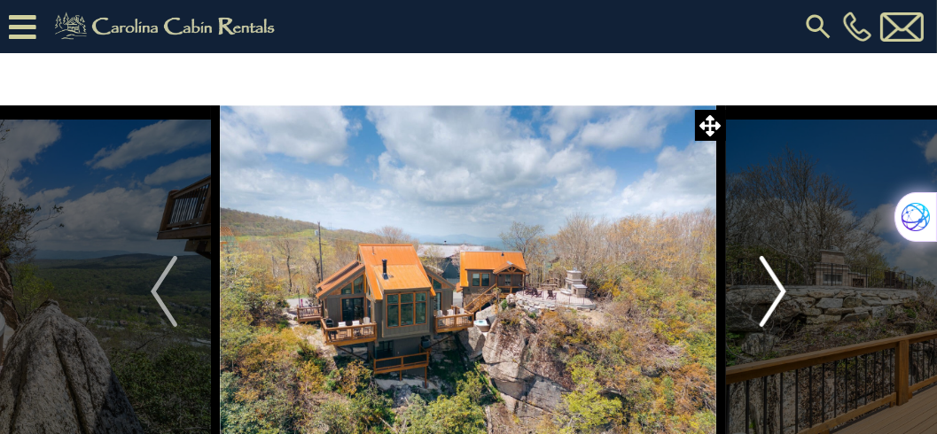
click at [784, 288] on img "Next" at bounding box center [772, 291] width 27 height 71
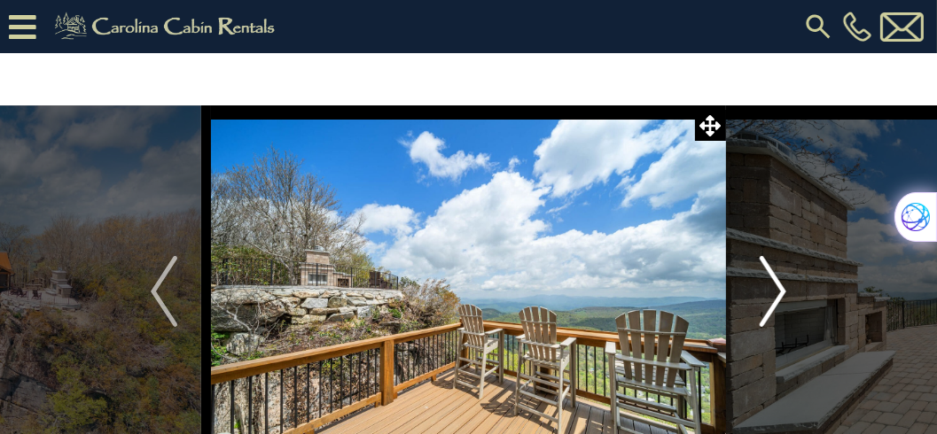
click at [784, 288] on img "Next" at bounding box center [772, 291] width 27 height 71
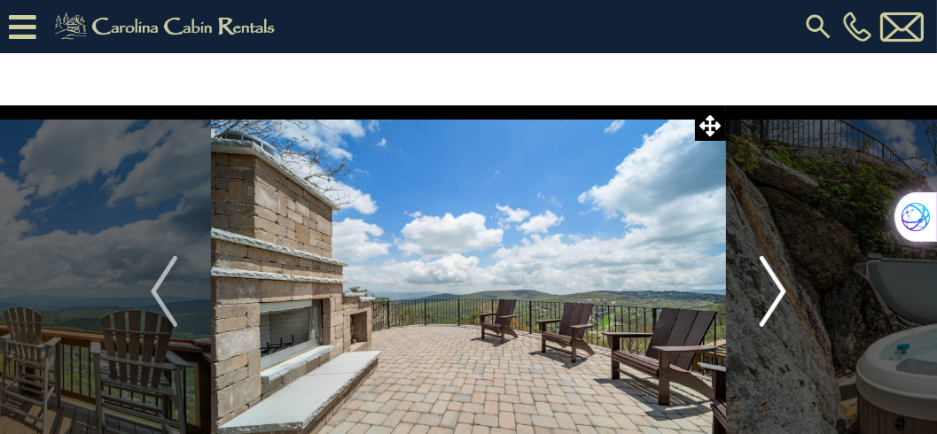
click at [784, 288] on img "Next" at bounding box center [772, 291] width 27 height 71
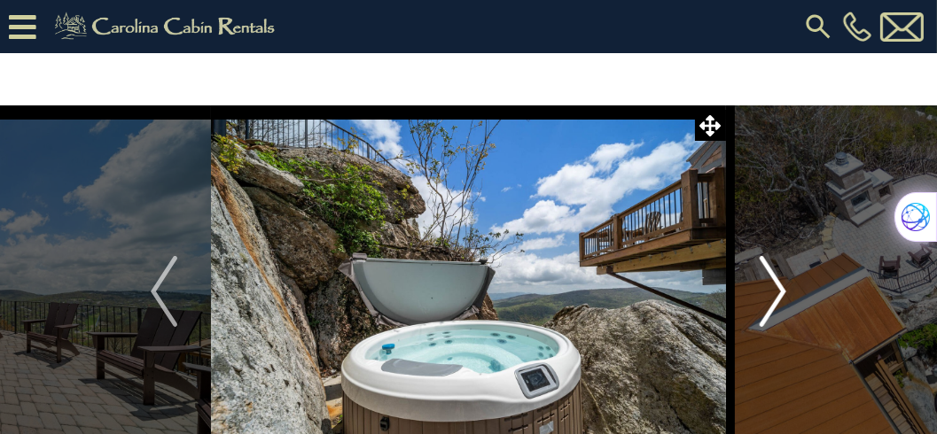
click at [784, 288] on img "Next" at bounding box center [772, 291] width 27 height 71
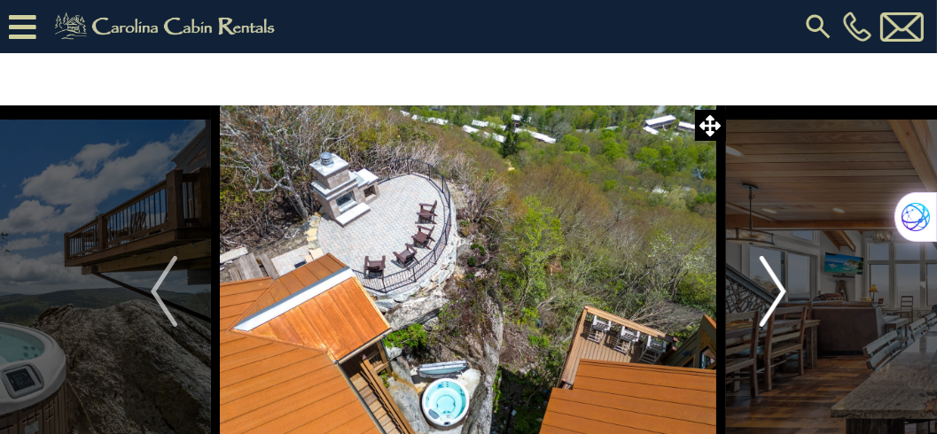
click at [784, 288] on img "Next" at bounding box center [772, 291] width 27 height 71
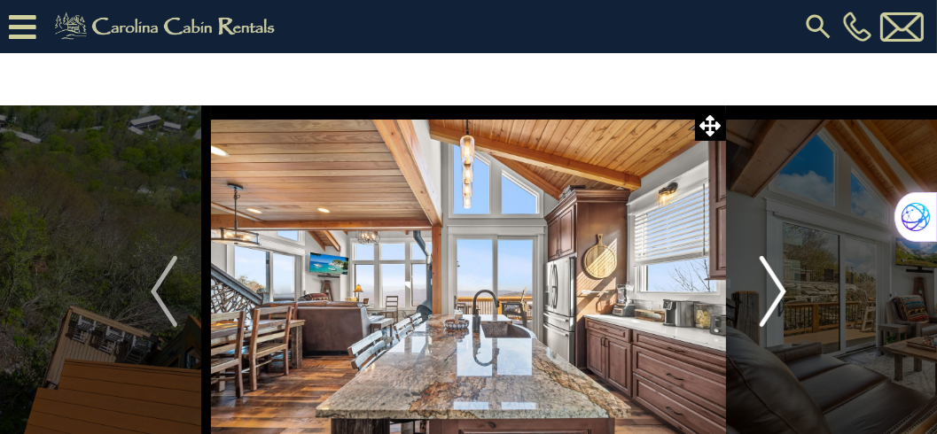
click at [782, 287] on img "Next" at bounding box center [772, 291] width 27 height 71
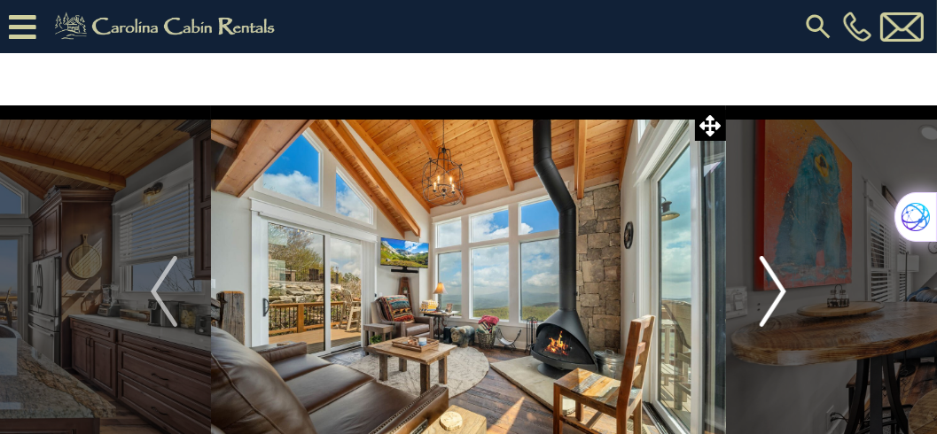
click at [782, 287] on img "Next" at bounding box center [772, 291] width 27 height 71
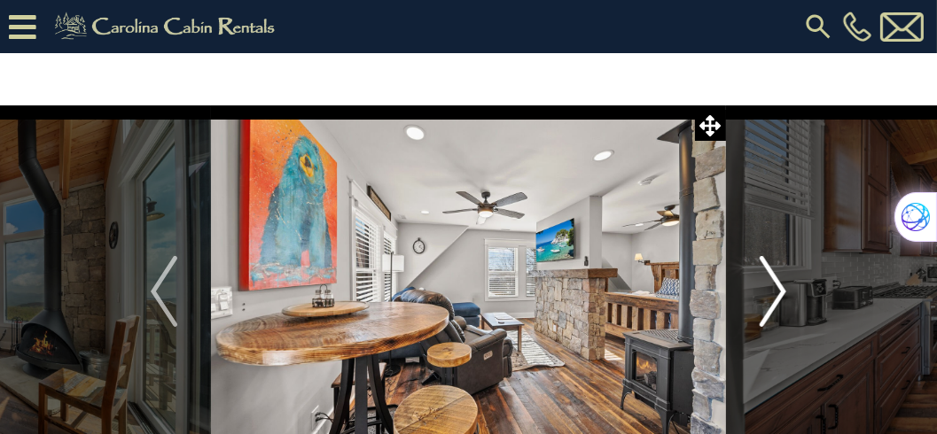
click at [782, 287] on img "Next" at bounding box center [772, 291] width 27 height 71
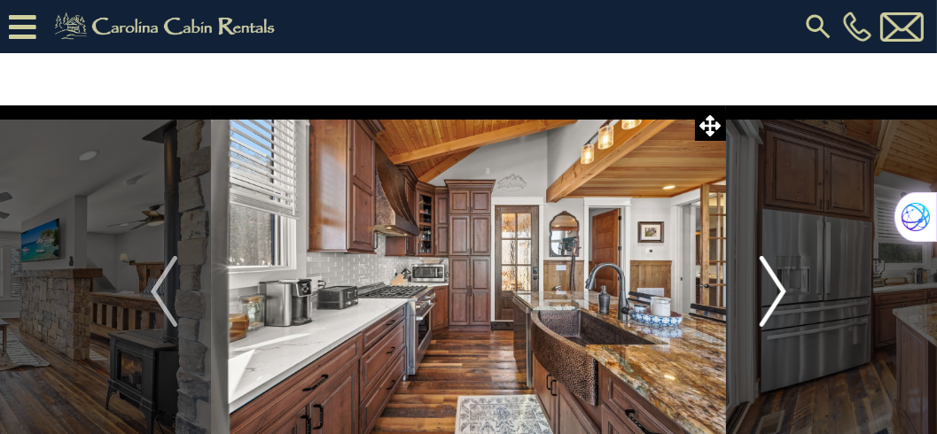
click at [782, 287] on img "Next" at bounding box center [772, 291] width 27 height 71
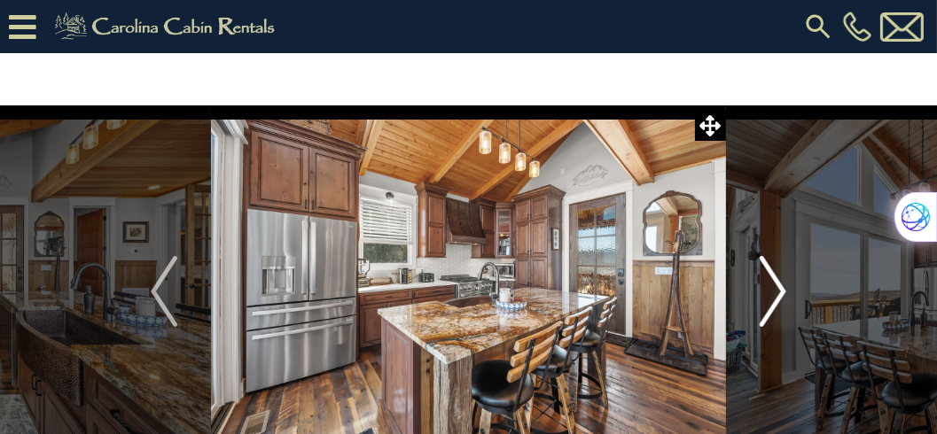
click at [782, 287] on img "Next" at bounding box center [772, 291] width 27 height 71
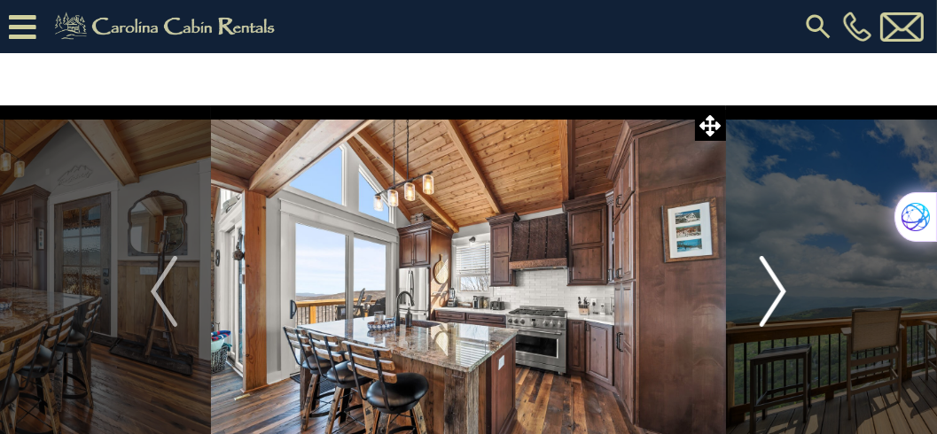
click at [782, 287] on img "Next" at bounding box center [772, 291] width 27 height 71
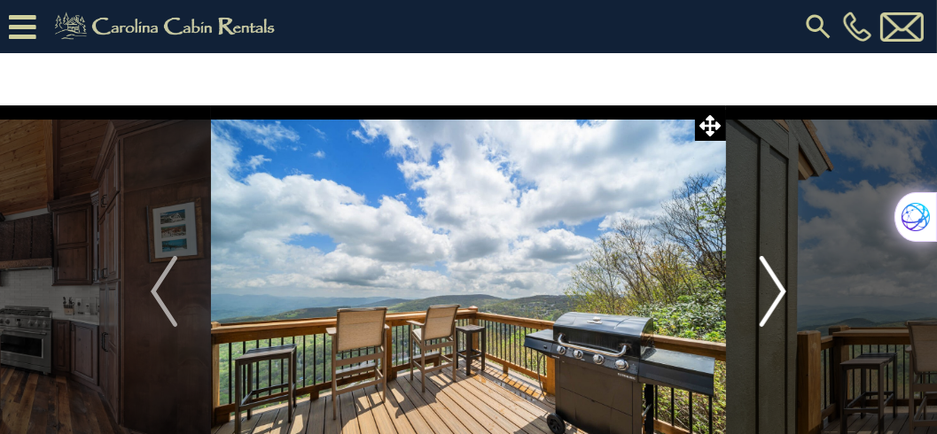
click at [782, 287] on img "Next" at bounding box center [772, 291] width 27 height 71
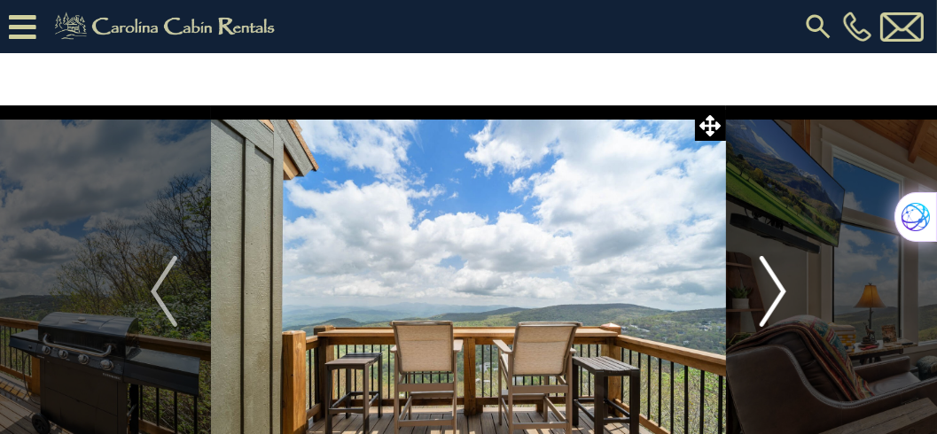
click at [782, 287] on img "Next" at bounding box center [772, 291] width 27 height 71
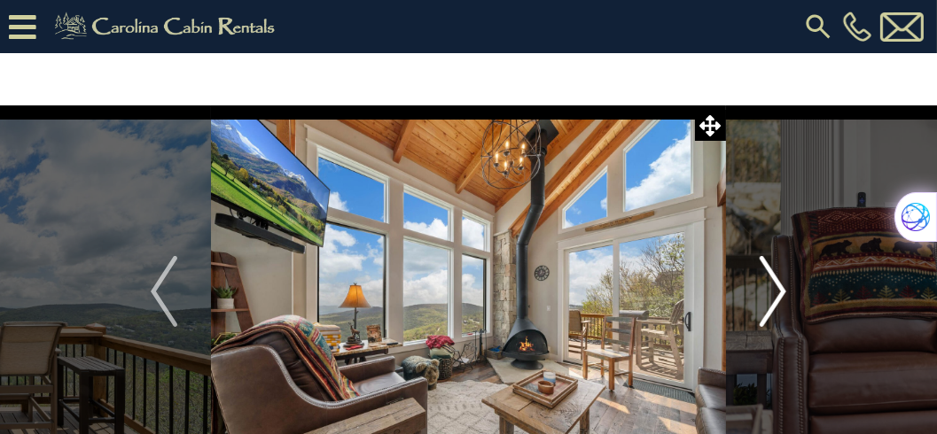
click at [782, 287] on img "Next" at bounding box center [772, 291] width 27 height 71
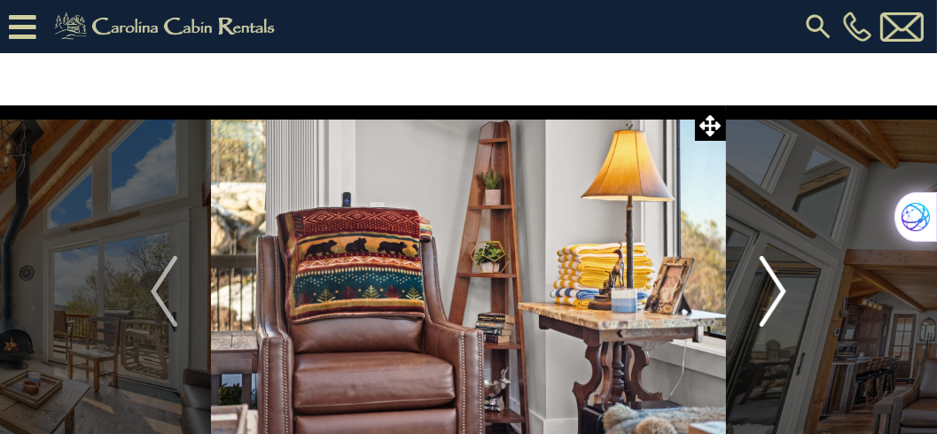
click at [782, 287] on img "Next" at bounding box center [772, 291] width 27 height 71
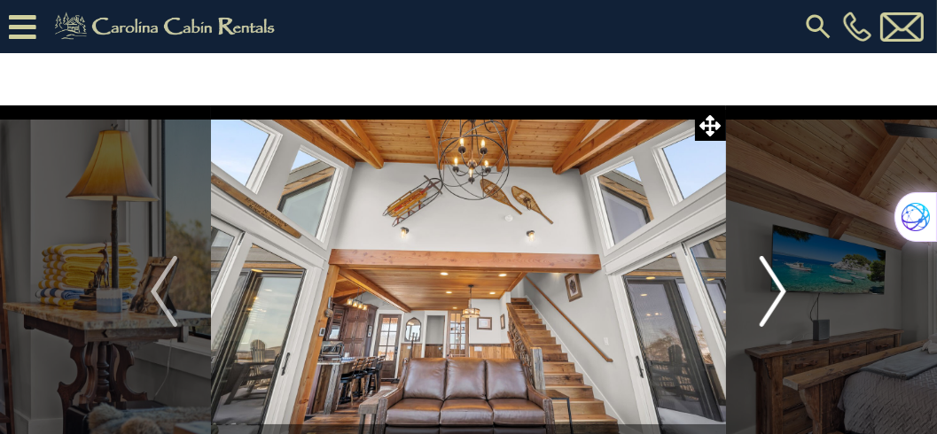
click at [782, 287] on img "Next" at bounding box center [772, 291] width 27 height 71
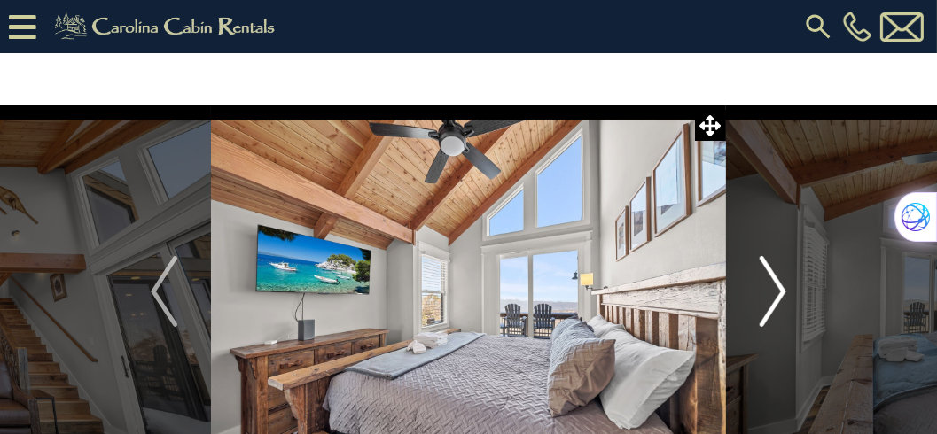
click at [782, 287] on img "Next" at bounding box center [772, 291] width 27 height 71
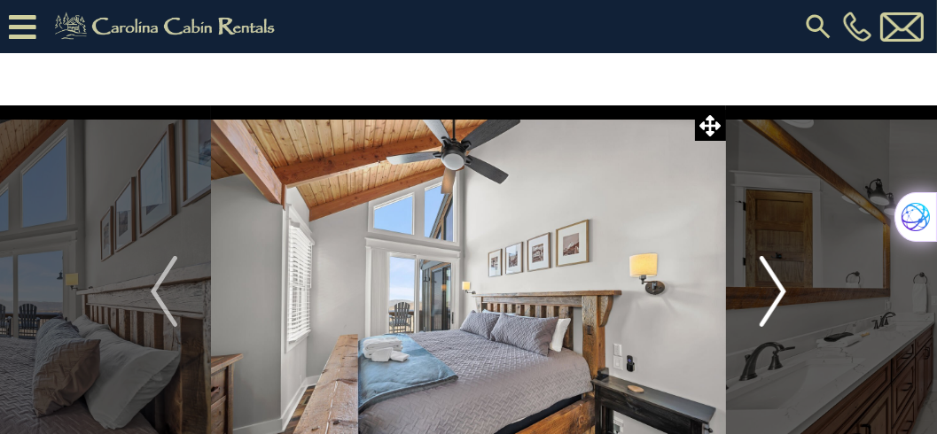
click at [782, 287] on img "Next" at bounding box center [772, 291] width 27 height 71
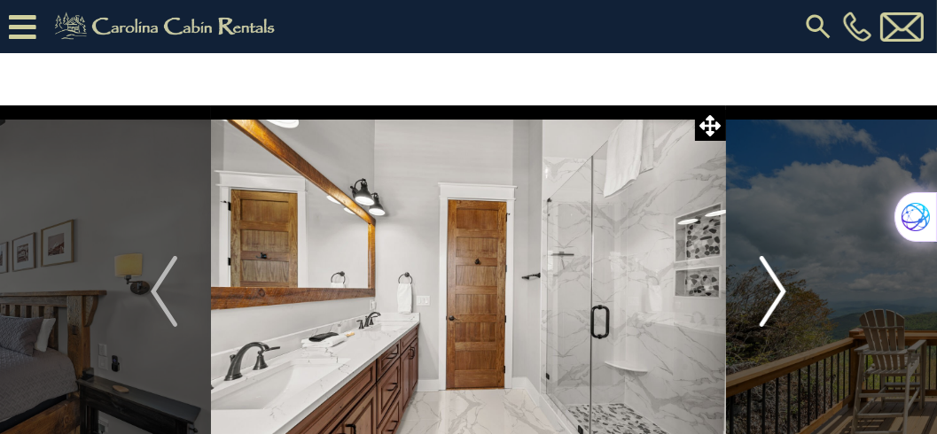
click at [782, 287] on img "Next" at bounding box center [772, 291] width 27 height 71
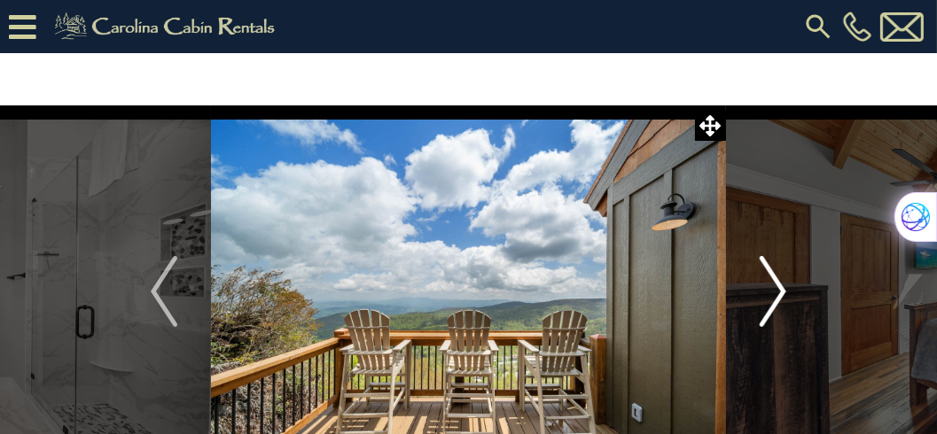
click at [782, 287] on img "Next" at bounding box center [772, 291] width 27 height 71
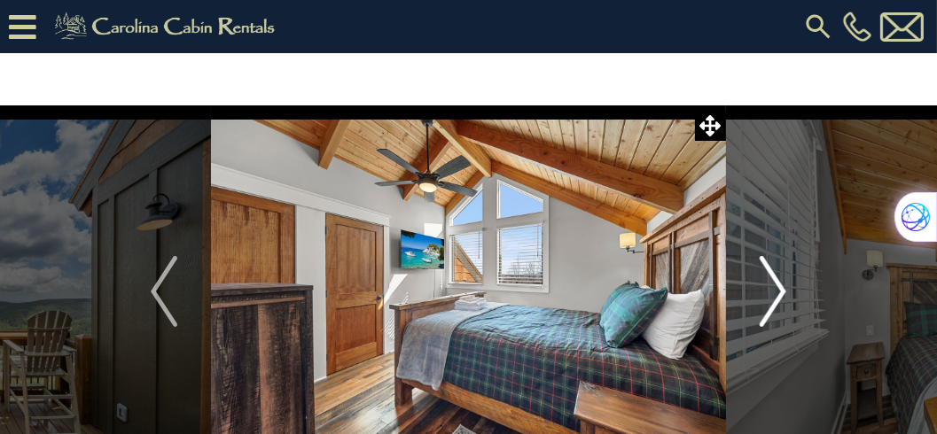
click at [782, 287] on img "Next" at bounding box center [772, 291] width 27 height 71
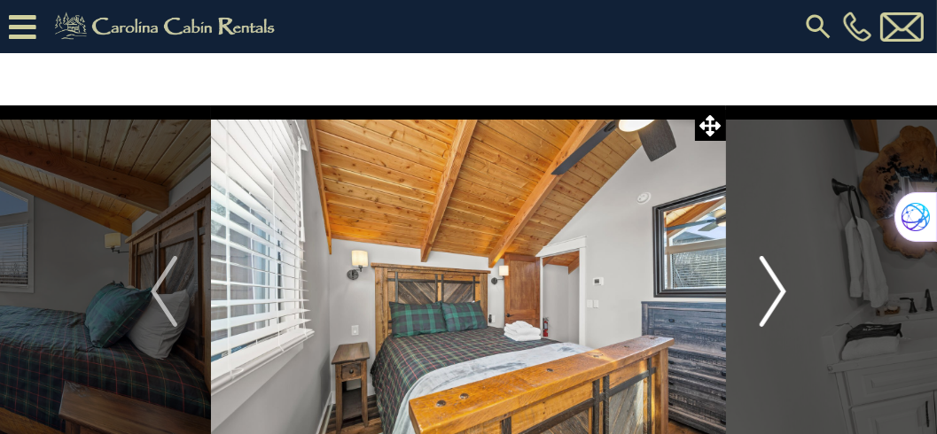
click at [782, 287] on img "Next" at bounding box center [772, 291] width 27 height 71
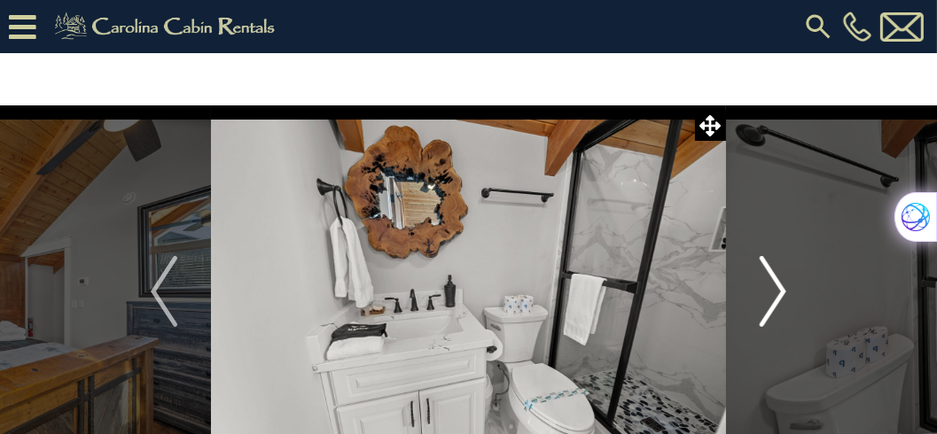
click at [782, 287] on img "Next" at bounding box center [772, 291] width 27 height 71
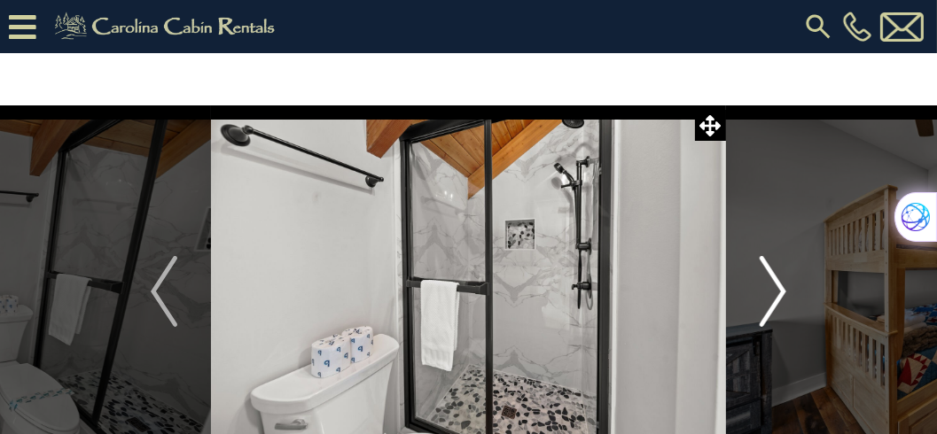
click at [782, 287] on img "Next" at bounding box center [772, 291] width 27 height 71
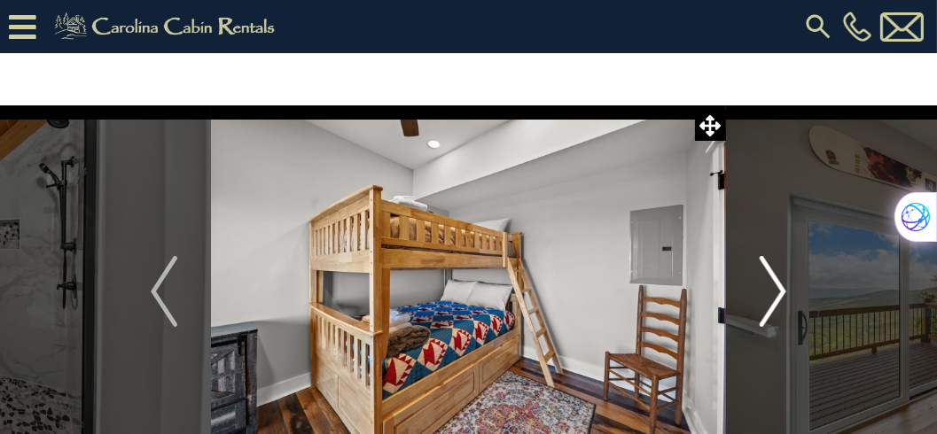
click at [782, 287] on img "Next" at bounding box center [772, 291] width 27 height 71
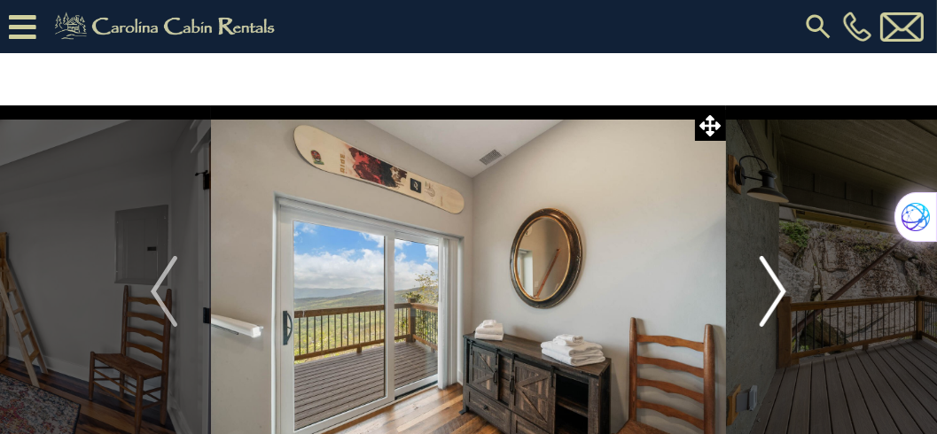
click at [782, 287] on img "Next" at bounding box center [772, 291] width 27 height 71
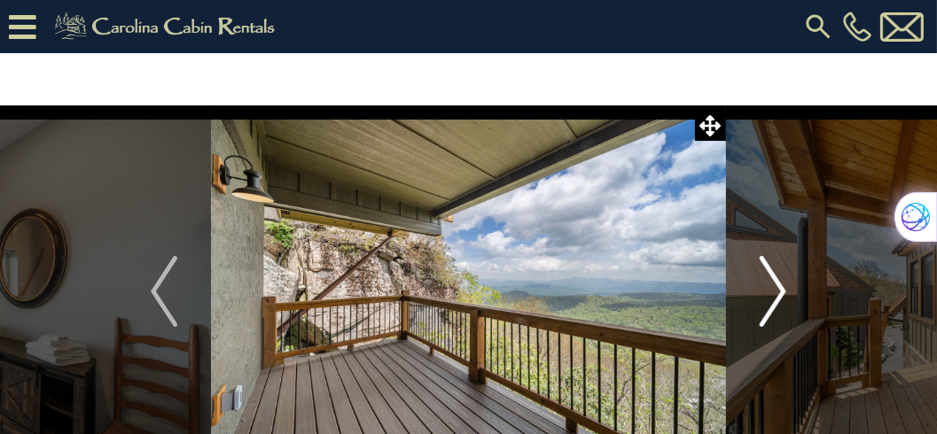
click at [782, 287] on img "Next" at bounding box center [772, 291] width 27 height 71
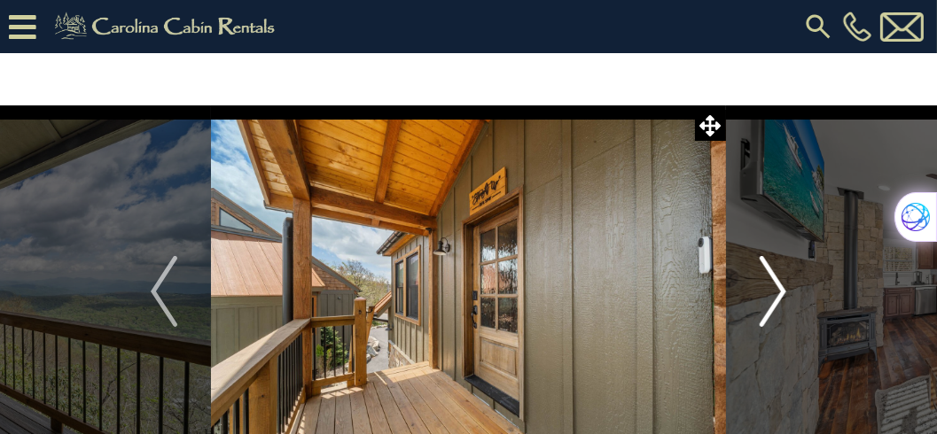
click at [782, 287] on img "Next" at bounding box center [772, 291] width 27 height 71
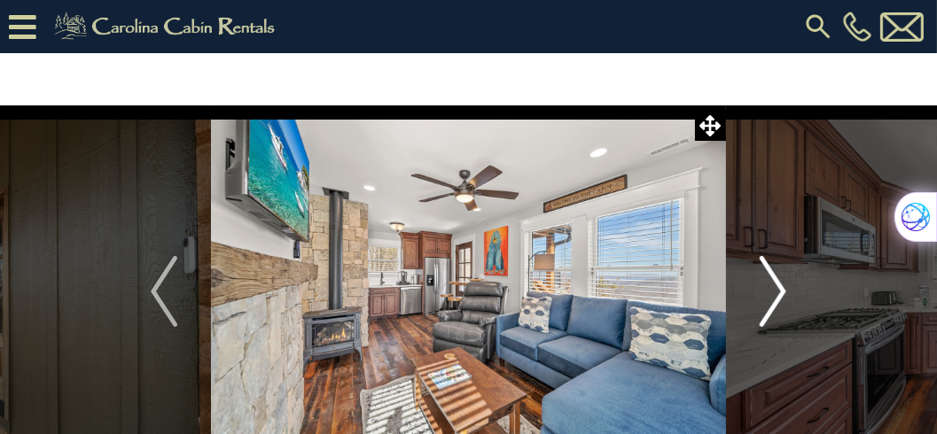
click at [782, 287] on img "Next" at bounding box center [772, 291] width 27 height 71
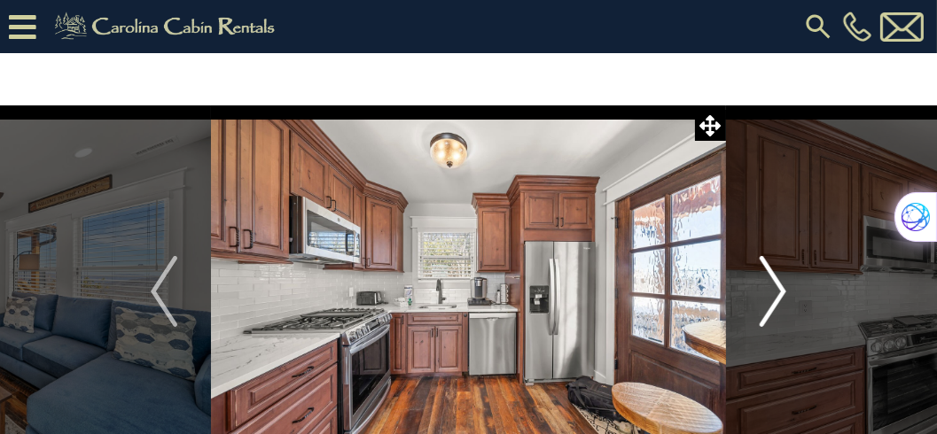
click at [782, 287] on img "Next" at bounding box center [772, 291] width 27 height 71
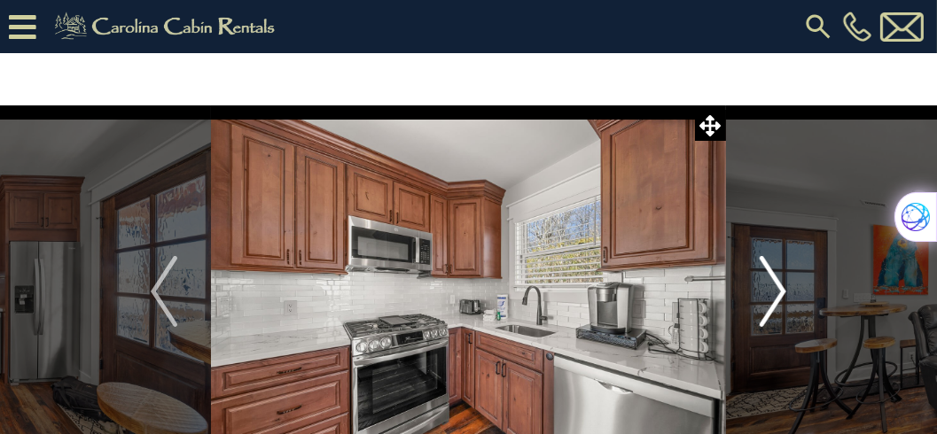
click at [782, 287] on img "Next" at bounding box center [772, 291] width 27 height 71
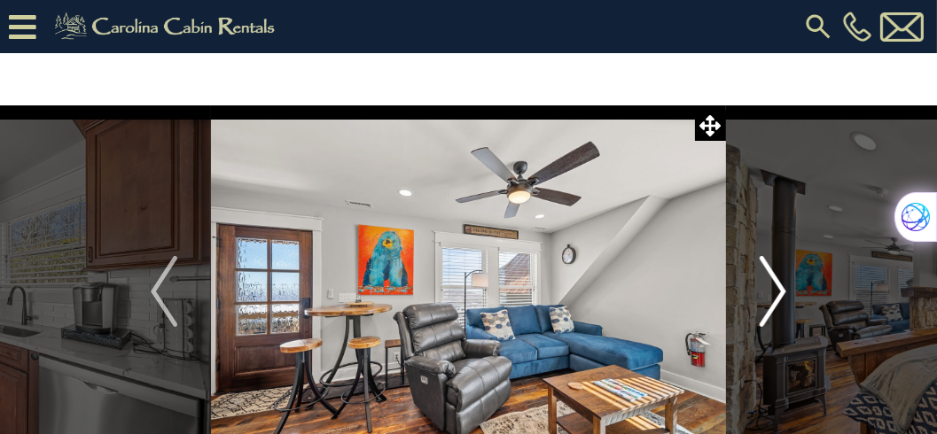
click at [782, 287] on img "Next" at bounding box center [772, 291] width 27 height 71
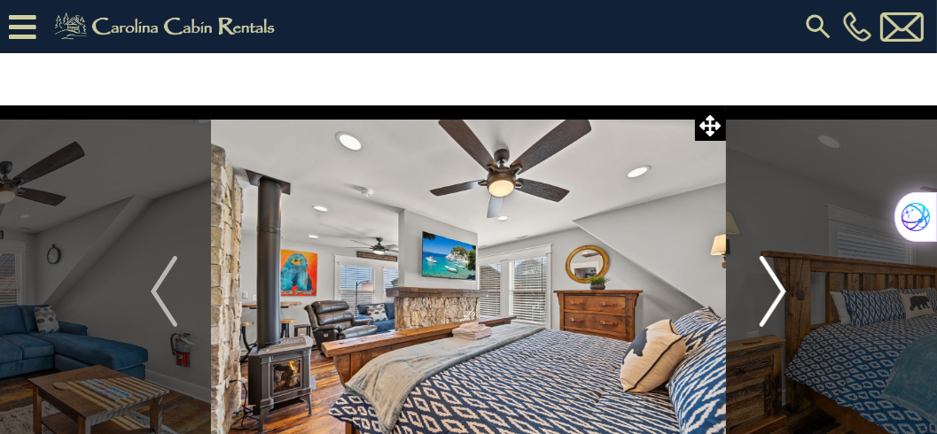
click at [782, 287] on img "Next" at bounding box center [772, 291] width 27 height 71
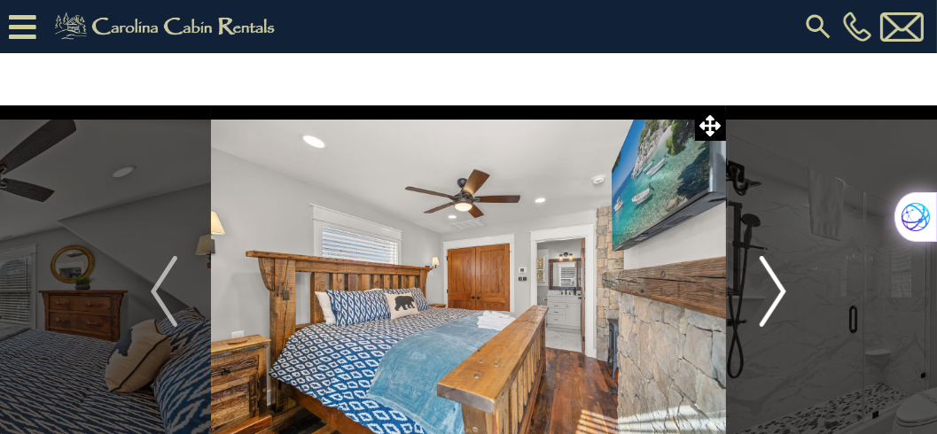
click at [782, 287] on img "Next" at bounding box center [772, 291] width 27 height 71
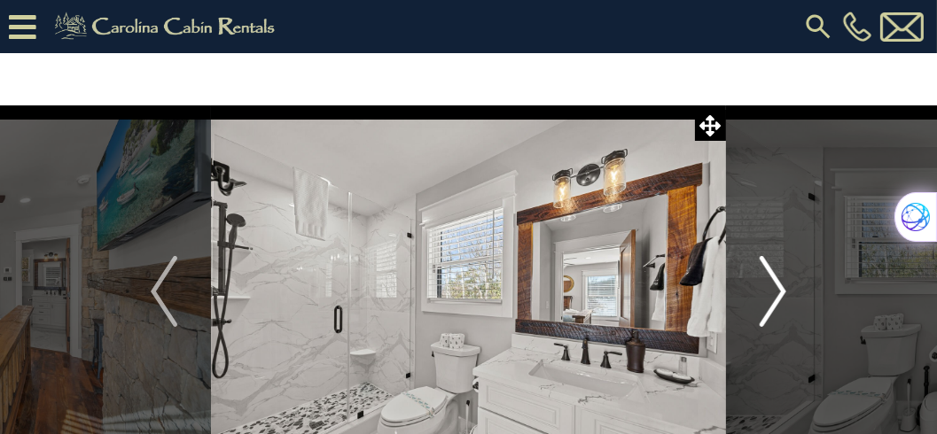
click at [782, 287] on img "Next" at bounding box center [772, 291] width 27 height 71
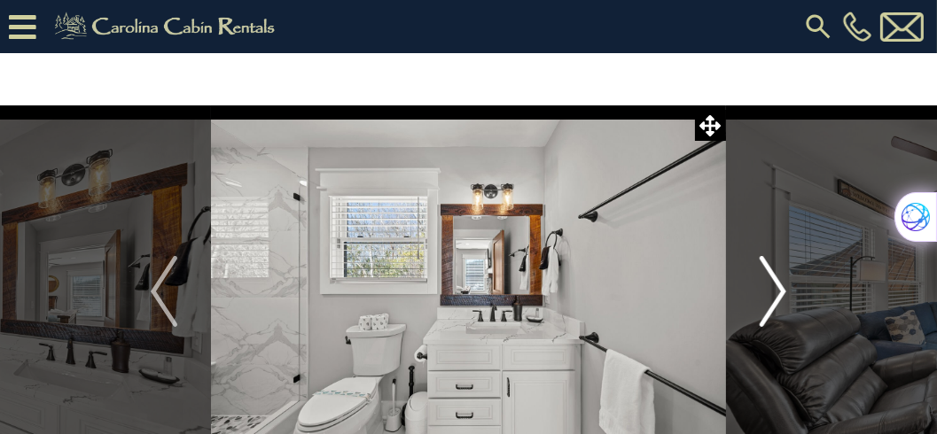
click at [782, 287] on img "Next" at bounding box center [772, 291] width 27 height 71
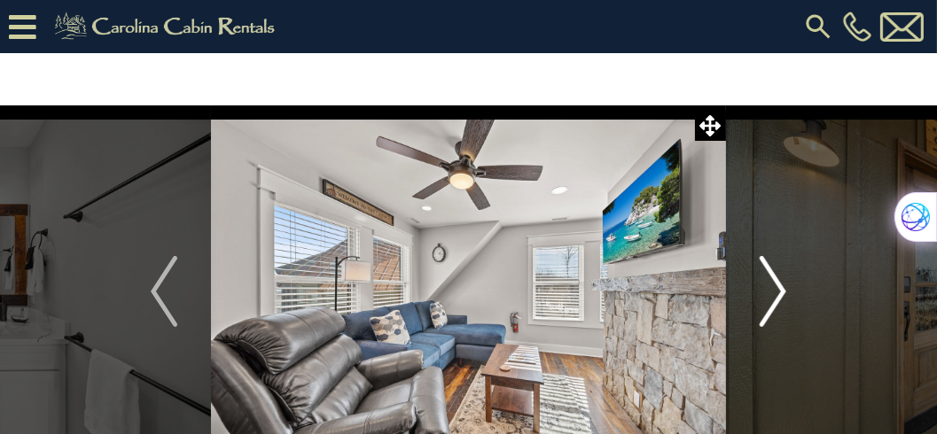
click at [782, 287] on img "Next" at bounding box center [772, 291] width 27 height 71
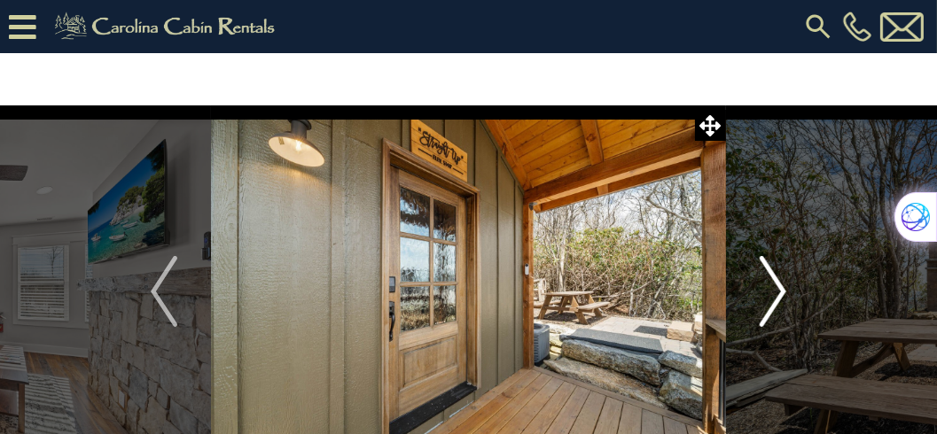
click at [782, 287] on img "Next" at bounding box center [772, 291] width 27 height 71
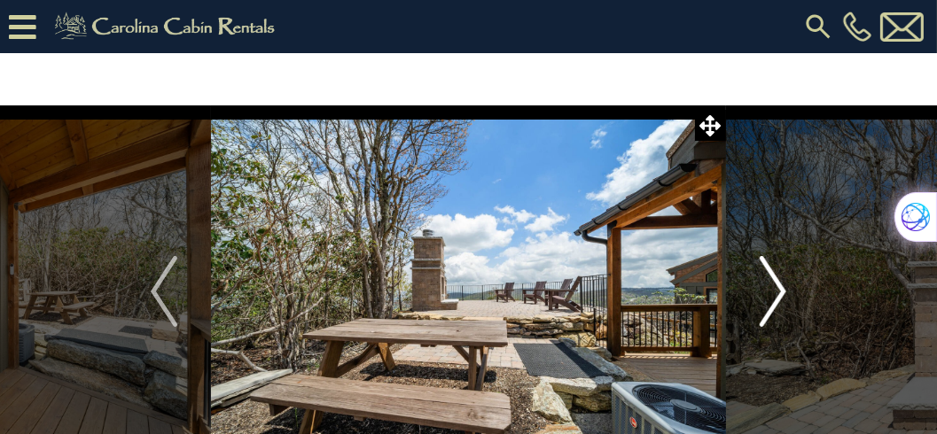
click at [782, 287] on img "Next" at bounding box center [772, 291] width 27 height 71
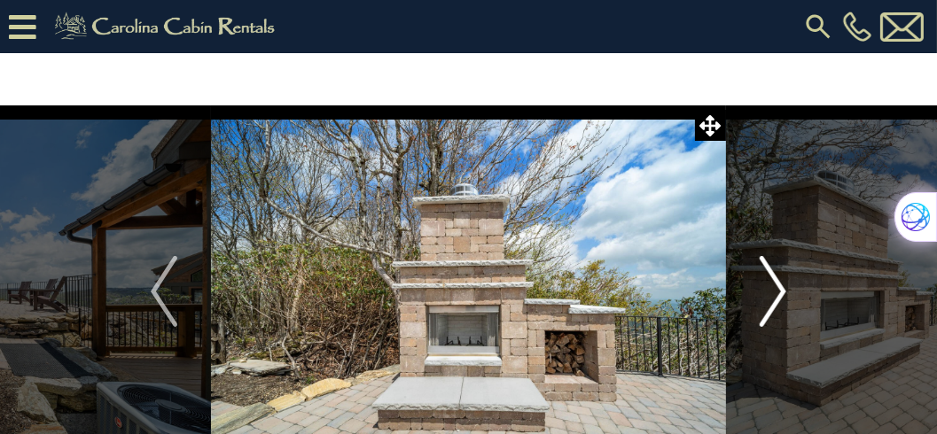
click at [782, 287] on img "Next" at bounding box center [772, 291] width 27 height 71
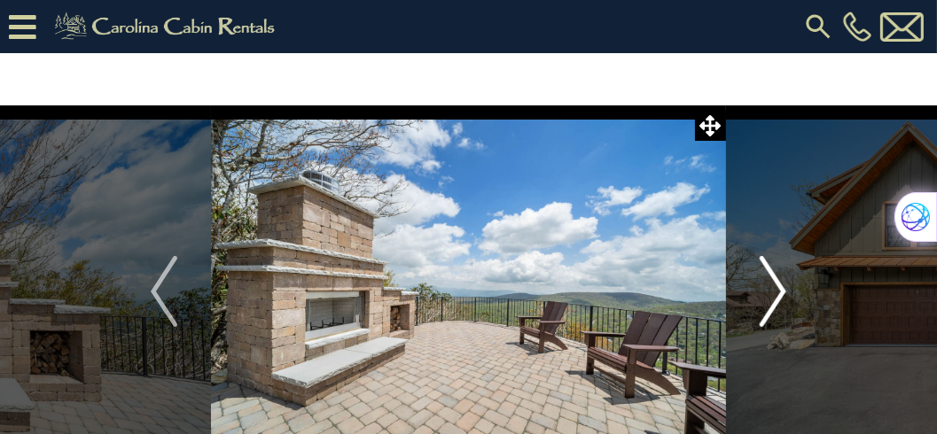
click at [782, 287] on img "Next" at bounding box center [772, 291] width 27 height 71
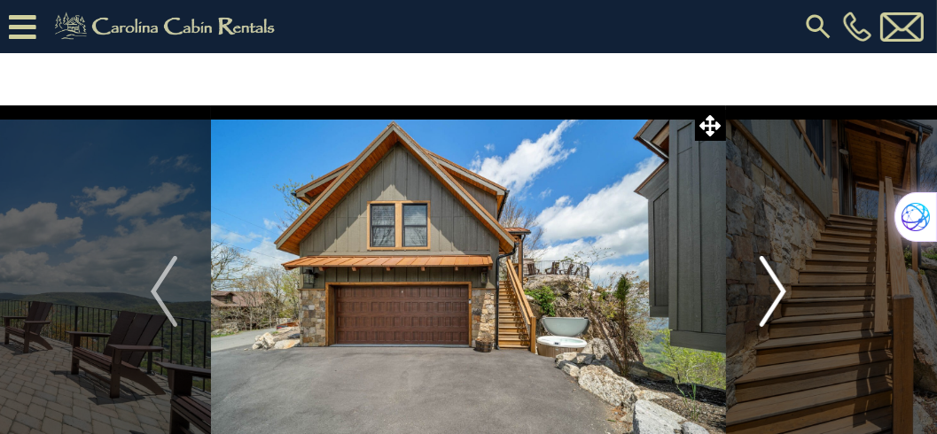
click at [782, 287] on img "Next" at bounding box center [772, 291] width 27 height 71
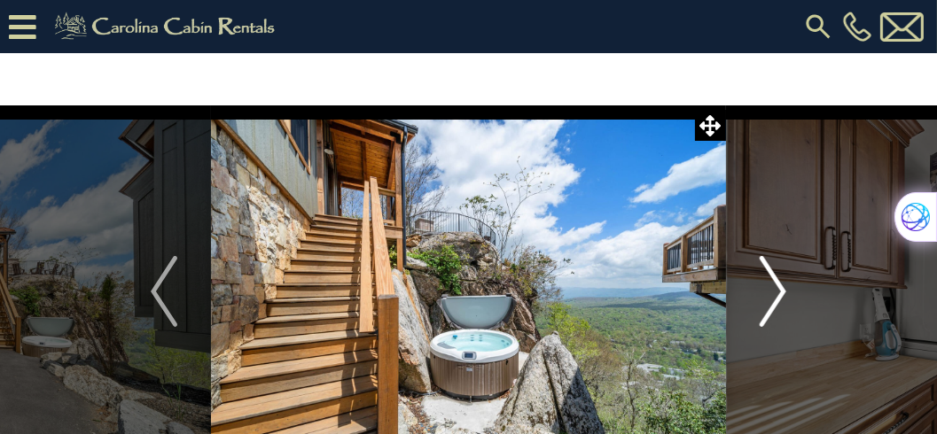
click at [782, 287] on img "Next" at bounding box center [772, 291] width 27 height 71
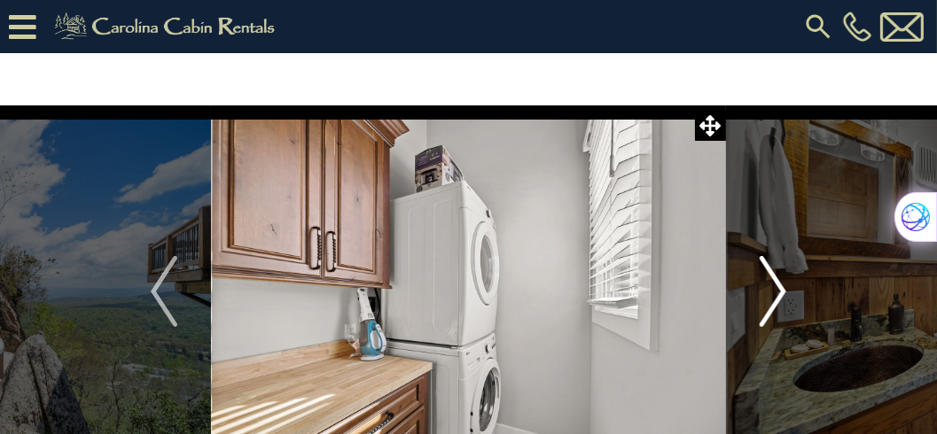
click at [782, 287] on img "Next" at bounding box center [772, 291] width 27 height 71
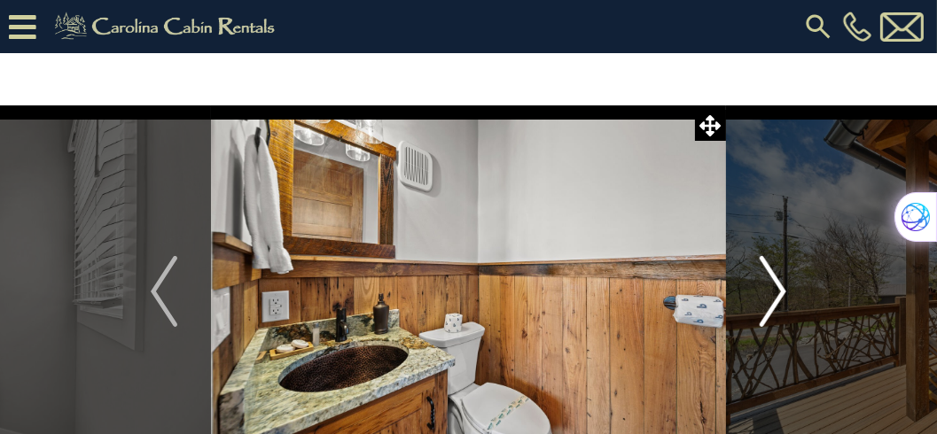
click at [782, 287] on img "Next" at bounding box center [772, 291] width 27 height 71
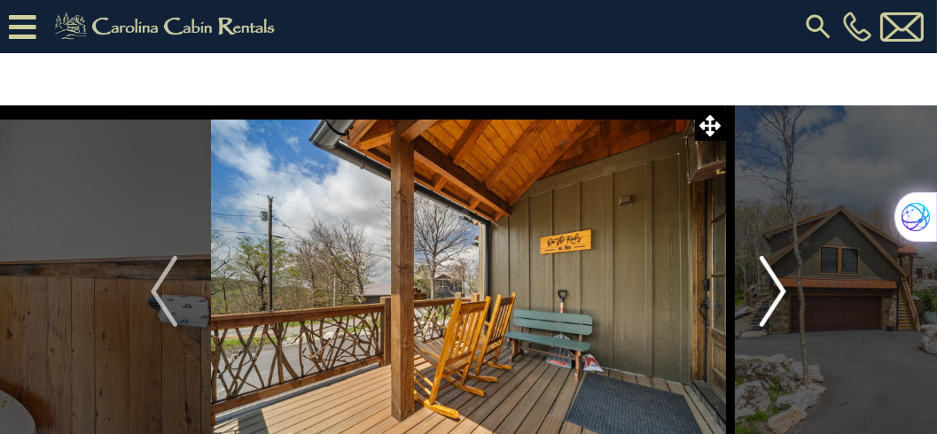
click at [782, 287] on img "Next" at bounding box center [772, 291] width 27 height 71
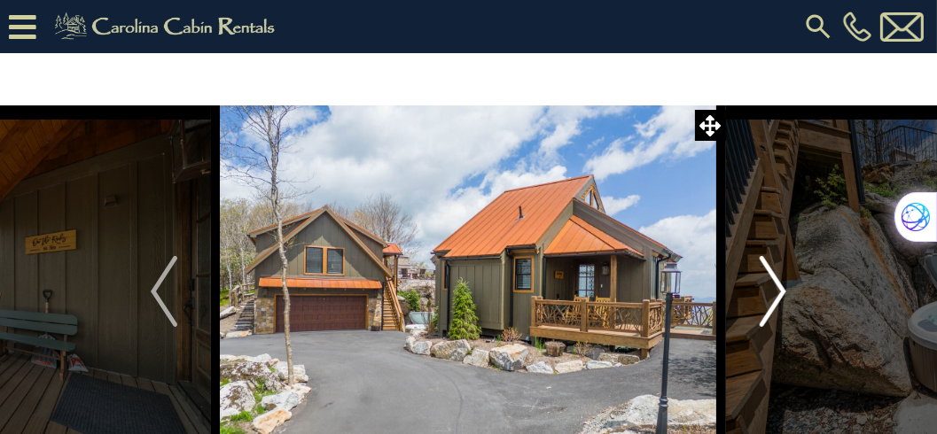
click at [782, 287] on img "Next" at bounding box center [772, 291] width 27 height 71
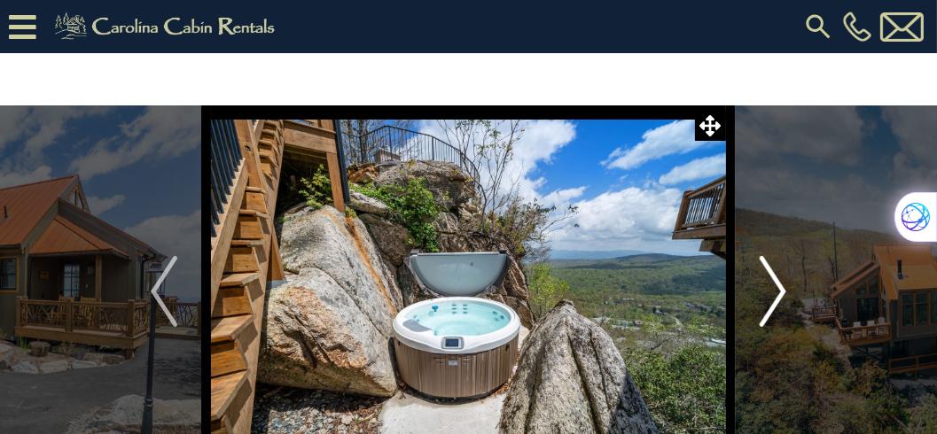
click at [782, 287] on img "Next" at bounding box center [772, 291] width 27 height 71
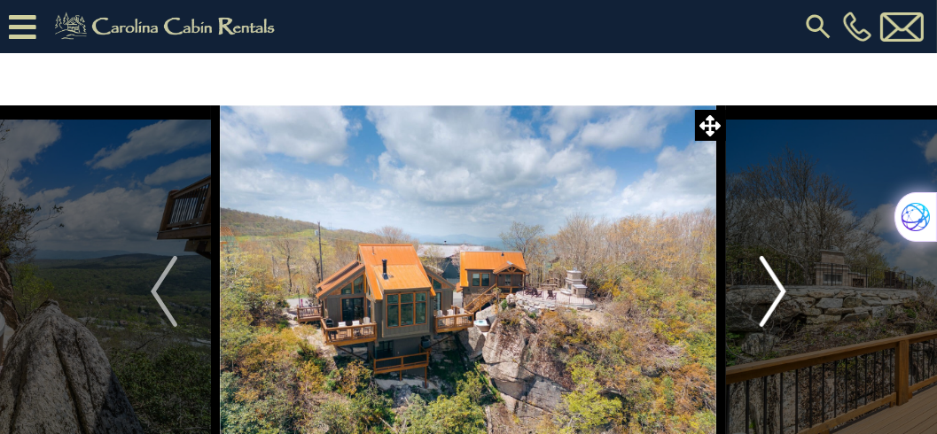
click at [780, 290] on img "Next" at bounding box center [772, 291] width 27 height 71
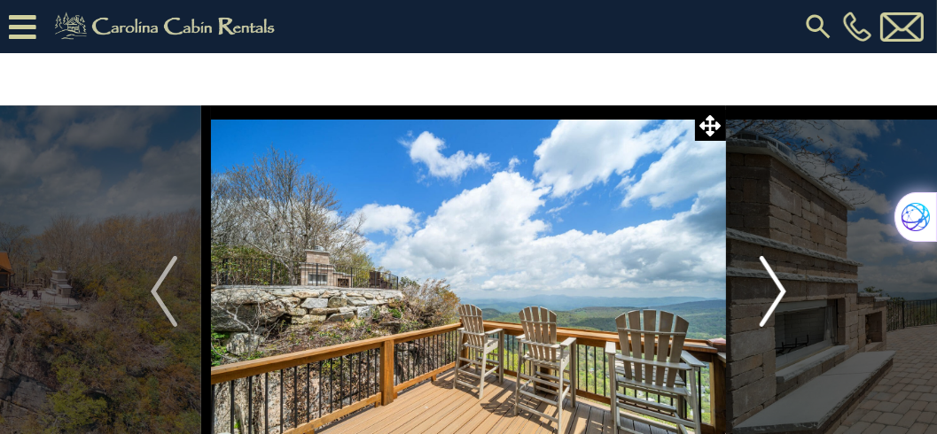
click at [780, 290] on img "Next" at bounding box center [772, 291] width 27 height 71
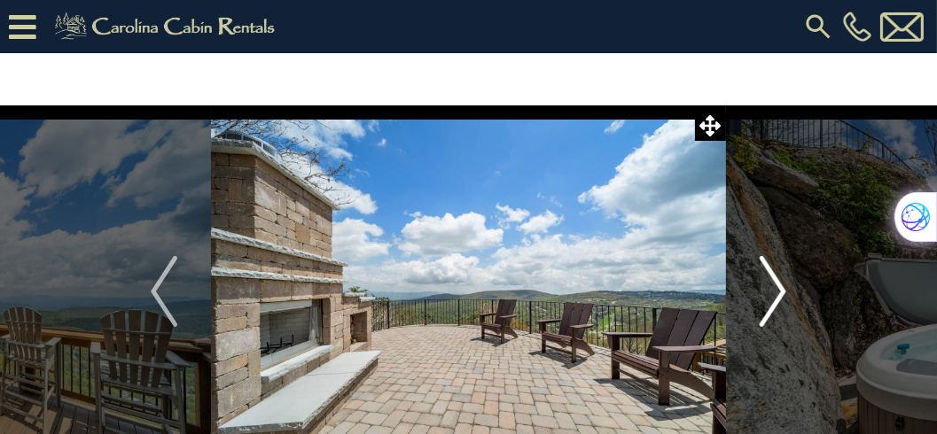
click at [780, 290] on img "Next" at bounding box center [772, 291] width 27 height 71
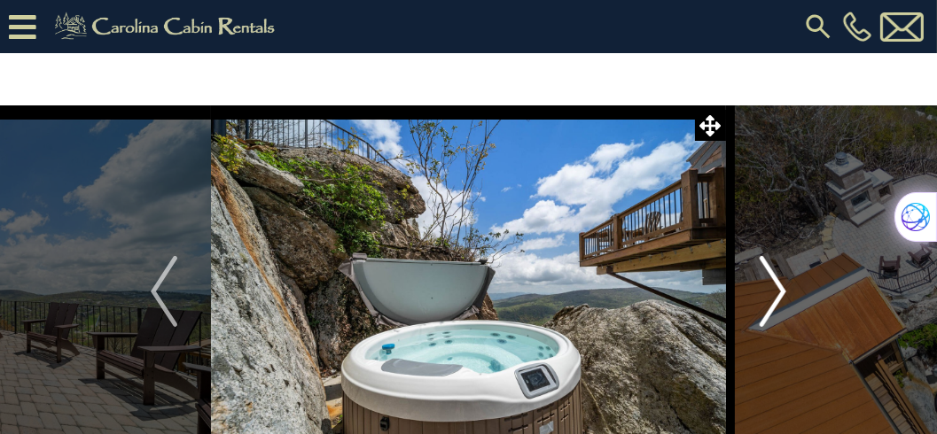
click at [780, 290] on img "Next" at bounding box center [772, 291] width 27 height 71
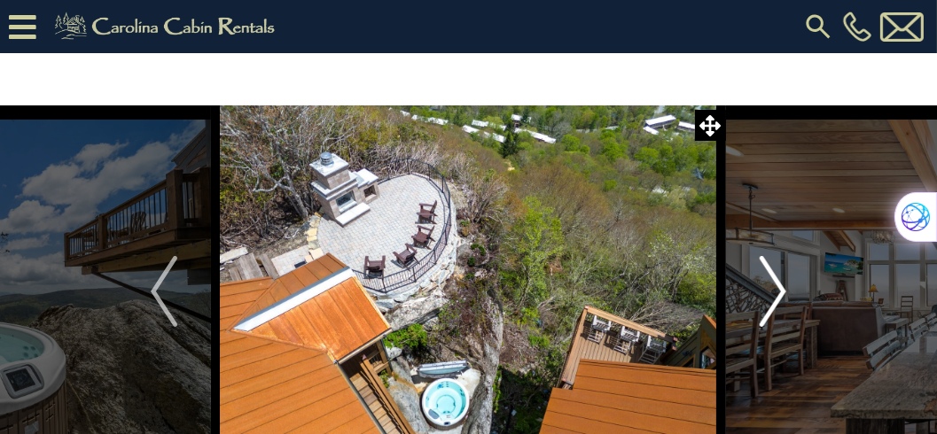
click at [780, 289] on img "Next" at bounding box center [772, 291] width 27 height 71
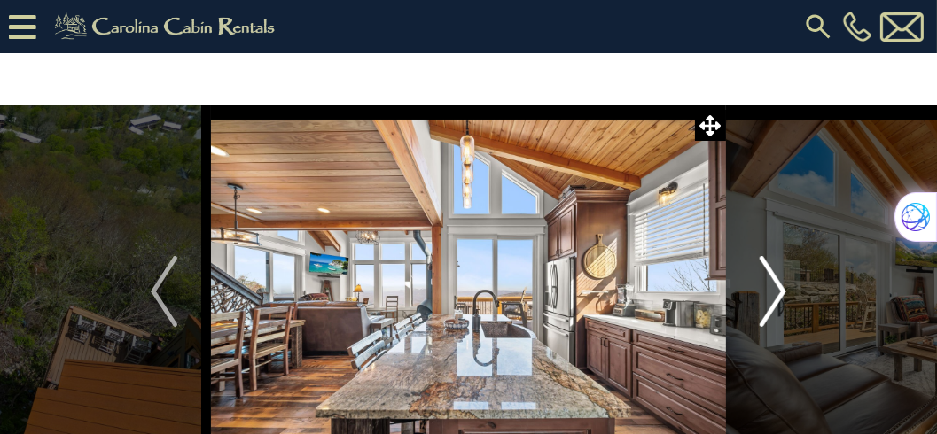
click at [780, 289] on img "Next" at bounding box center [772, 291] width 27 height 71
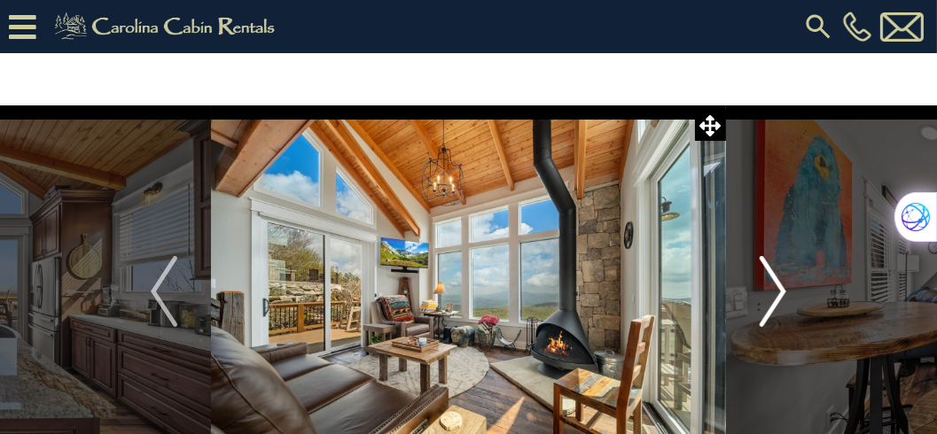
click at [780, 289] on img "Next" at bounding box center [772, 291] width 27 height 71
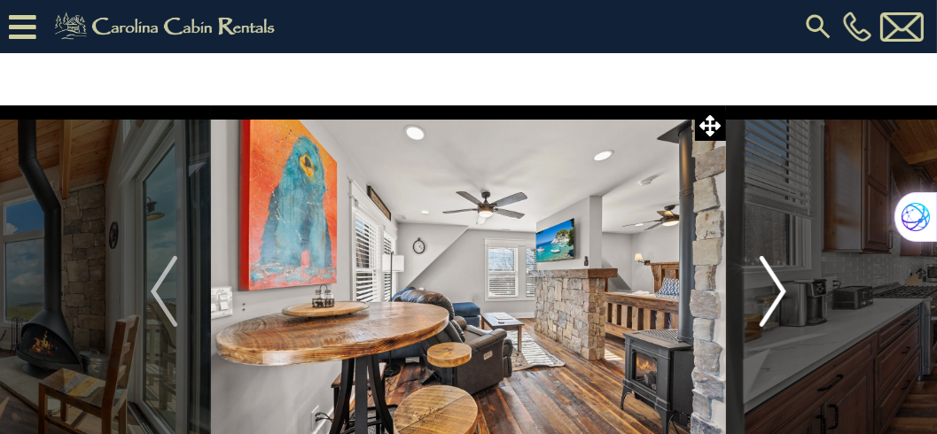
click at [780, 289] on img "Next" at bounding box center [772, 291] width 27 height 71
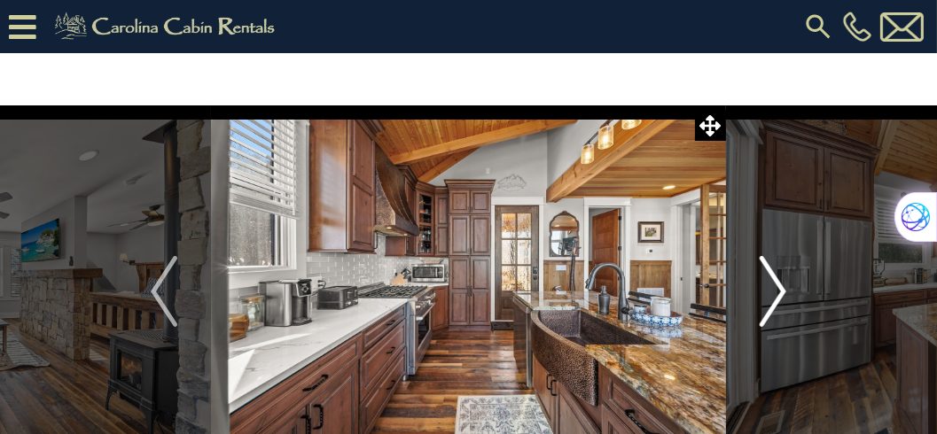
click at [780, 289] on img "Next" at bounding box center [772, 291] width 27 height 71
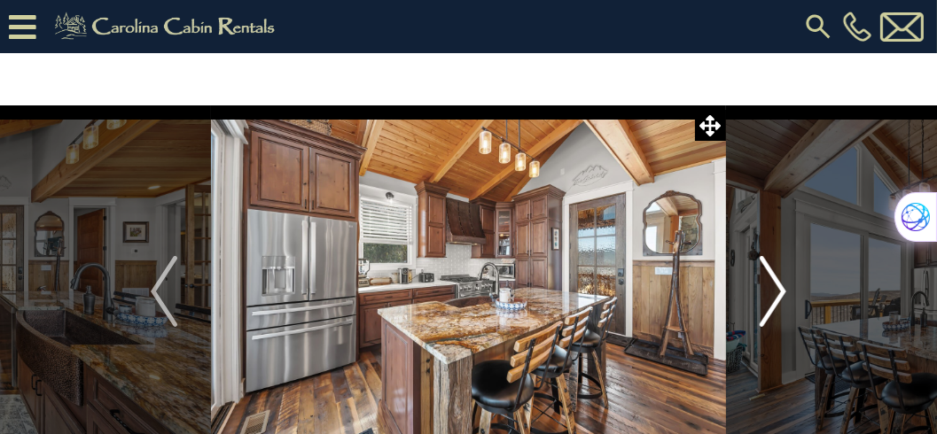
click at [780, 289] on img "Next" at bounding box center [772, 291] width 27 height 71
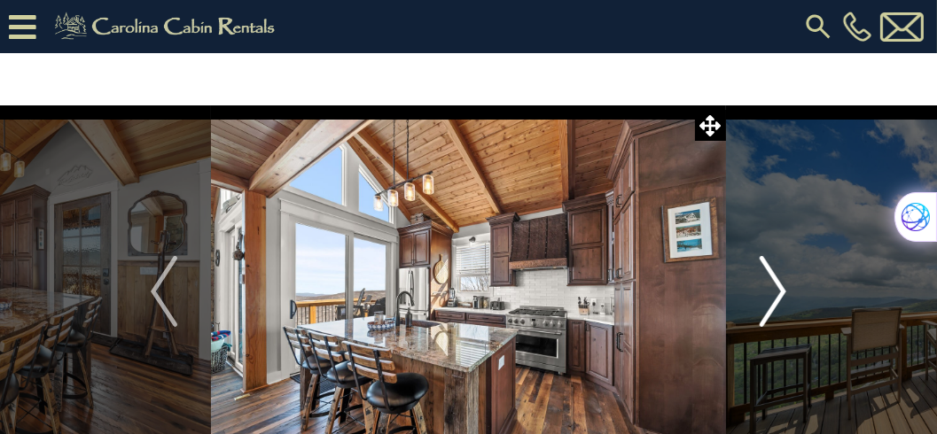
click at [780, 289] on img "Next" at bounding box center [772, 291] width 27 height 71
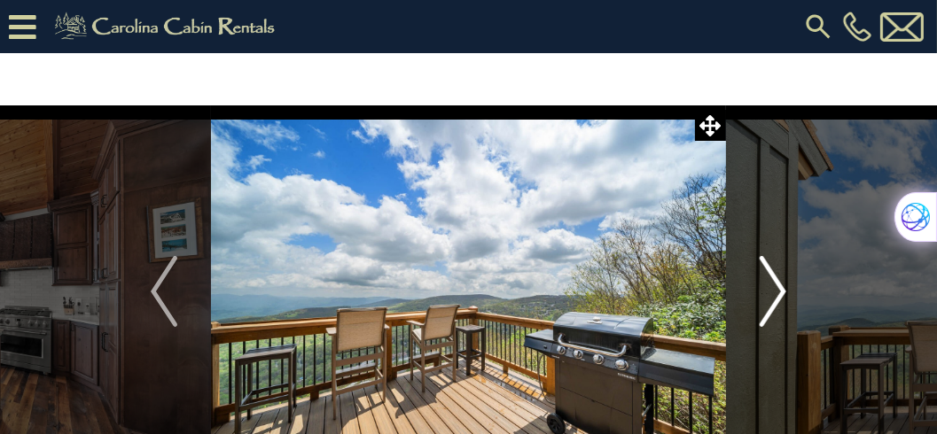
click at [780, 289] on img "Next" at bounding box center [772, 291] width 27 height 71
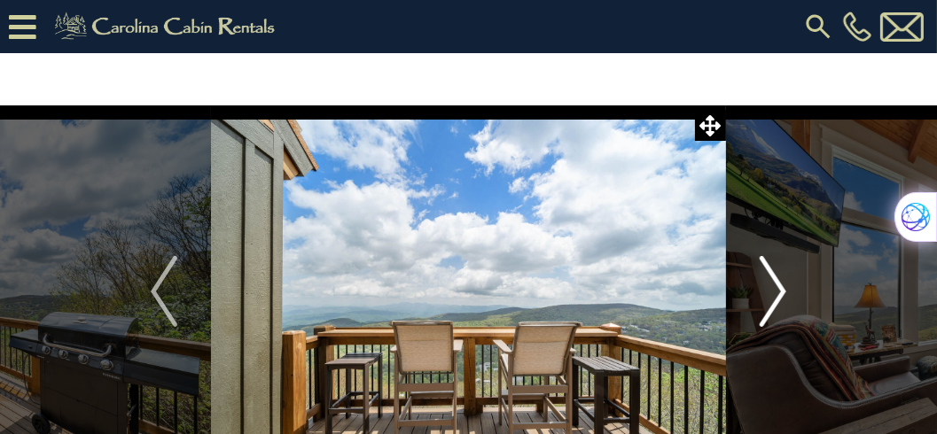
click at [780, 289] on img "Next" at bounding box center [772, 291] width 27 height 71
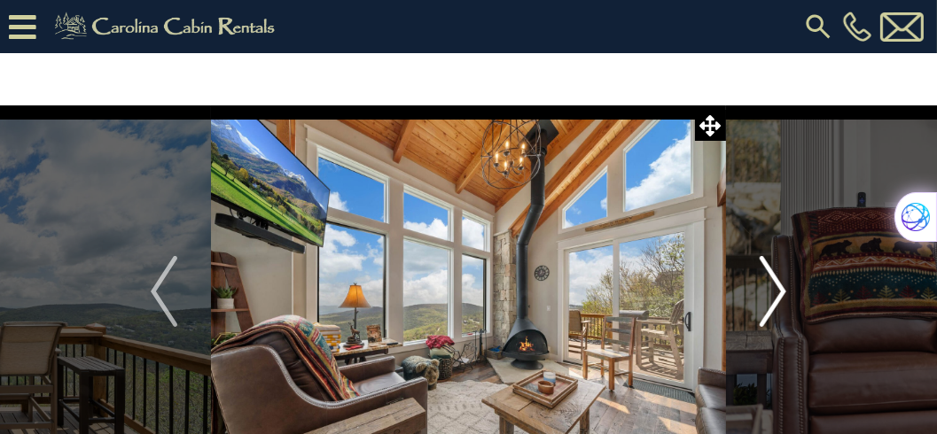
click at [780, 289] on img "Next" at bounding box center [772, 291] width 27 height 71
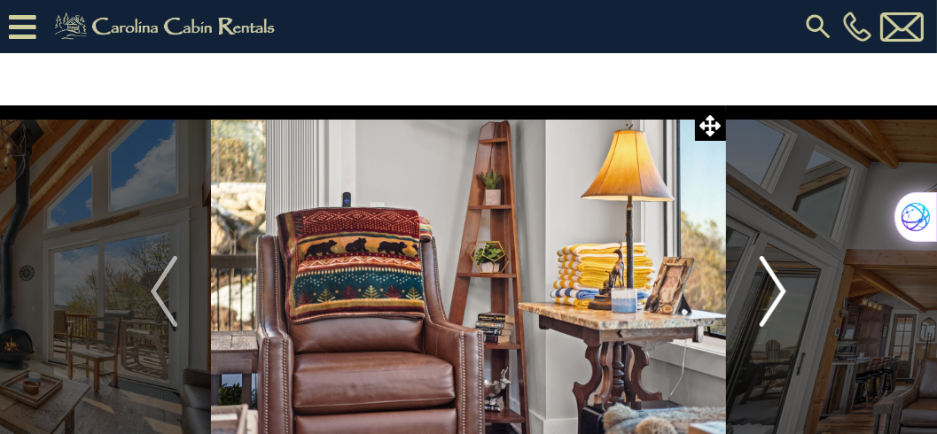
click at [780, 289] on img "Next" at bounding box center [772, 291] width 27 height 71
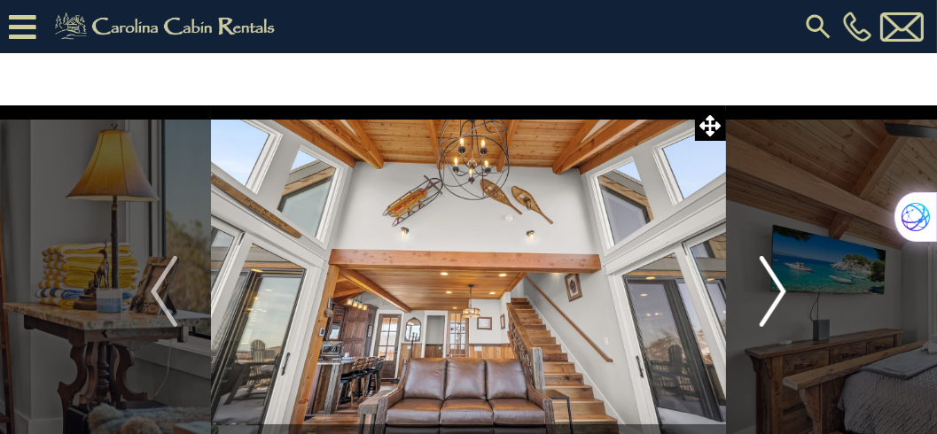
click at [780, 289] on img "Next" at bounding box center [772, 291] width 27 height 71
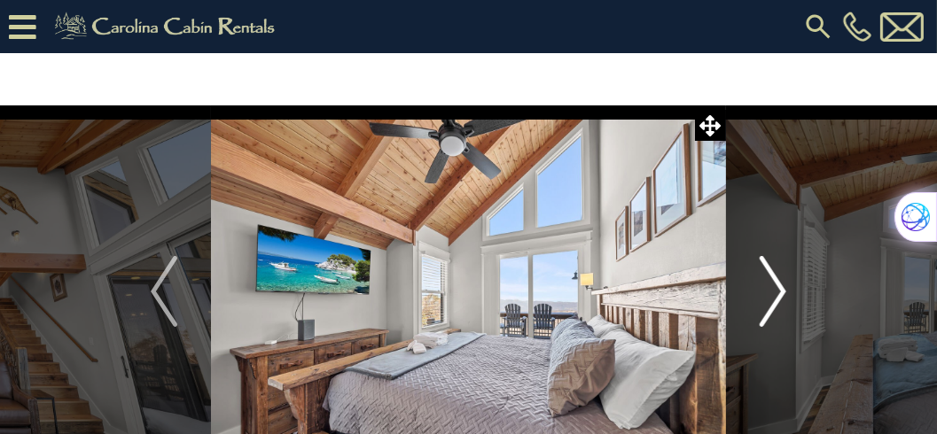
click at [780, 289] on img "Next" at bounding box center [772, 291] width 27 height 71
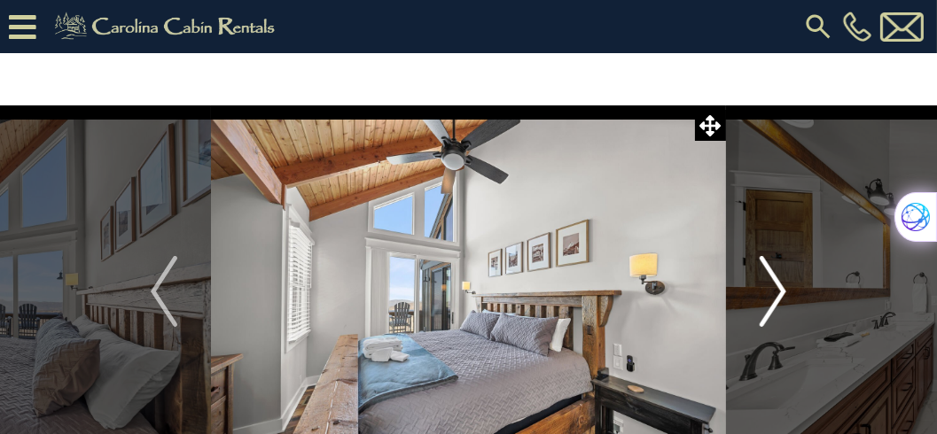
click at [780, 289] on img "Next" at bounding box center [772, 291] width 27 height 71
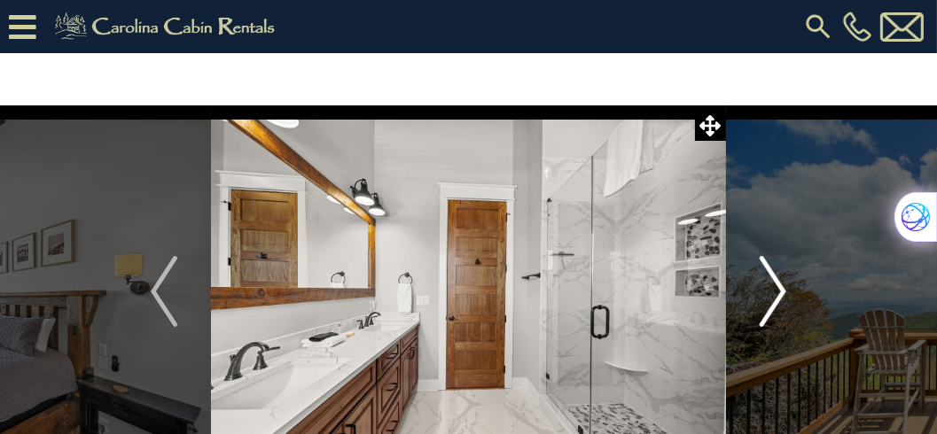
click at [780, 289] on img "Next" at bounding box center [772, 291] width 27 height 71
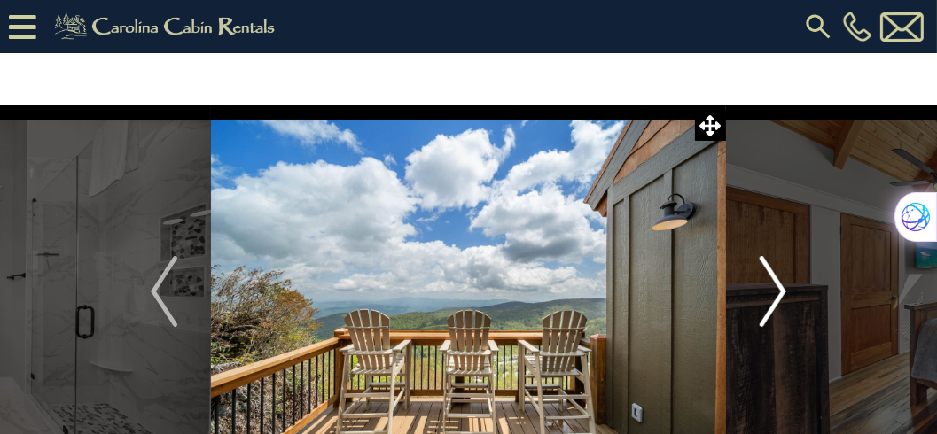
click at [780, 289] on img "Next" at bounding box center [772, 291] width 27 height 71
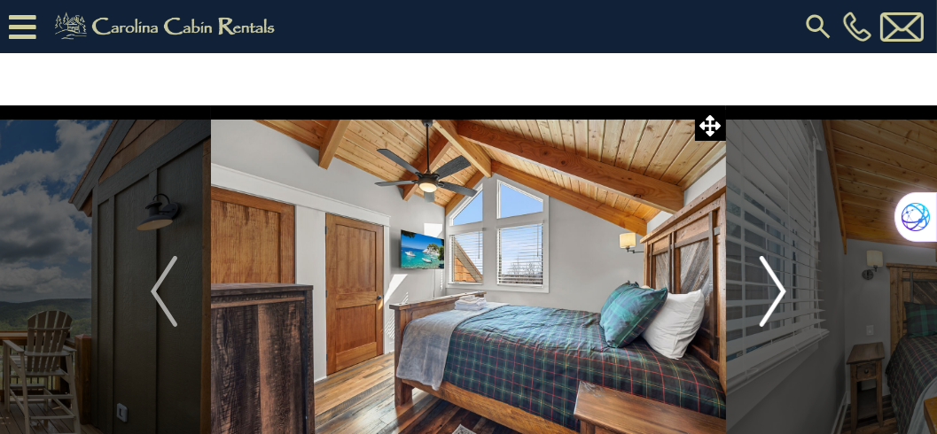
click at [780, 289] on img "Next" at bounding box center [772, 291] width 27 height 71
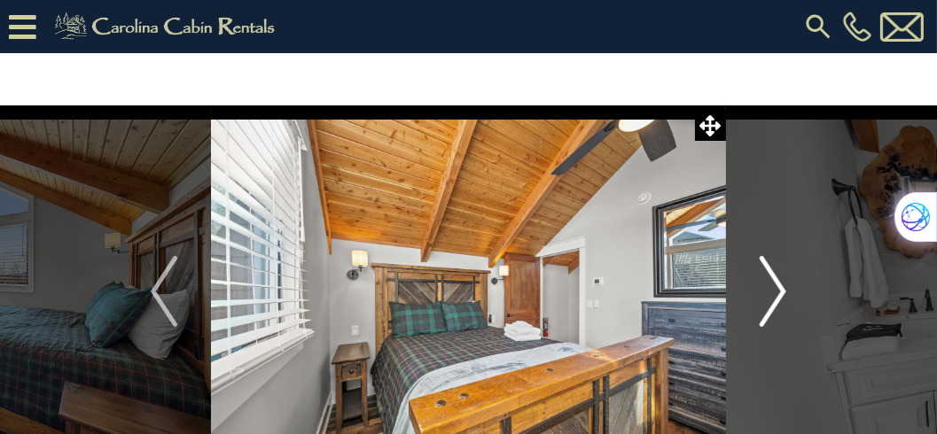
click at [780, 289] on img "Next" at bounding box center [772, 291] width 27 height 71
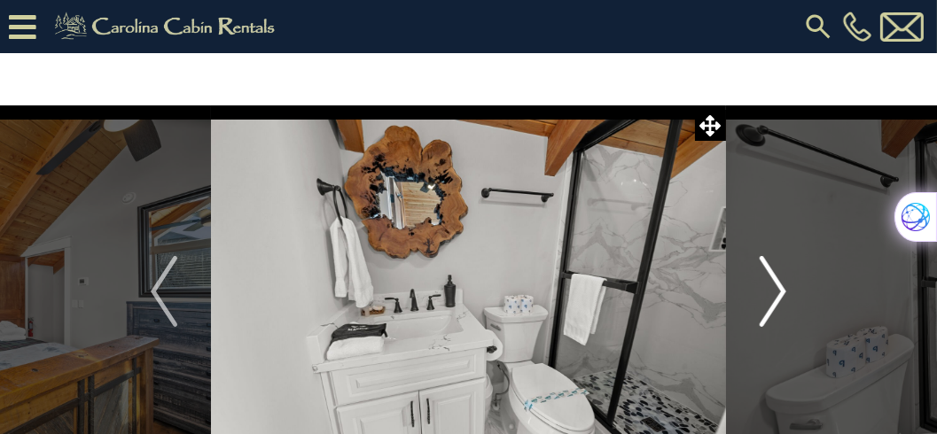
click at [780, 289] on img "Next" at bounding box center [772, 291] width 27 height 71
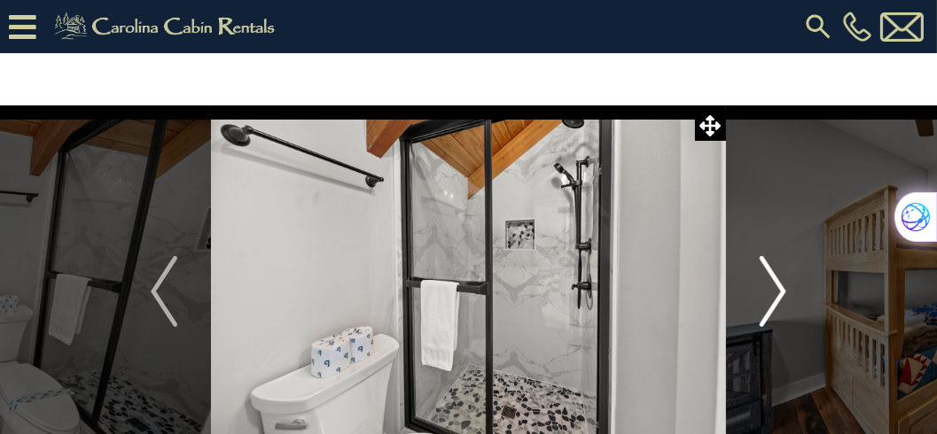
click at [780, 289] on img "Next" at bounding box center [772, 291] width 27 height 71
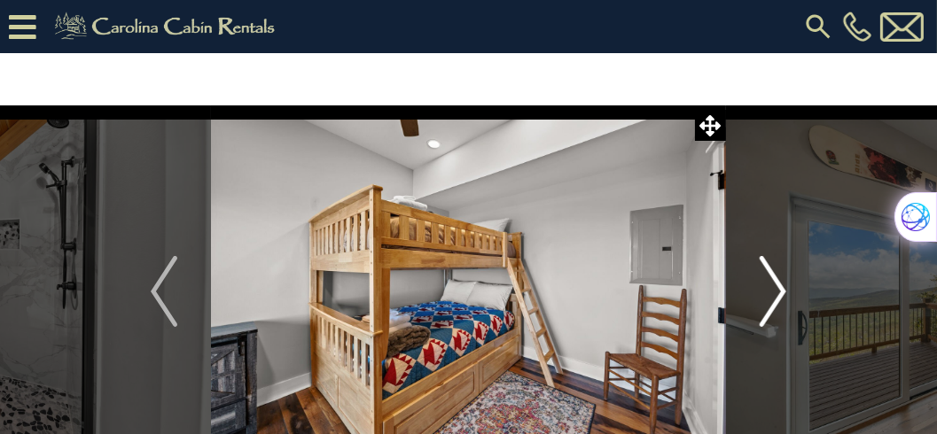
click at [780, 289] on img "Next" at bounding box center [772, 291] width 27 height 71
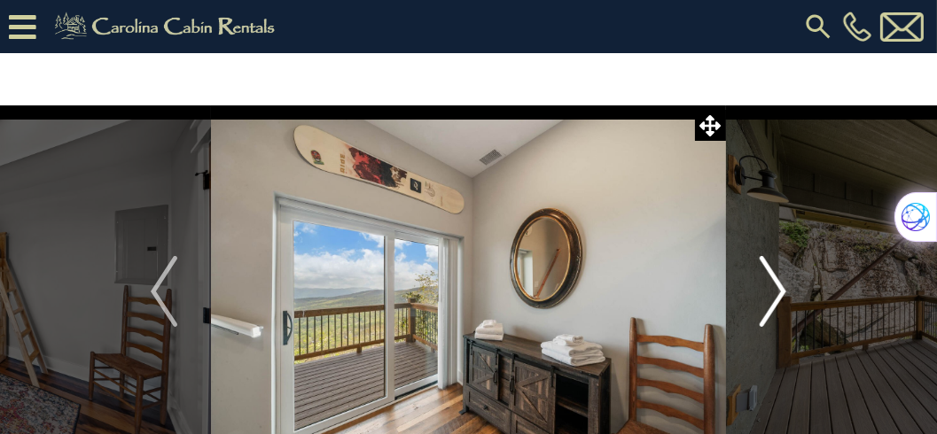
click at [780, 289] on img "Next" at bounding box center [772, 291] width 27 height 71
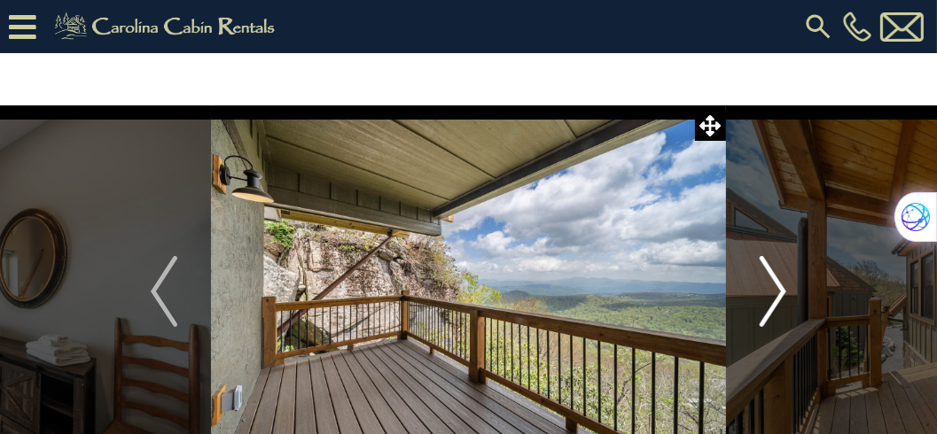
click at [780, 289] on img "Next" at bounding box center [772, 291] width 27 height 71
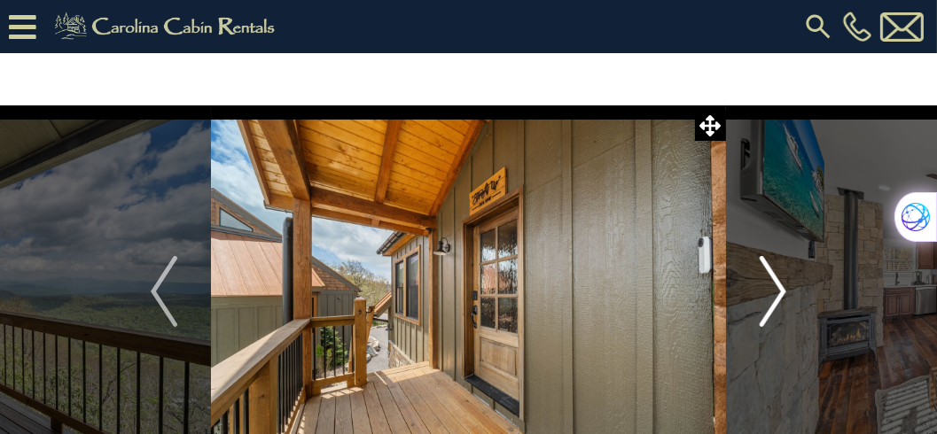
click at [780, 289] on img "Next" at bounding box center [772, 291] width 27 height 71
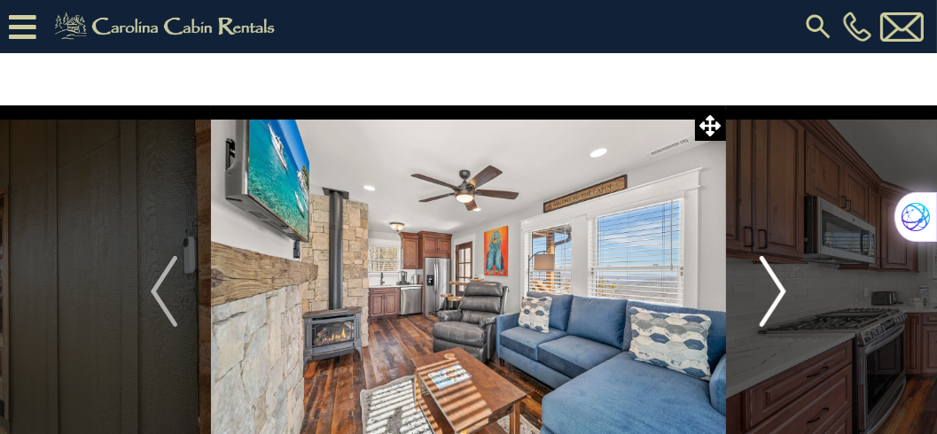
click at [780, 289] on img "Next" at bounding box center [772, 291] width 27 height 71
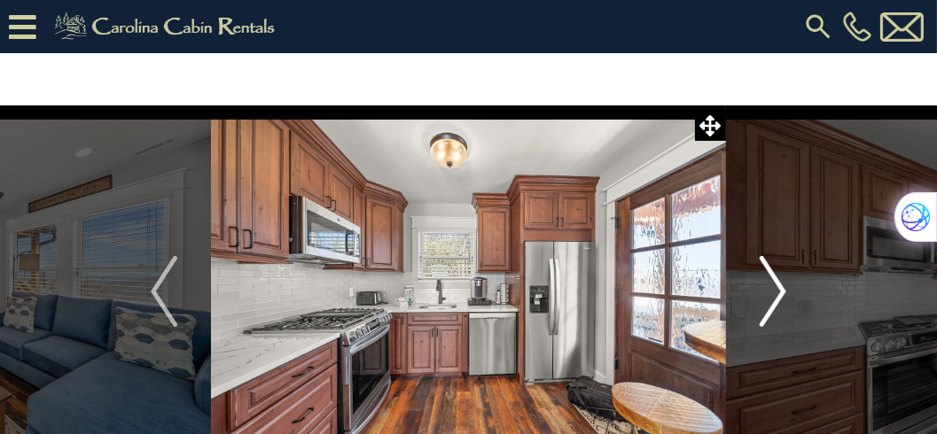
click at [780, 289] on img "Next" at bounding box center [772, 291] width 27 height 71
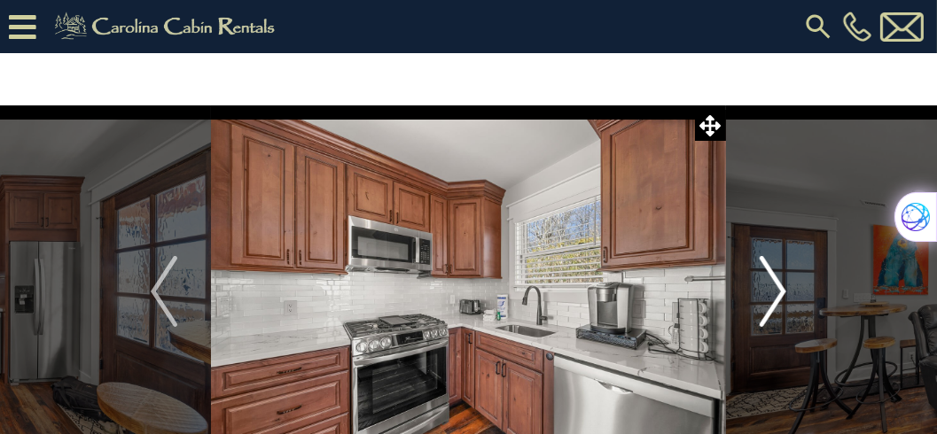
click at [780, 289] on img "Next" at bounding box center [772, 291] width 27 height 71
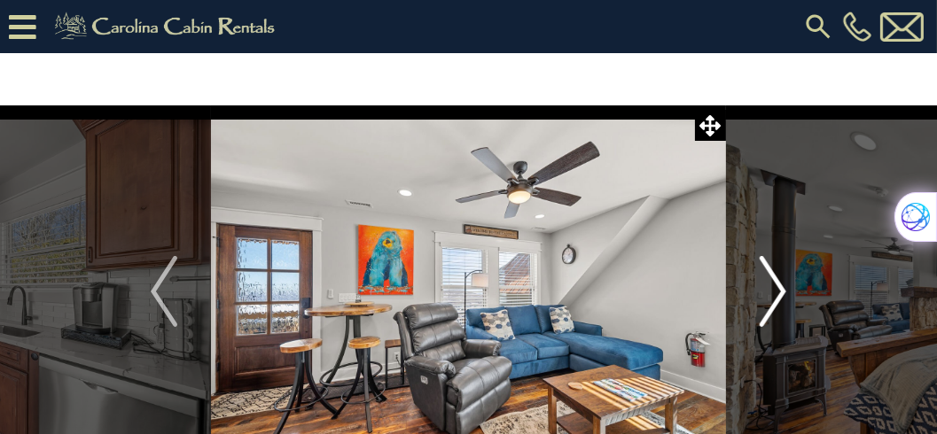
click at [780, 289] on img "Next" at bounding box center [772, 291] width 27 height 71
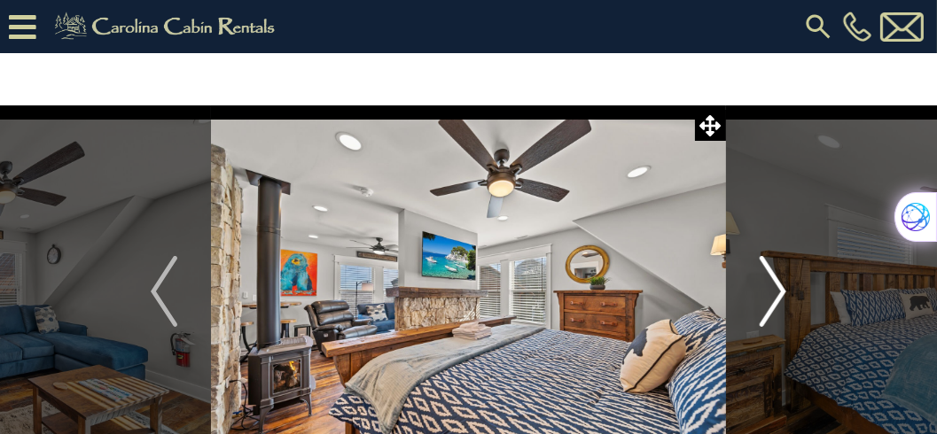
click at [780, 289] on img "Next" at bounding box center [772, 291] width 27 height 71
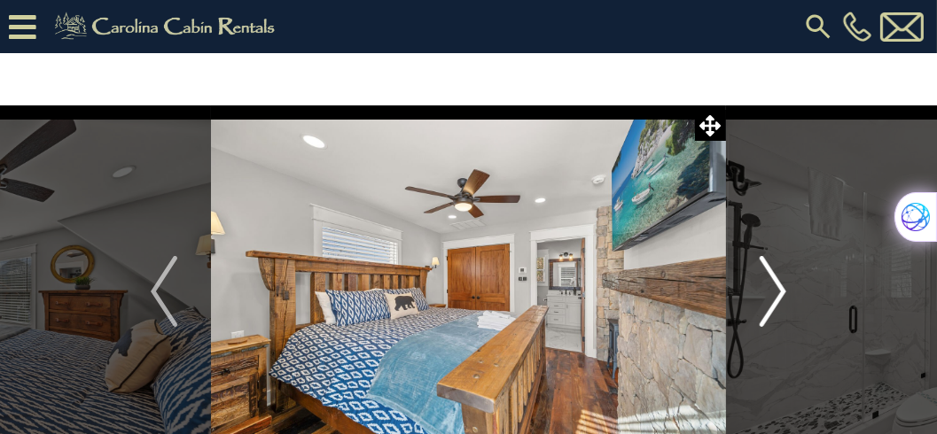
click at [780, 289] on img "Next" at bounding box center [772, 291] width 27 height 71
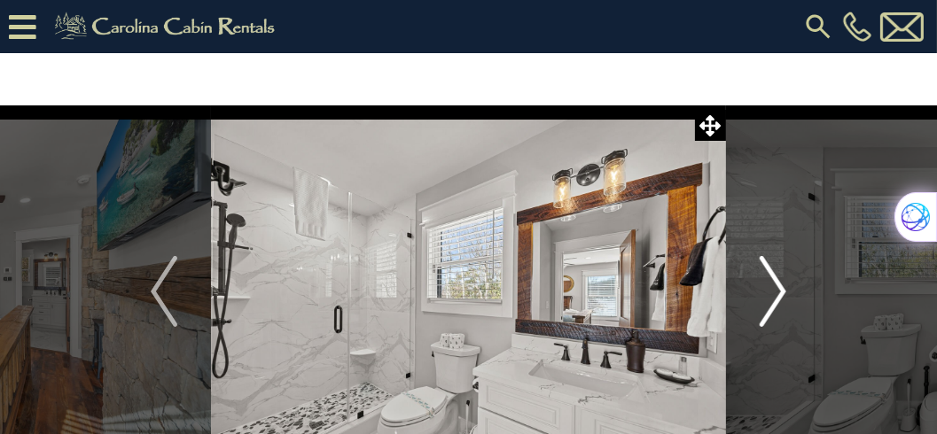
click at [780, 289] on img "Next" at bounding box center [772, 291] width 27 height 71
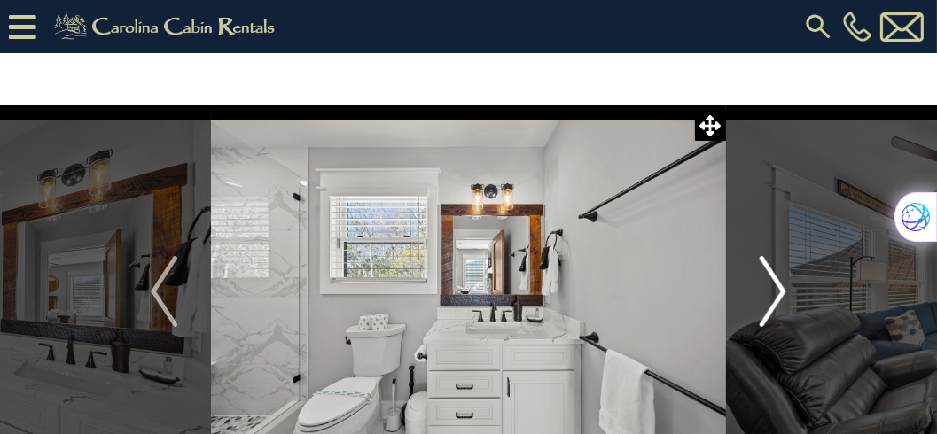
click at [780, 289] on img "Next" at bounding box center [772, 291] width 27 height 71
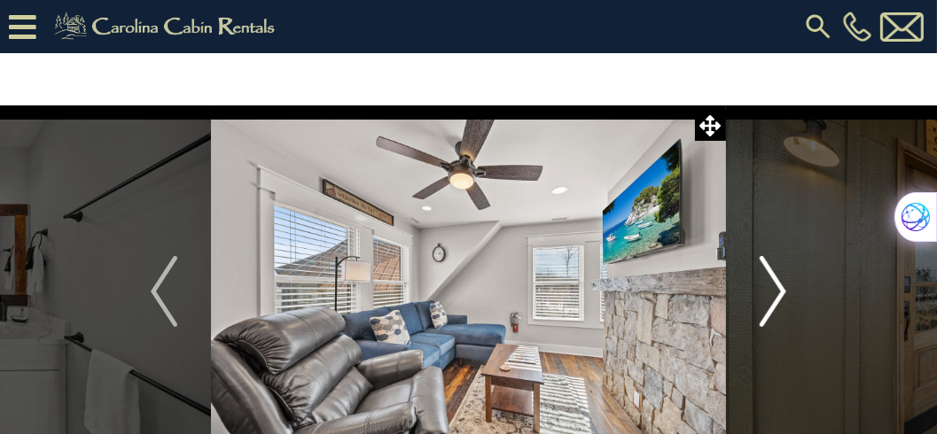
click at [780, 289] on img "Next" at bounding box center [772, 291] width 27 height 71
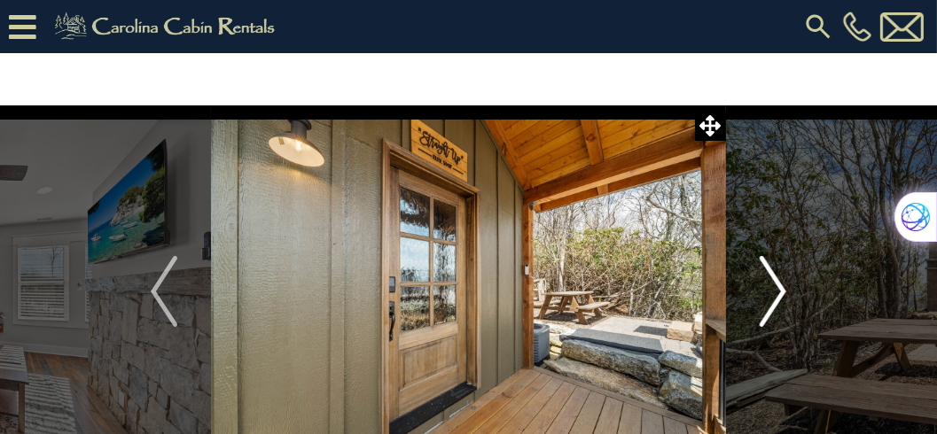
click at [780, 289] on img "Next" at bounding box center [772, 291] width 27 height 71
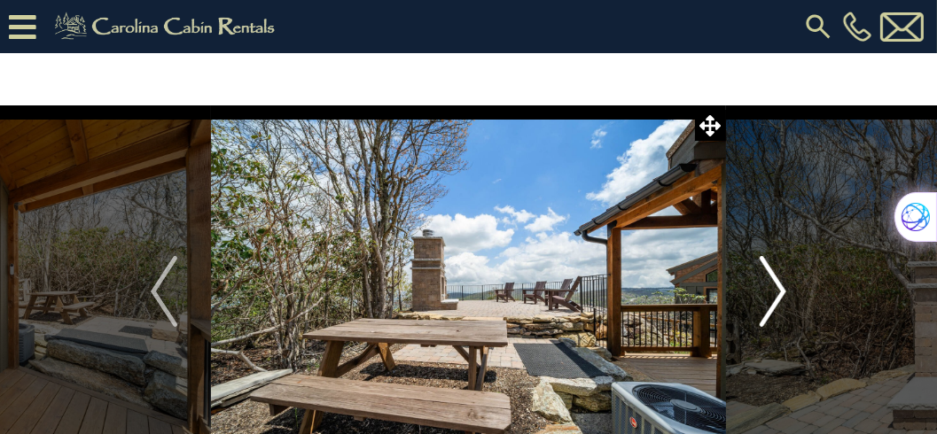
click at [780, 289] on img "Next" at bounding box center [772, 291] width 27 height 71
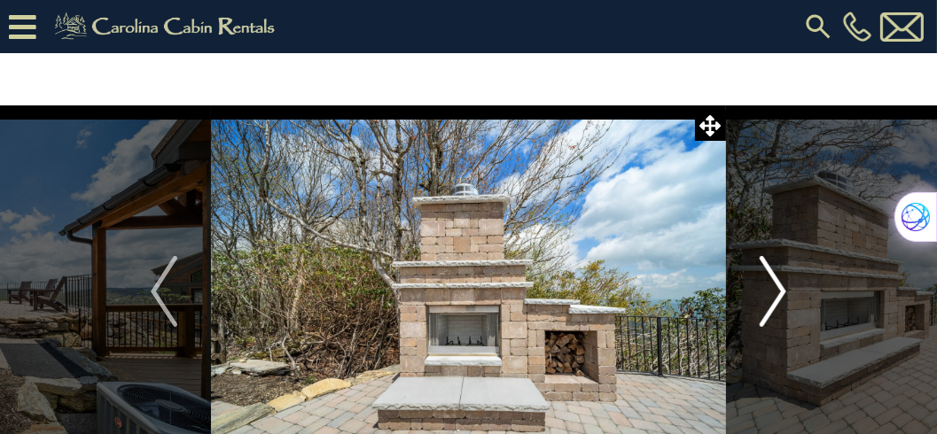
click at [780, 289] on img "Next" at bounding box center [772, 291] width 27 height 71
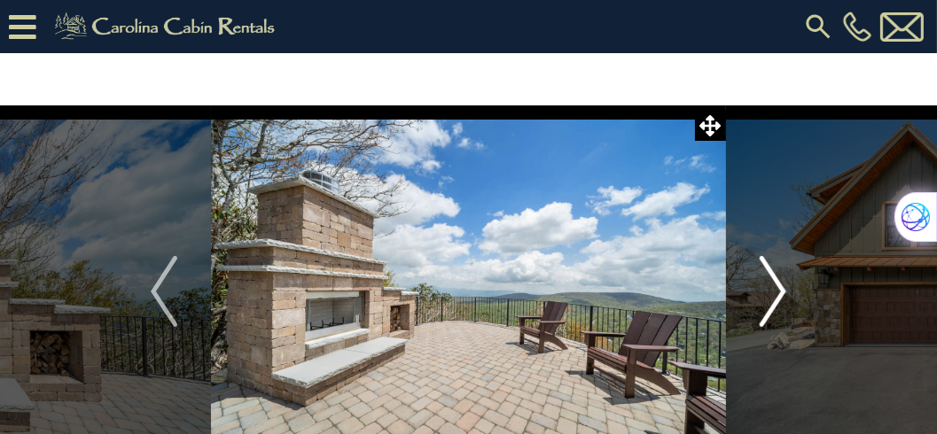
click at [780, 289] on img "Next" at bounding box center [772, 291] width 27 height 71
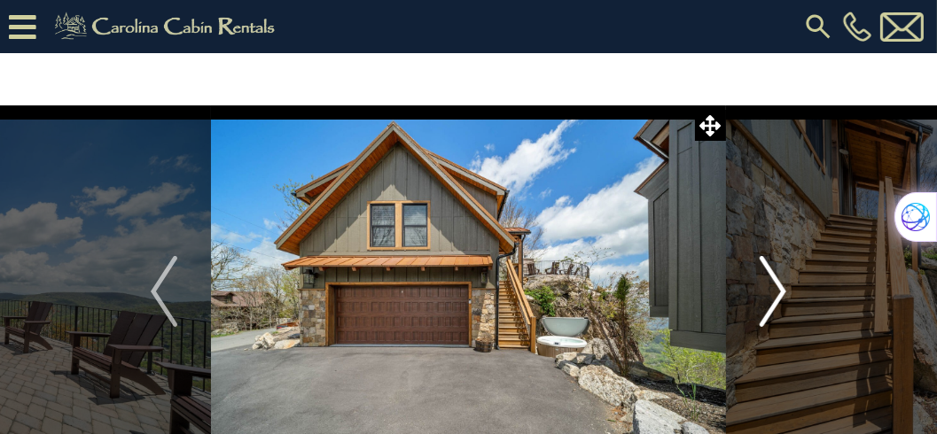
click at [780, 289] on img "Next" at bounding box center [772, 291] width 27 height 71
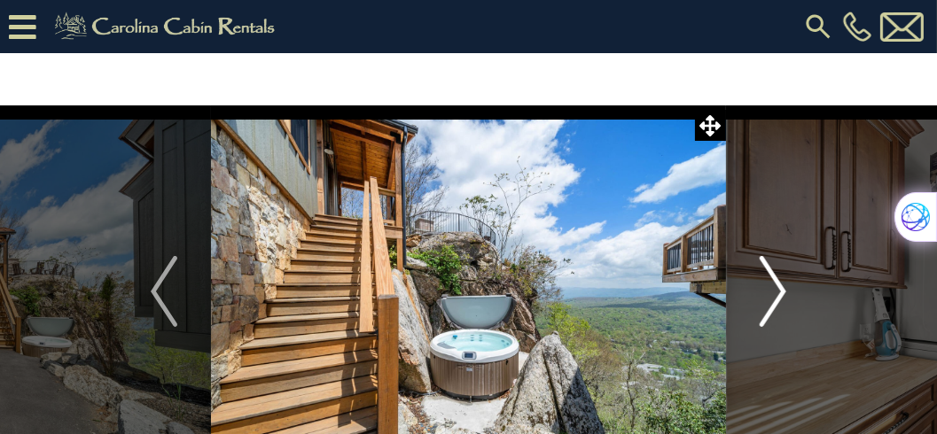
click at [780, 289] on img "Next" at bounding box center [772, 291] width 27 height 71
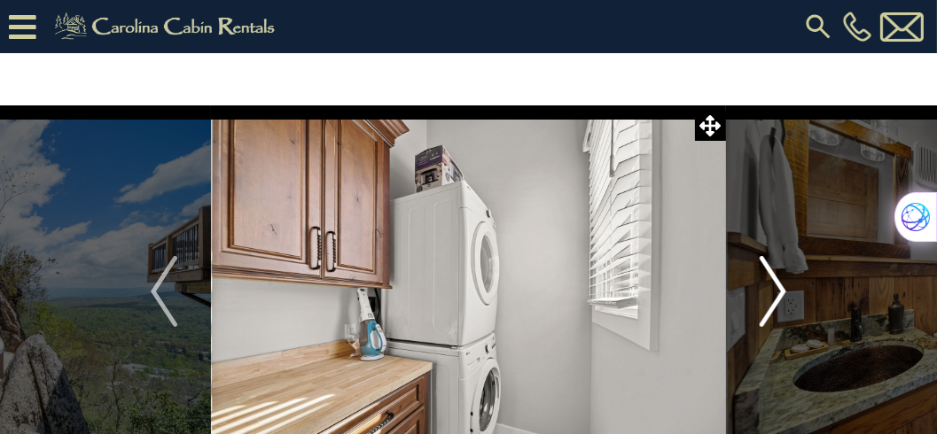
click at [780, 289] on img "Next" at bounding box center [772, 291] width 27 height 71
